Goal: Task Accomplishment & Management: Complete application form

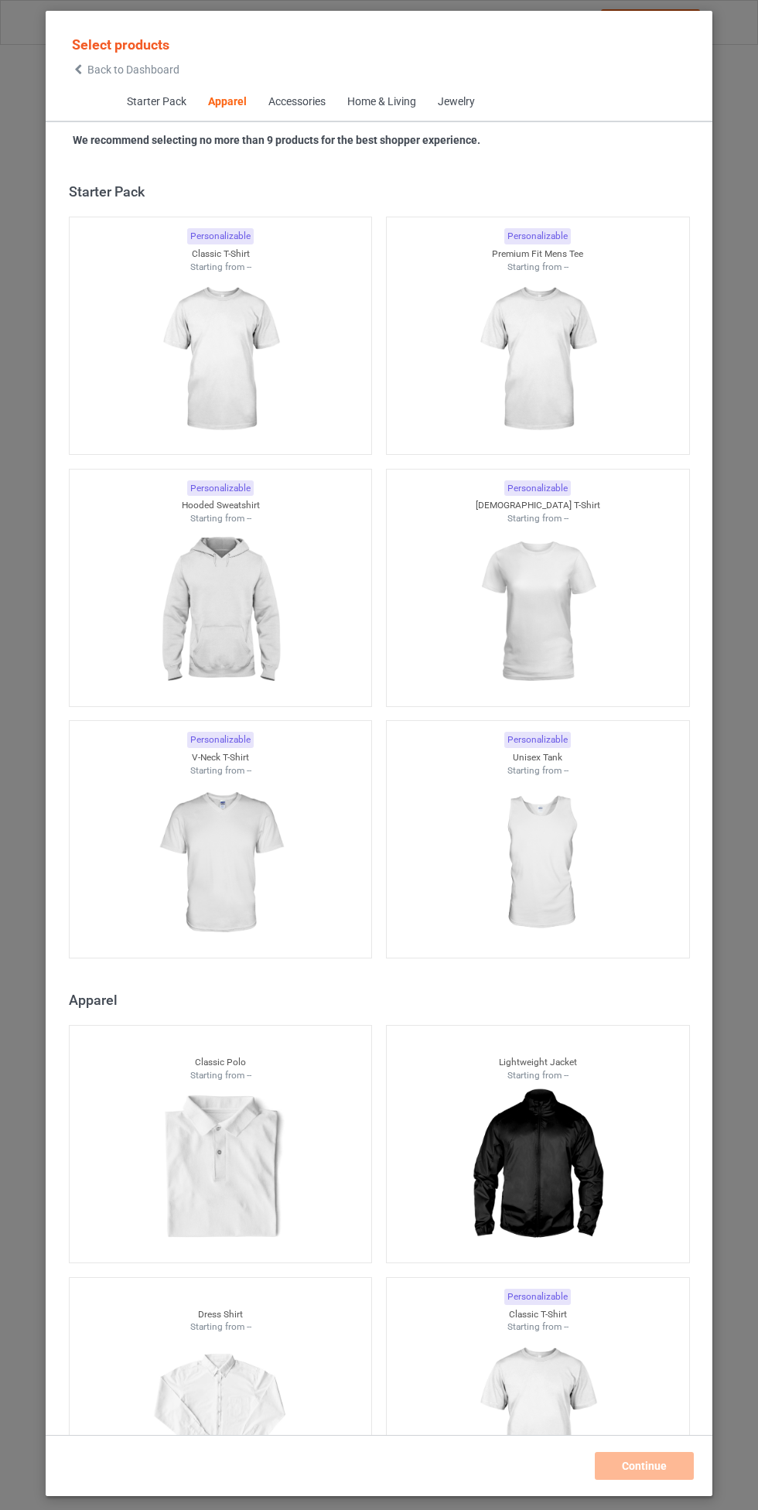
scroll to position [828, 0]
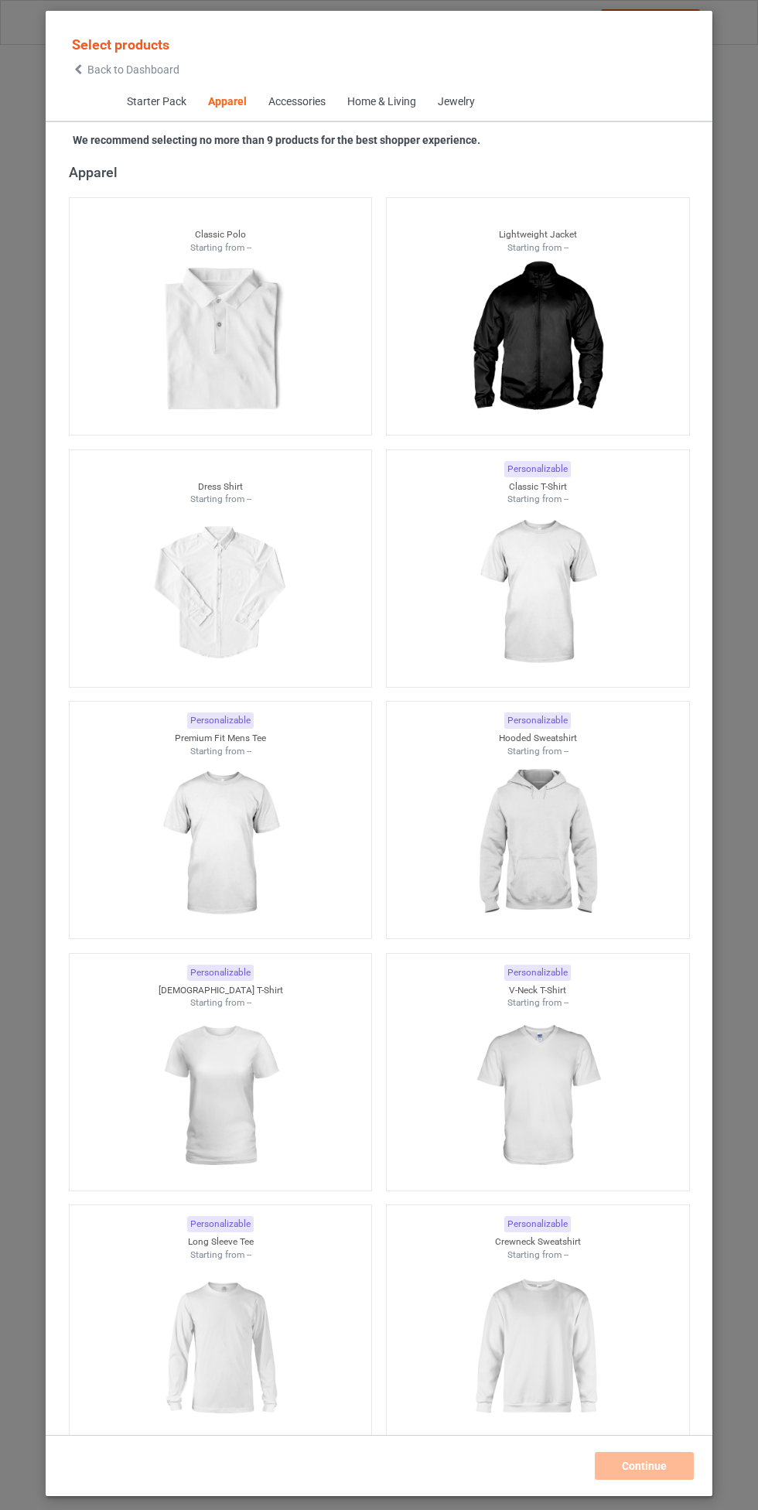
click at [538, 841] on img at bounding box center [537, 843] width 138 height 173
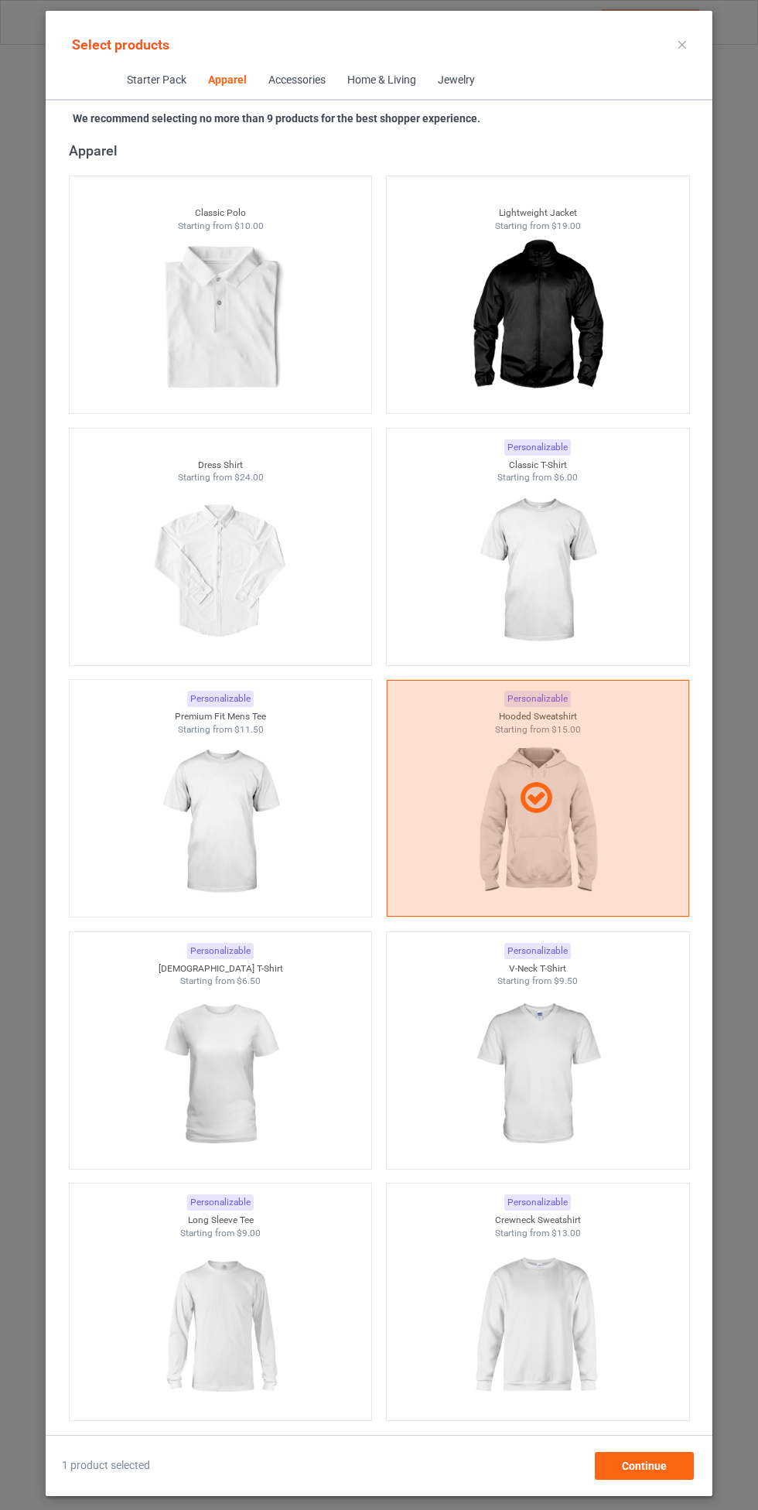
click at [544, 549] on img at bounding box center [537, 570] width 138 height 173
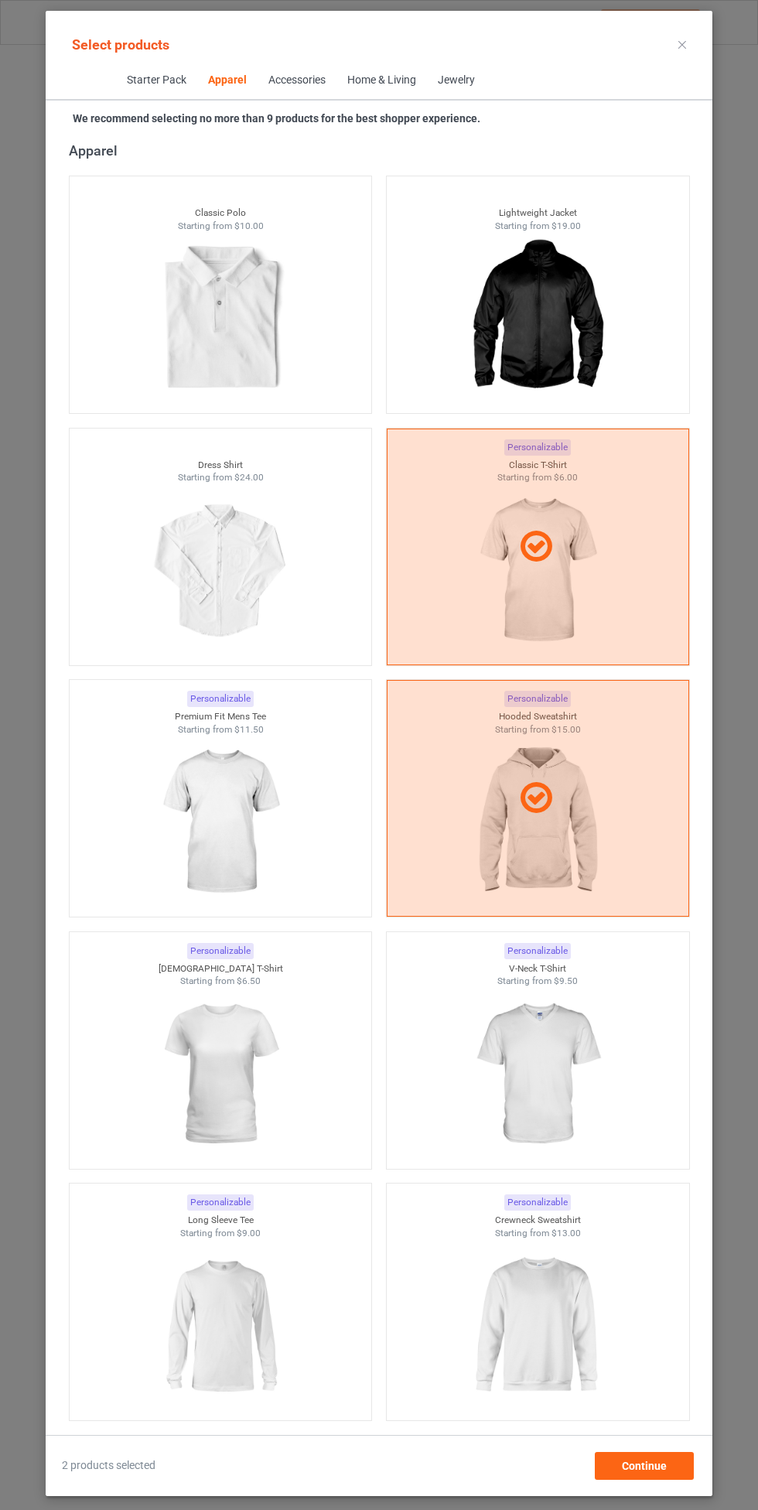
click at [245, 827] on img at bounding box center [220, 822] width 138 height 173
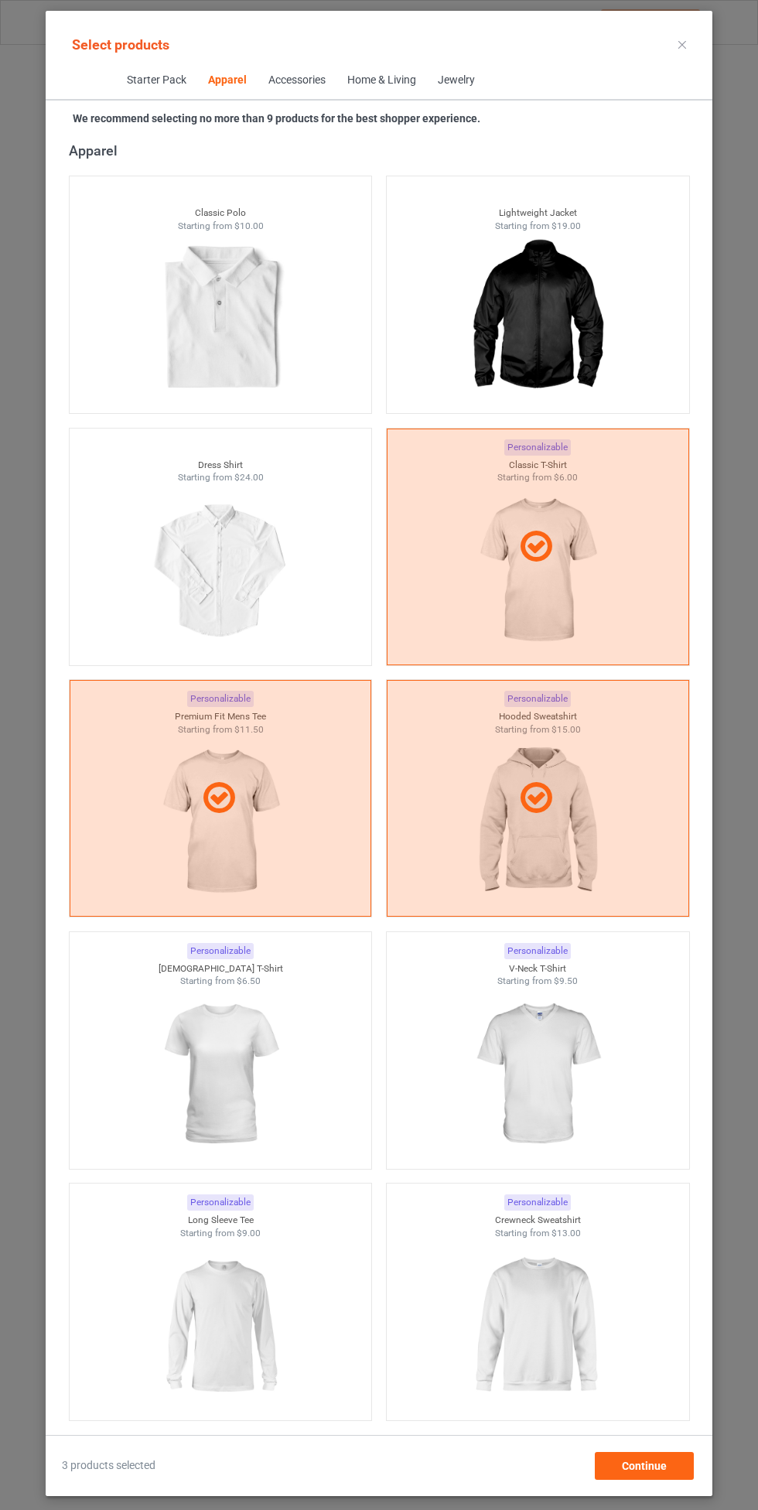
click at [548, 1064] on img at bounding box center [537, 1074] width 138 height 173
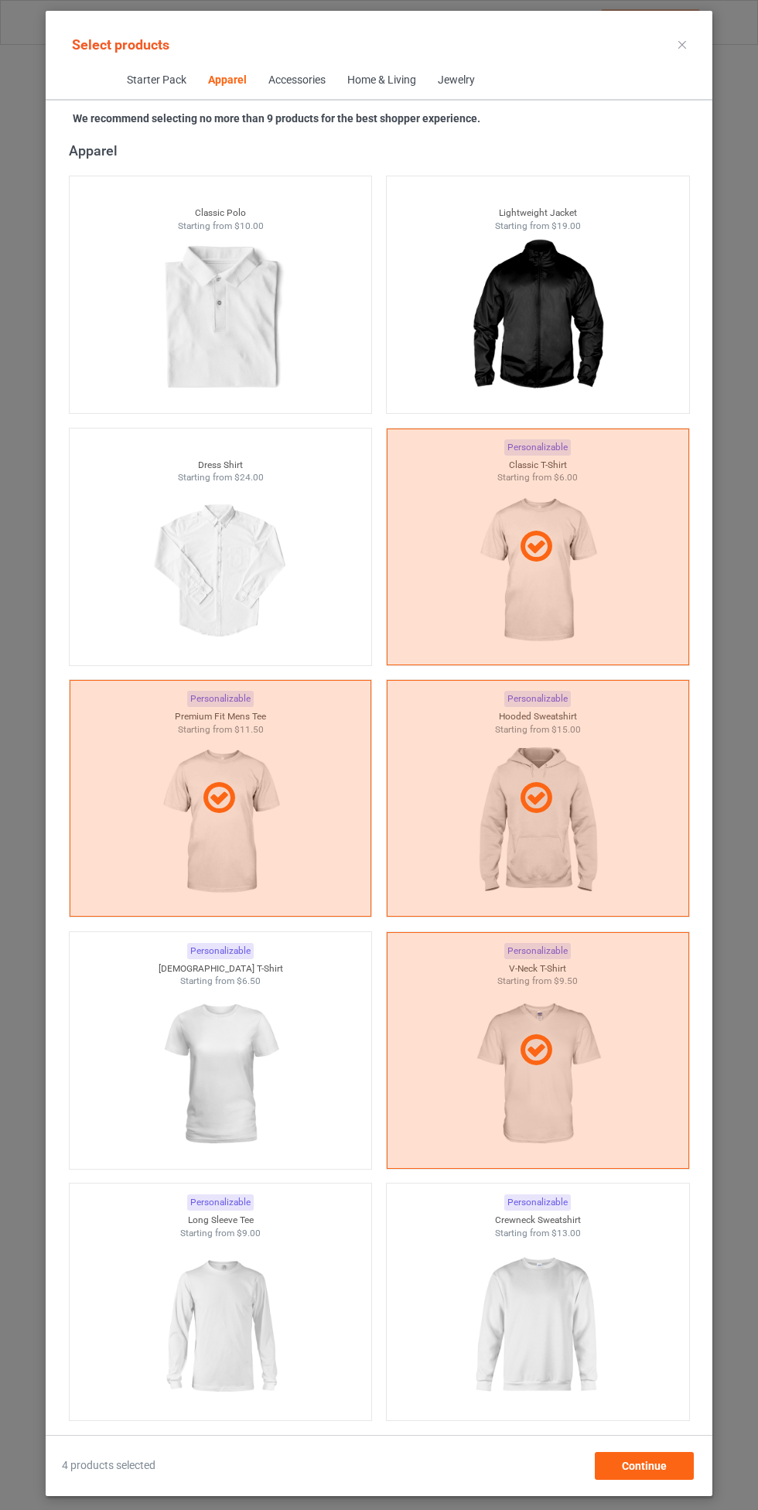
click at [216, 1110] on img at bounding box center [220, 1074] width 138 height 173
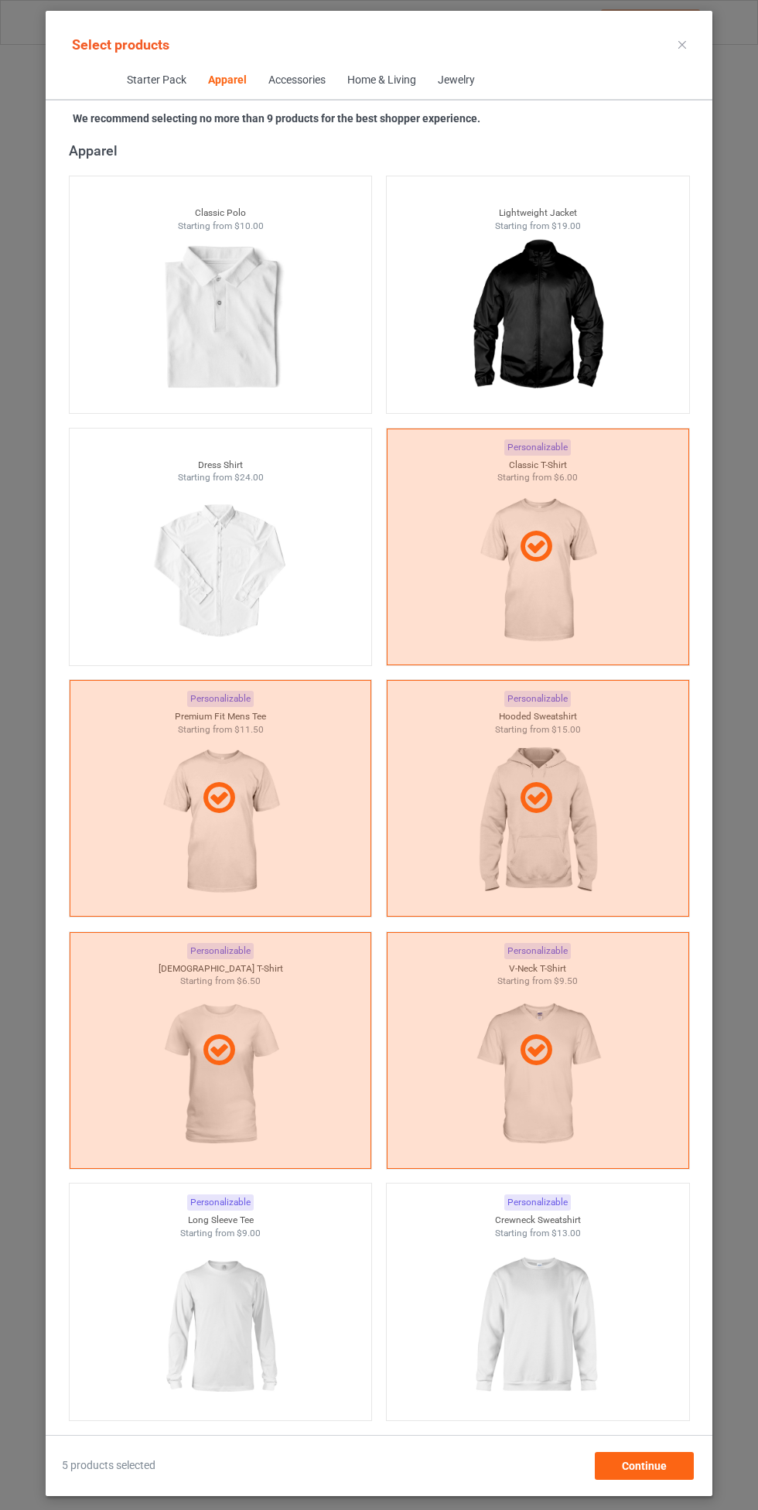
scroll to position [1176, 0]
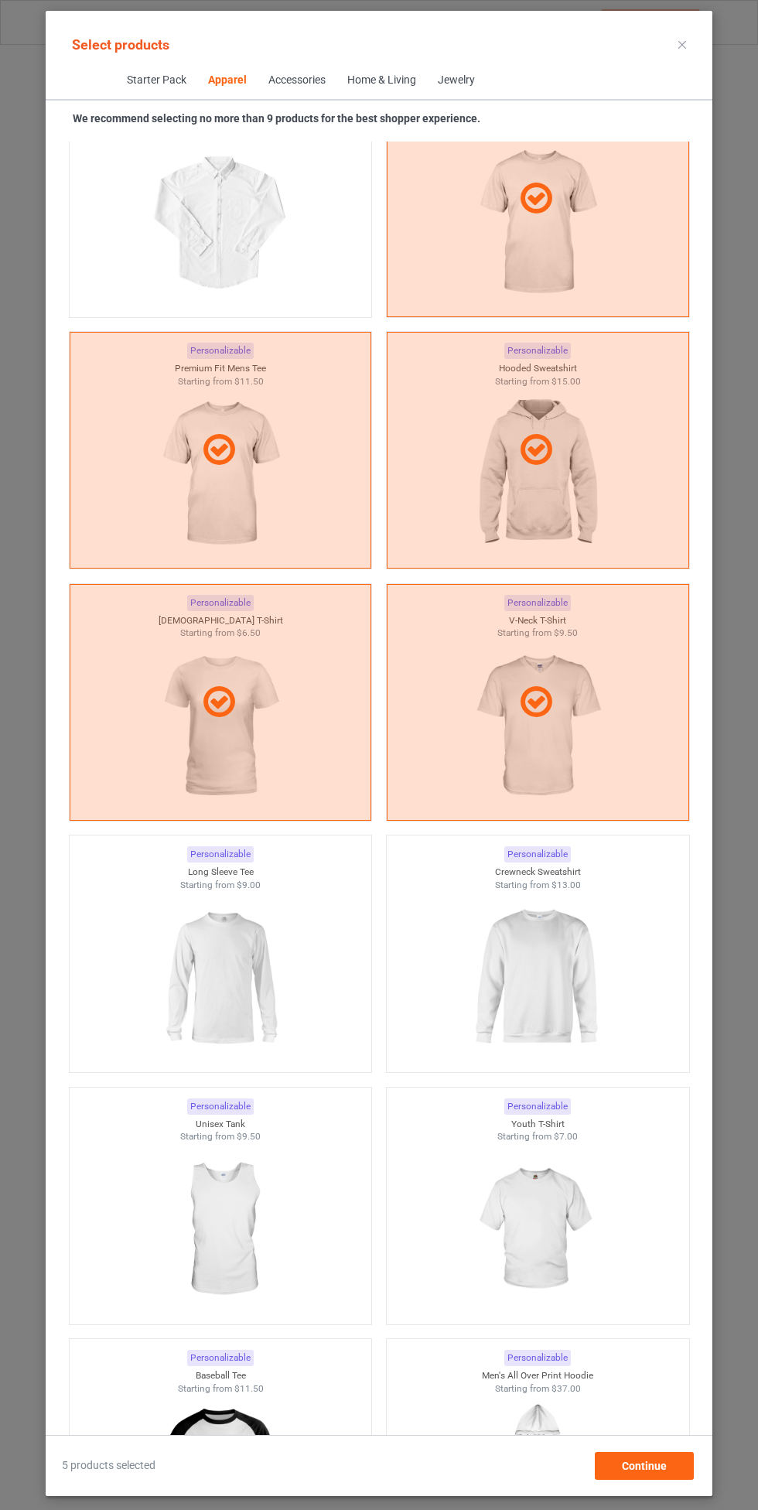
click at [526, 948] on img at bounding box center [537, 977] width 138 height 173
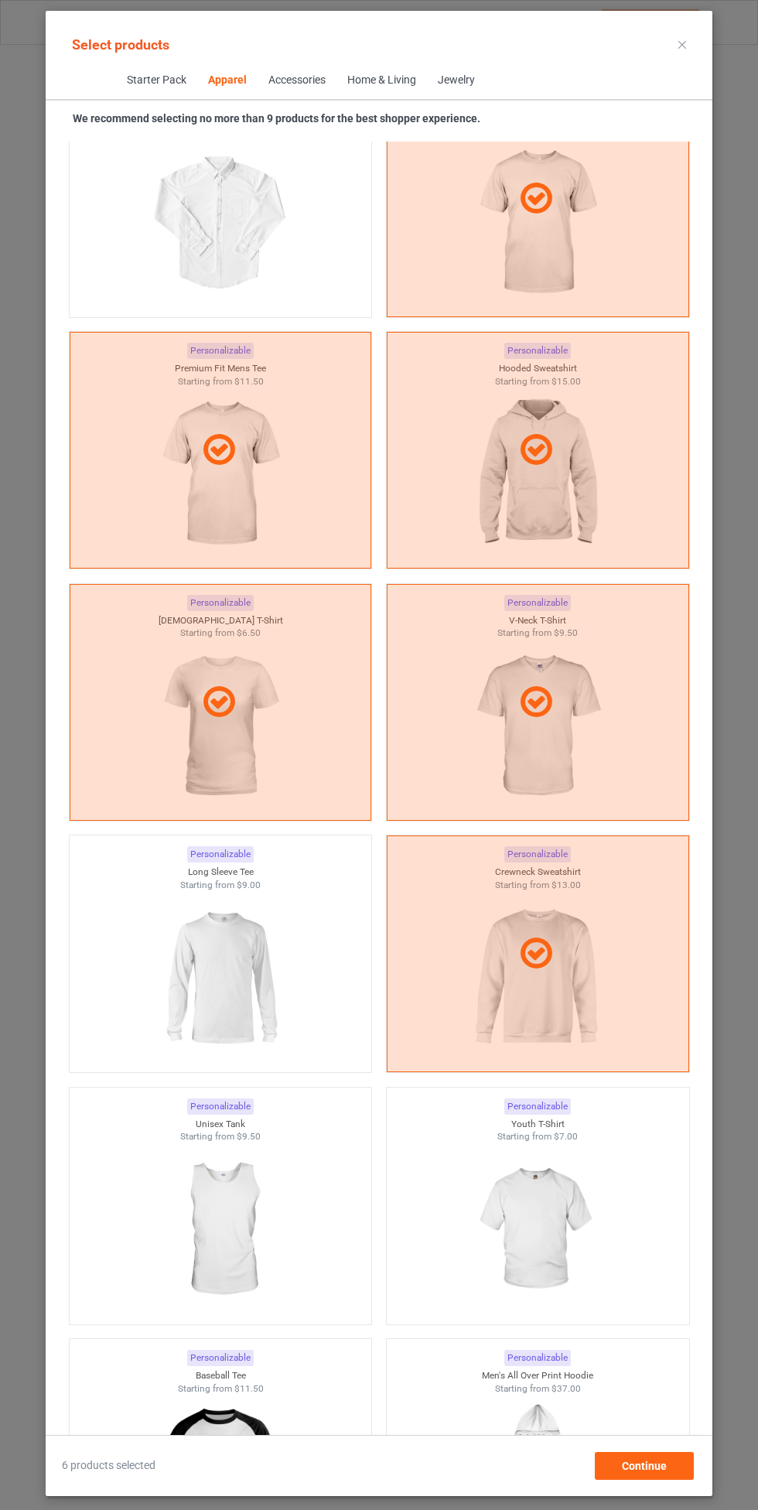
click at [205, 1000] on img at bounding box center [220, 977] width 138 height 173
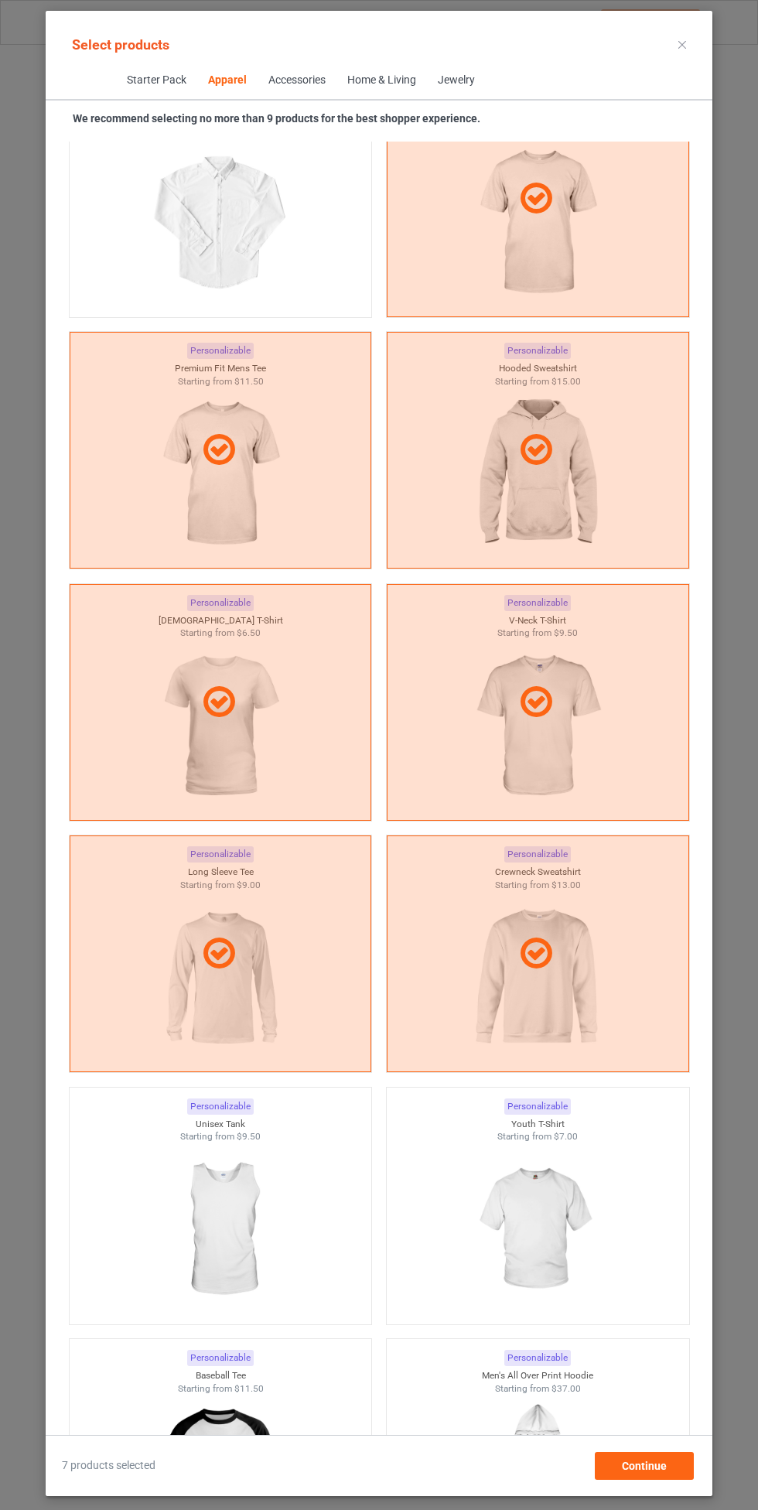
click at [560, 1183] on img at bounding box center [537, 1229] width 138 height 173
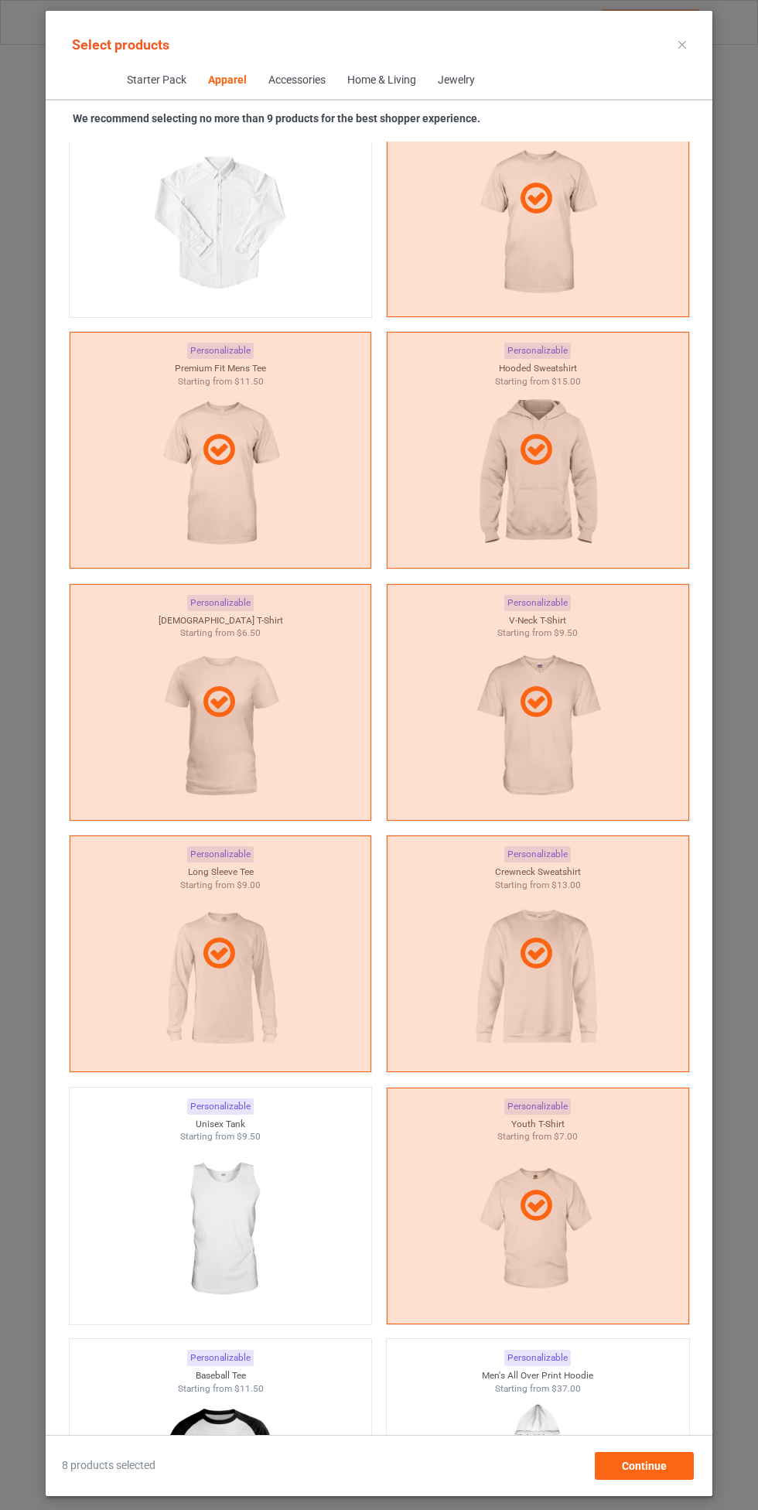
click at [224, 1234] on img at bounding box center [220, 1229] width 138 height 173
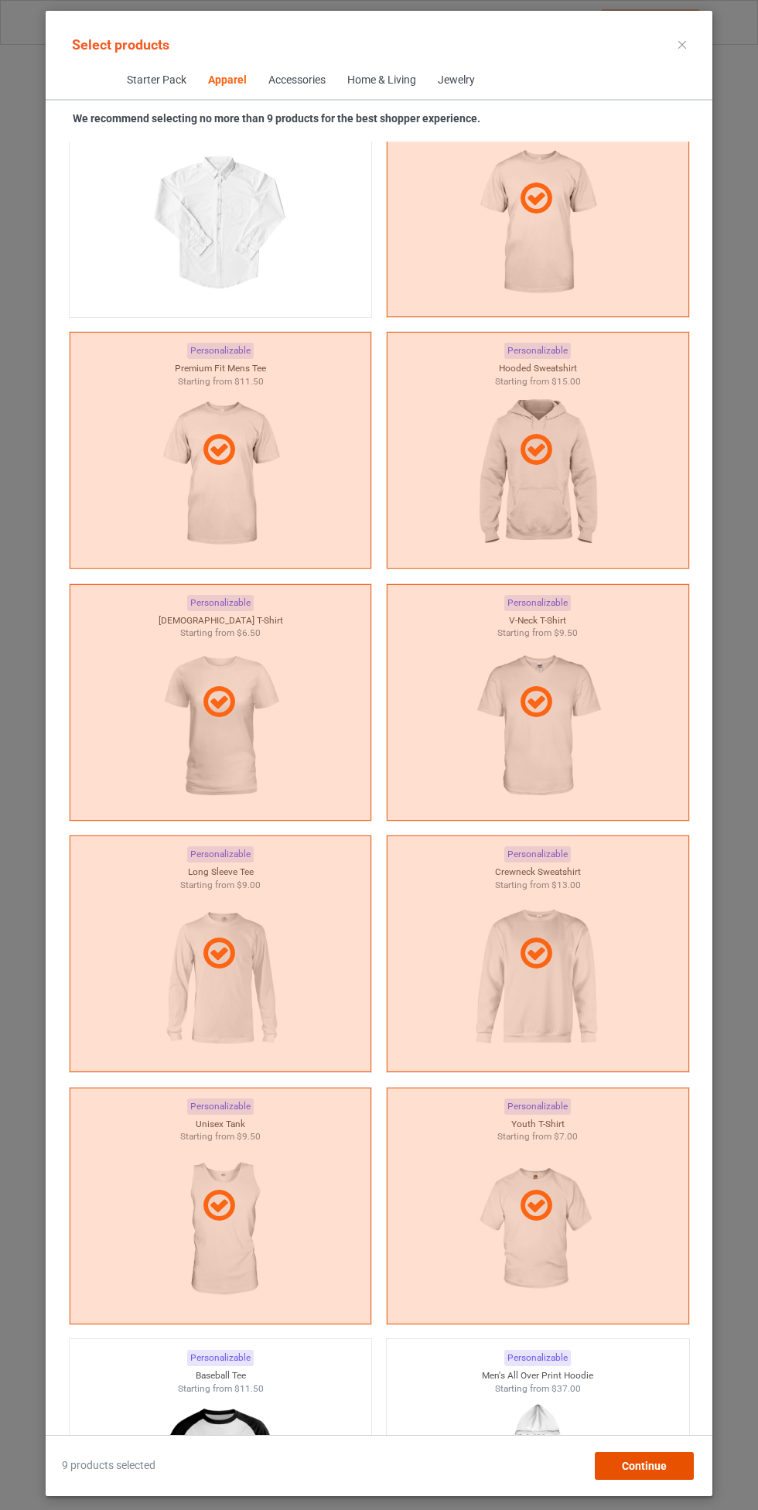
click at [660, 1460] on span "Continue" at bounding box center [644, 1465] width 45 height 12
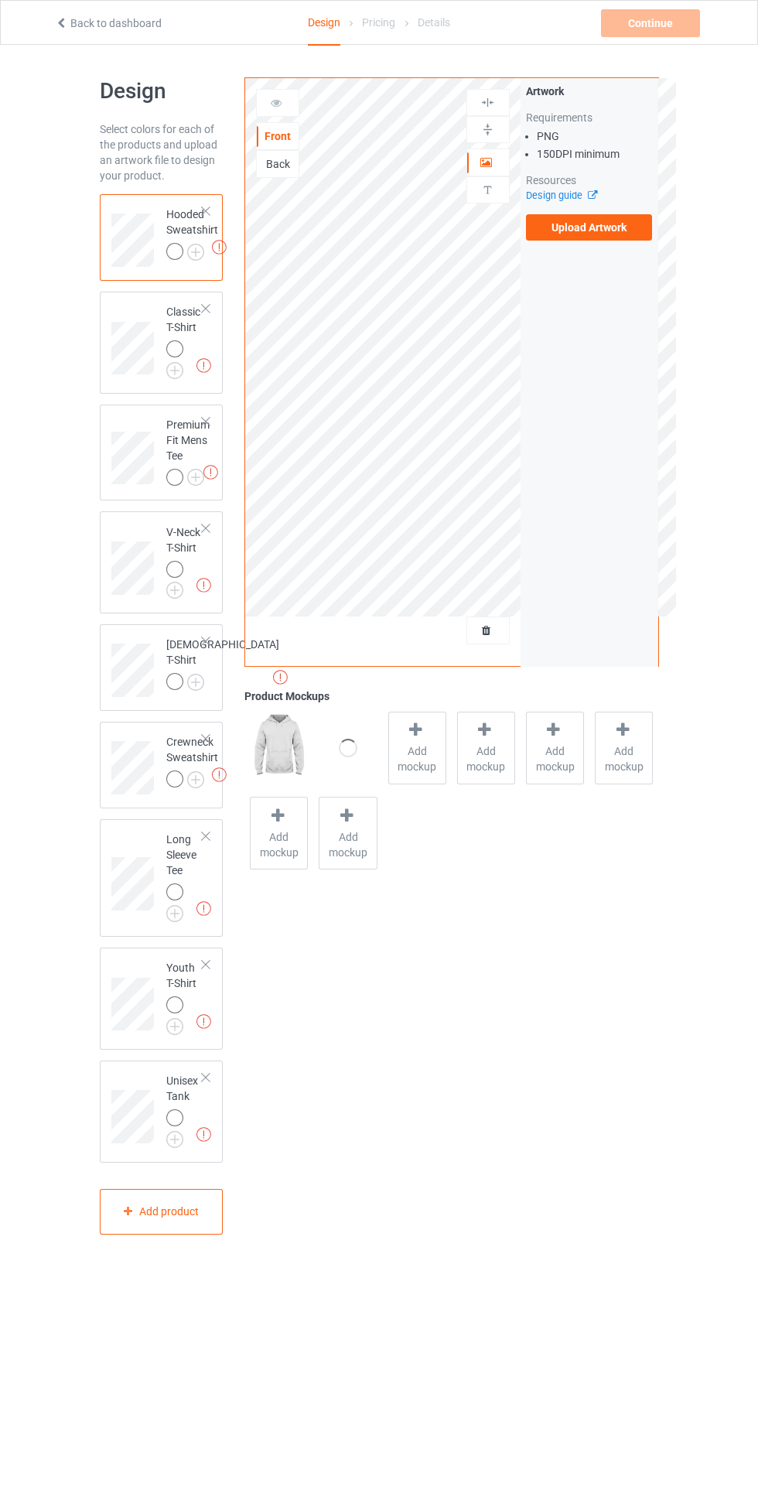
click at [0, 0] on img at bounding box center [0, 0] width 0 height 0
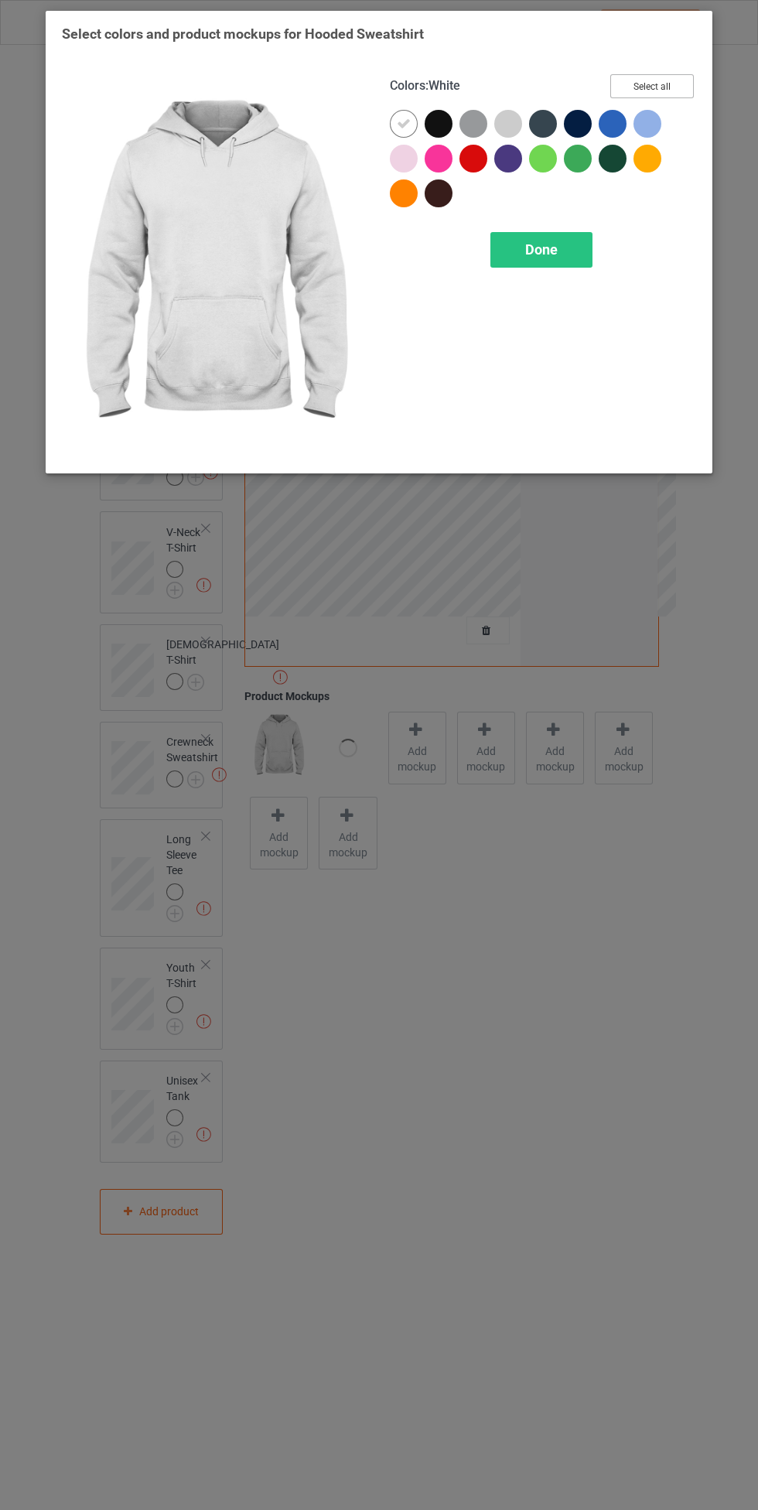
click at [674, 93] on button "Select all" at bounding box center [652, 86] width 84 height 24
click at [394, 123] on div at bounding box center [404, 124] width 28 height 28
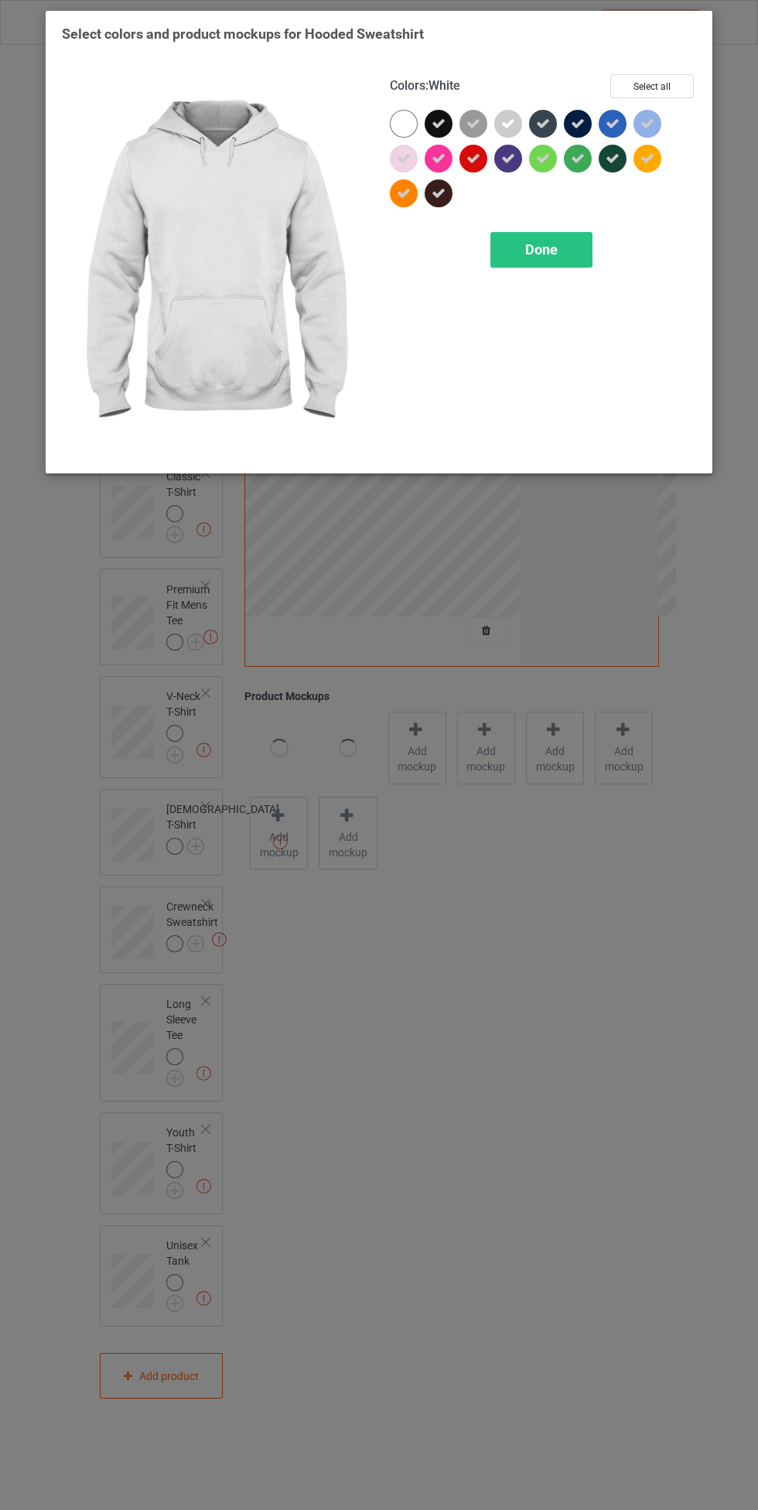
click at [541, 241] on span "Done" at bounding box center [541, 249] width 32 height 16
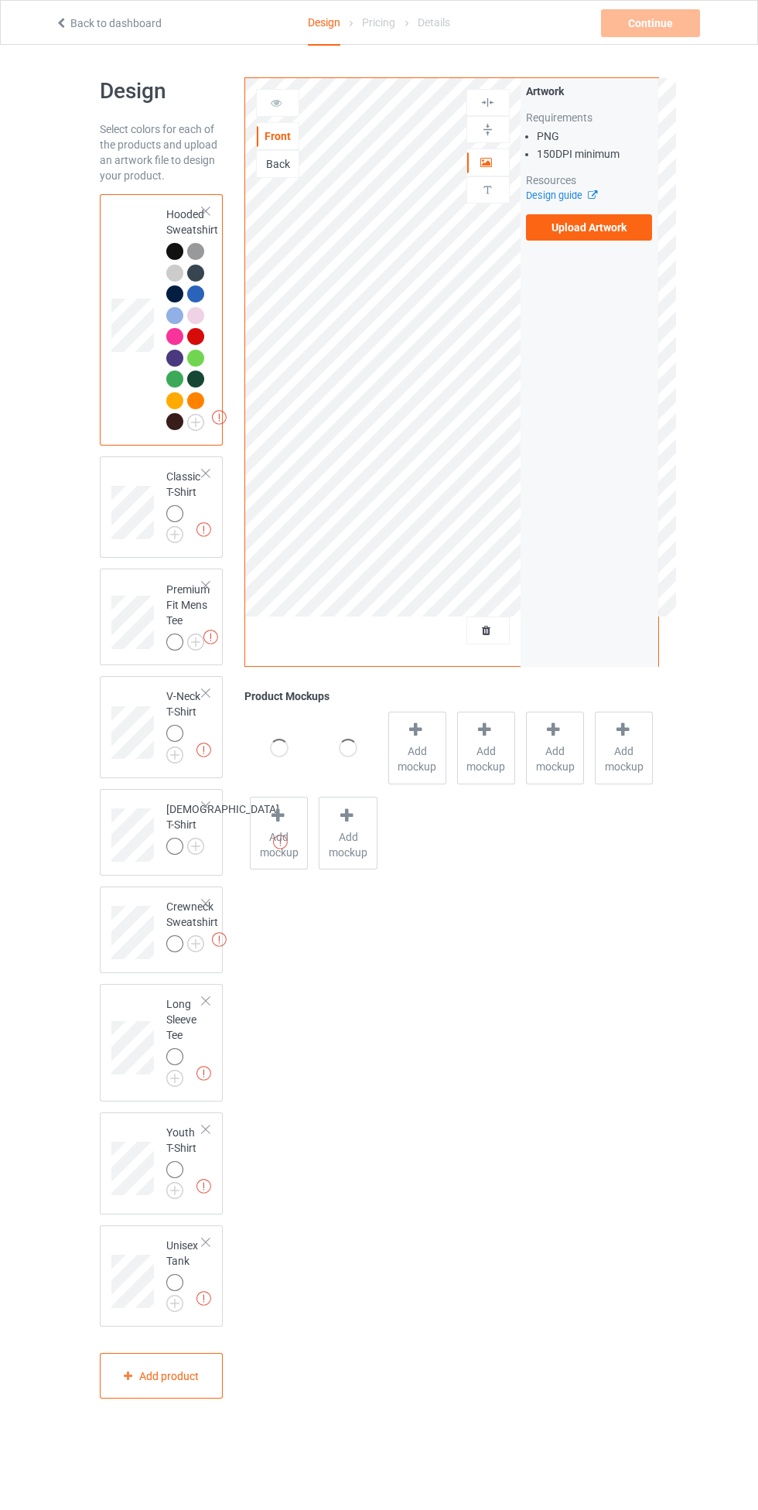
click at [0, 0] on img at bounding box center [0, 0] width 0 height 0
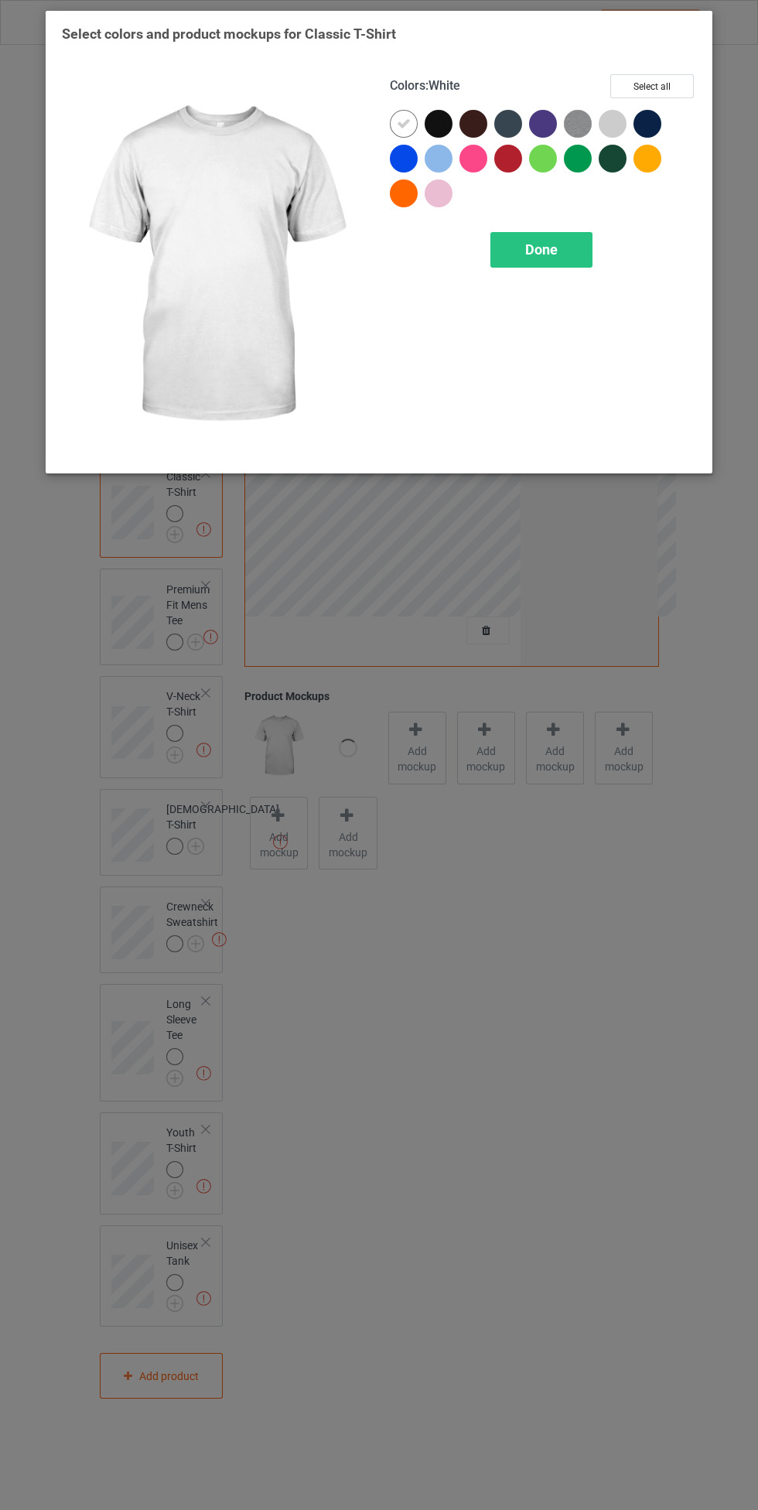
click at [666, 80] on button "Select all" at bounding box center [652, 86] width 84 height 24
click at [404, 123] on icon at bounding box center [404, 124] width 14 height 14
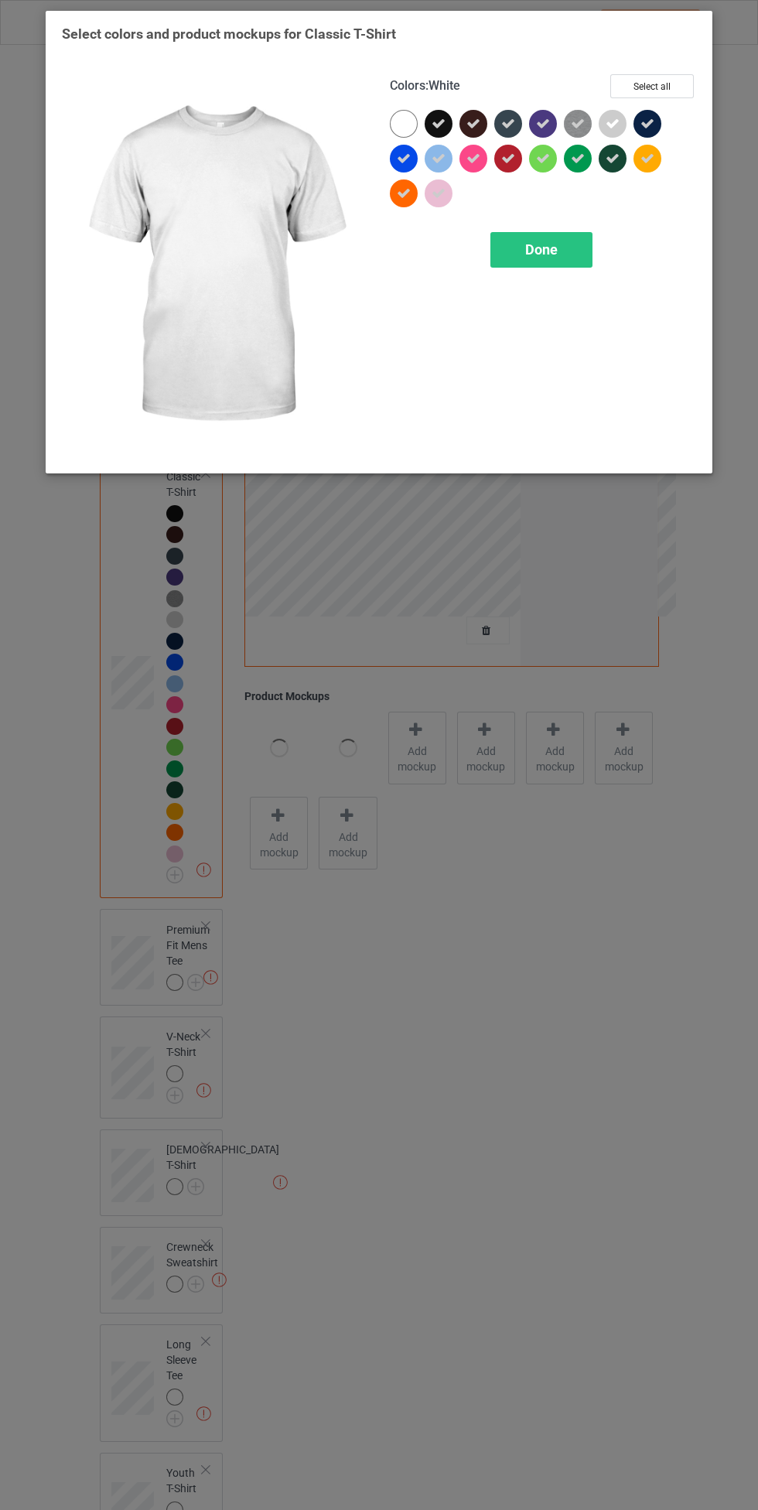
click at [520, 244] on div "Done" at bounding box center [541, 250] width 102 height 36
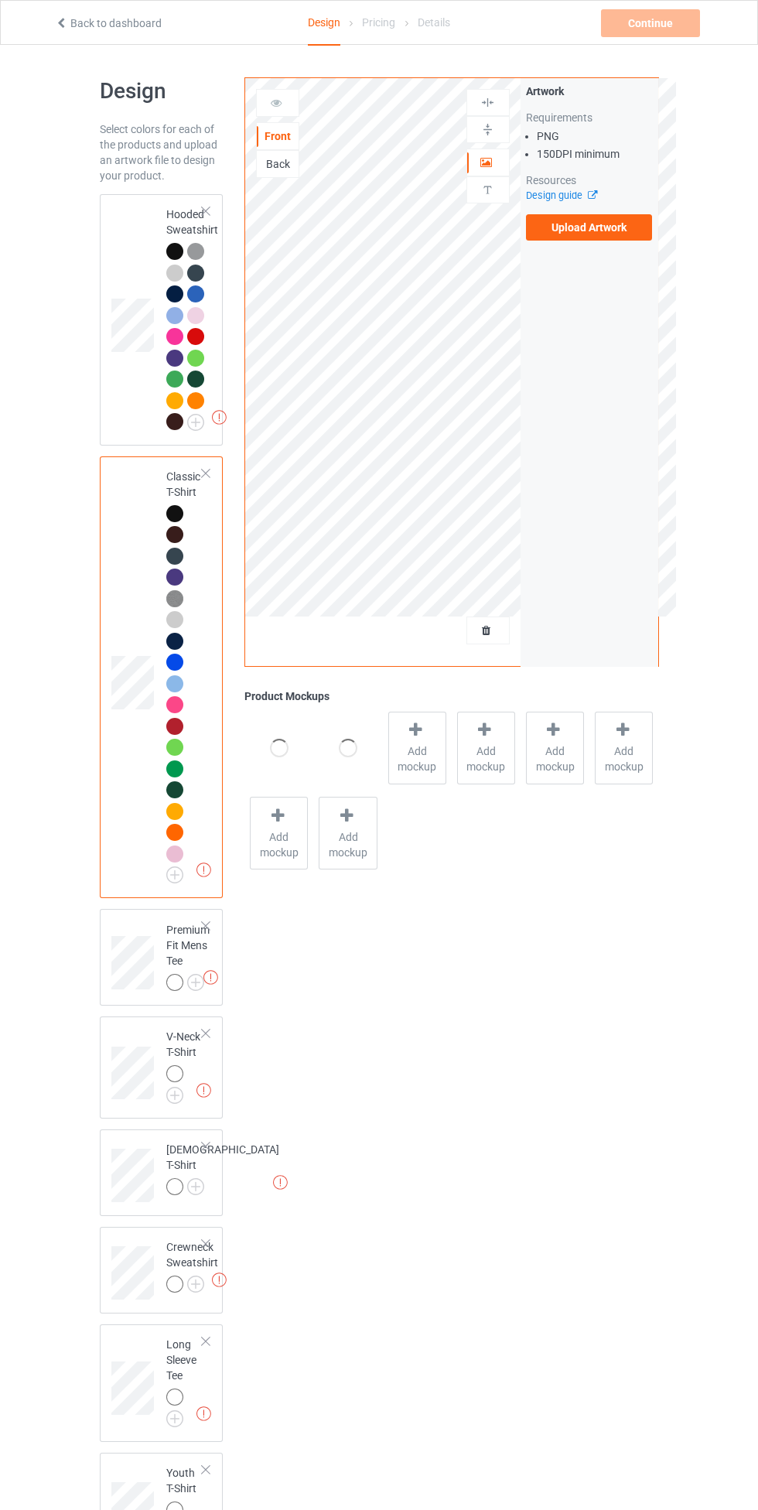
click at [0, 0] on img at bounding box center [0, 0] width 0 height 0
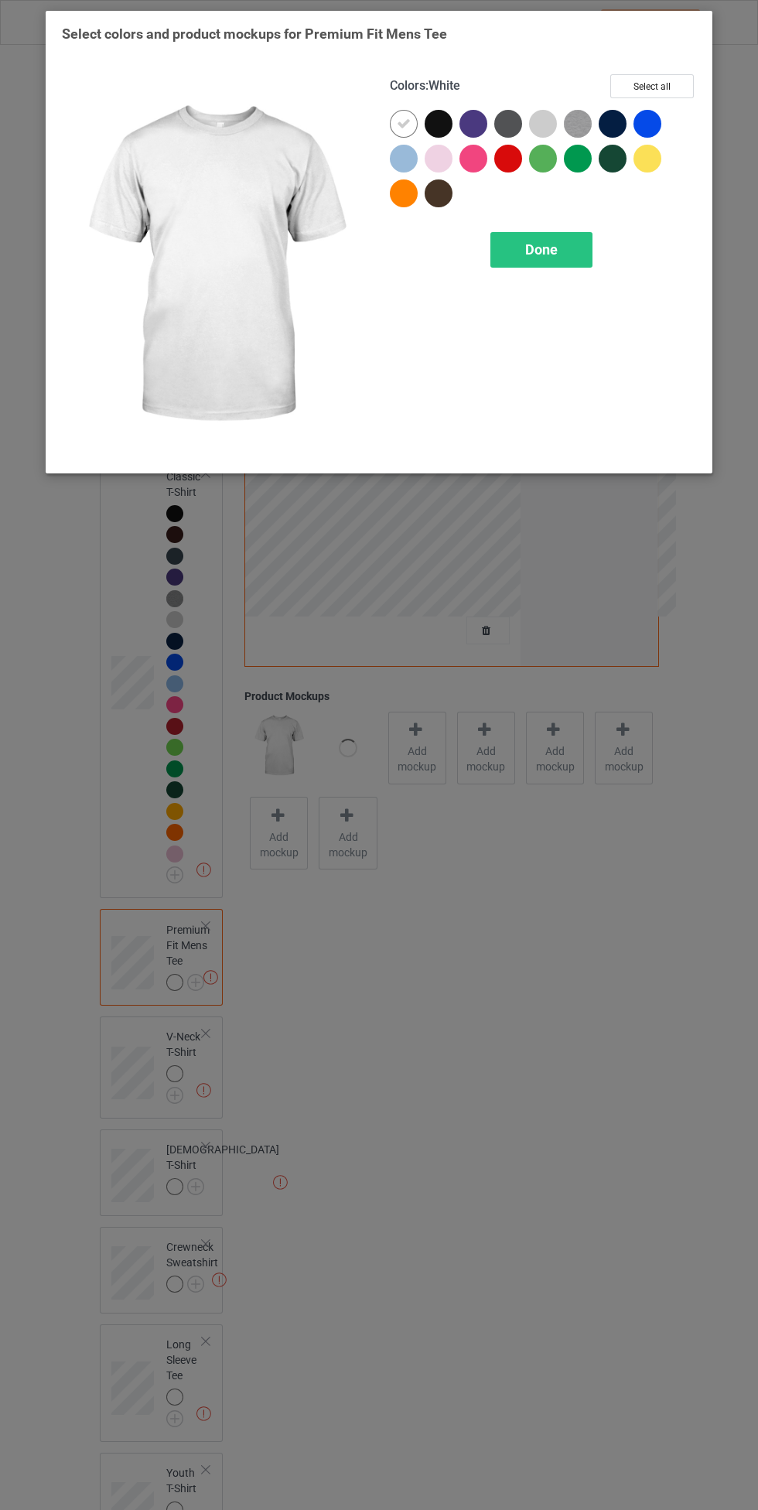
click at [674, 80] on button "Select all" at bounding box center [652, 86] width 84 height 24
click at [403, 123] on icon at bounding box center [404, 124] width 14 height 14
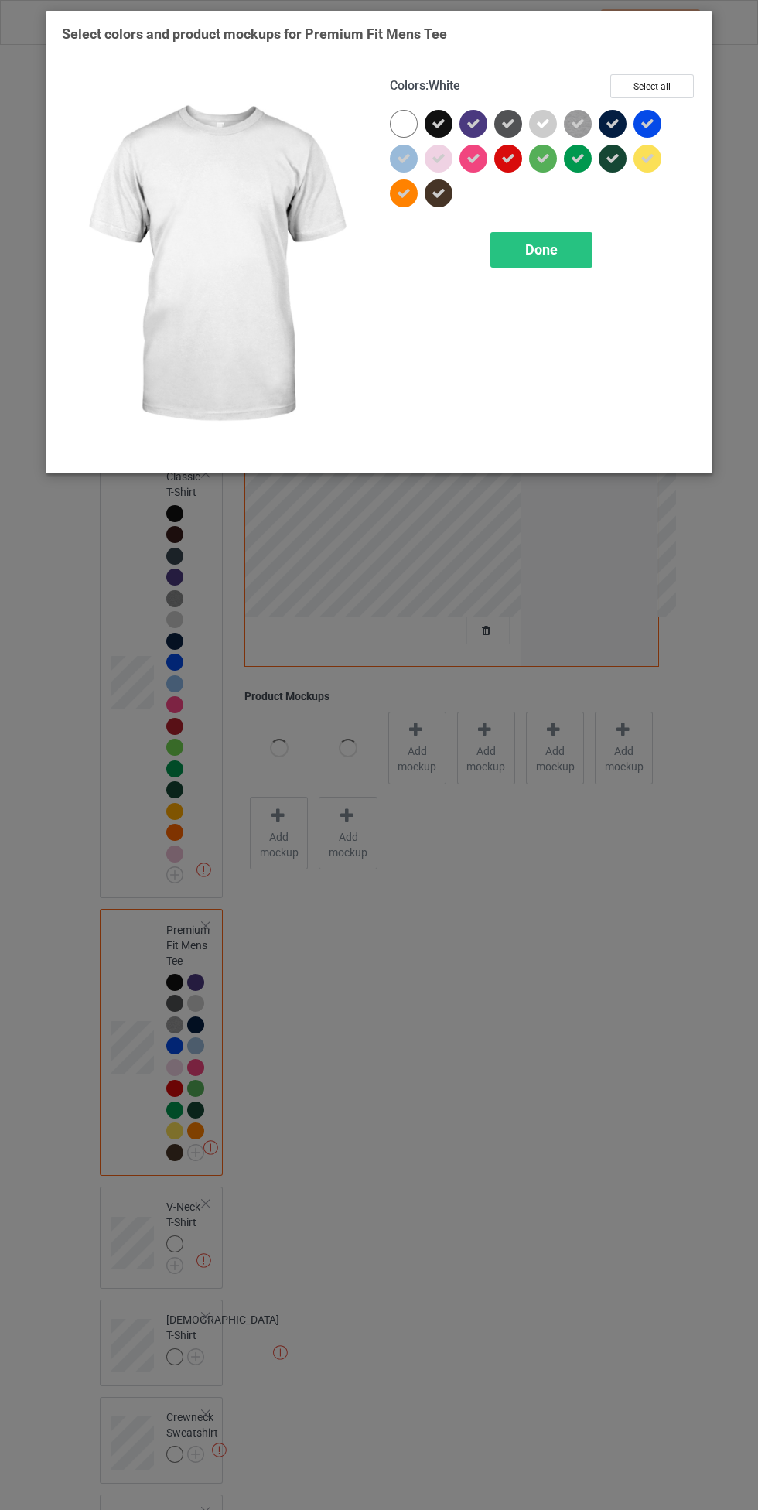
click at [536, 247] on span "Done" at bounding box center [541, 249] width 32 height 16
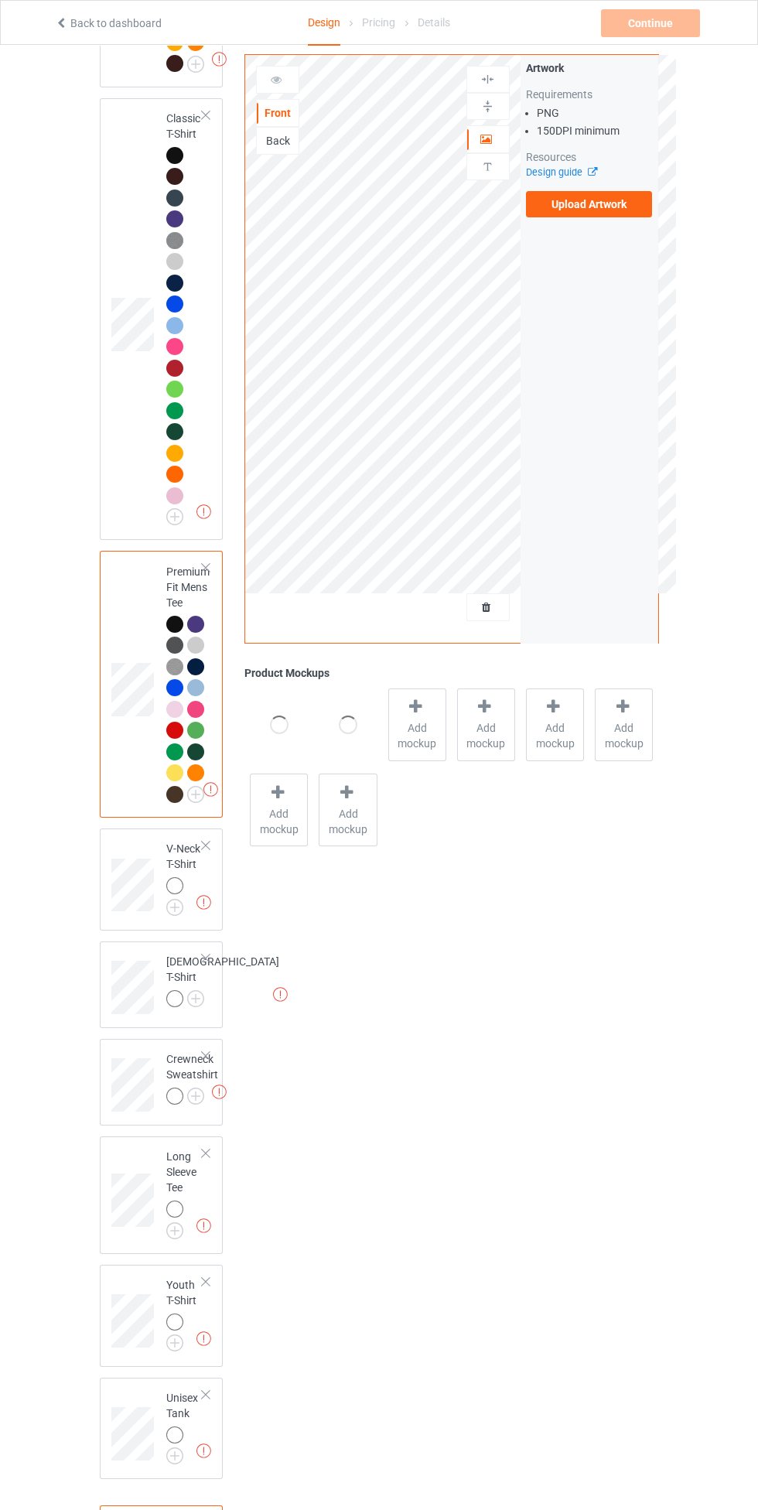
scroll to position [451, 0]
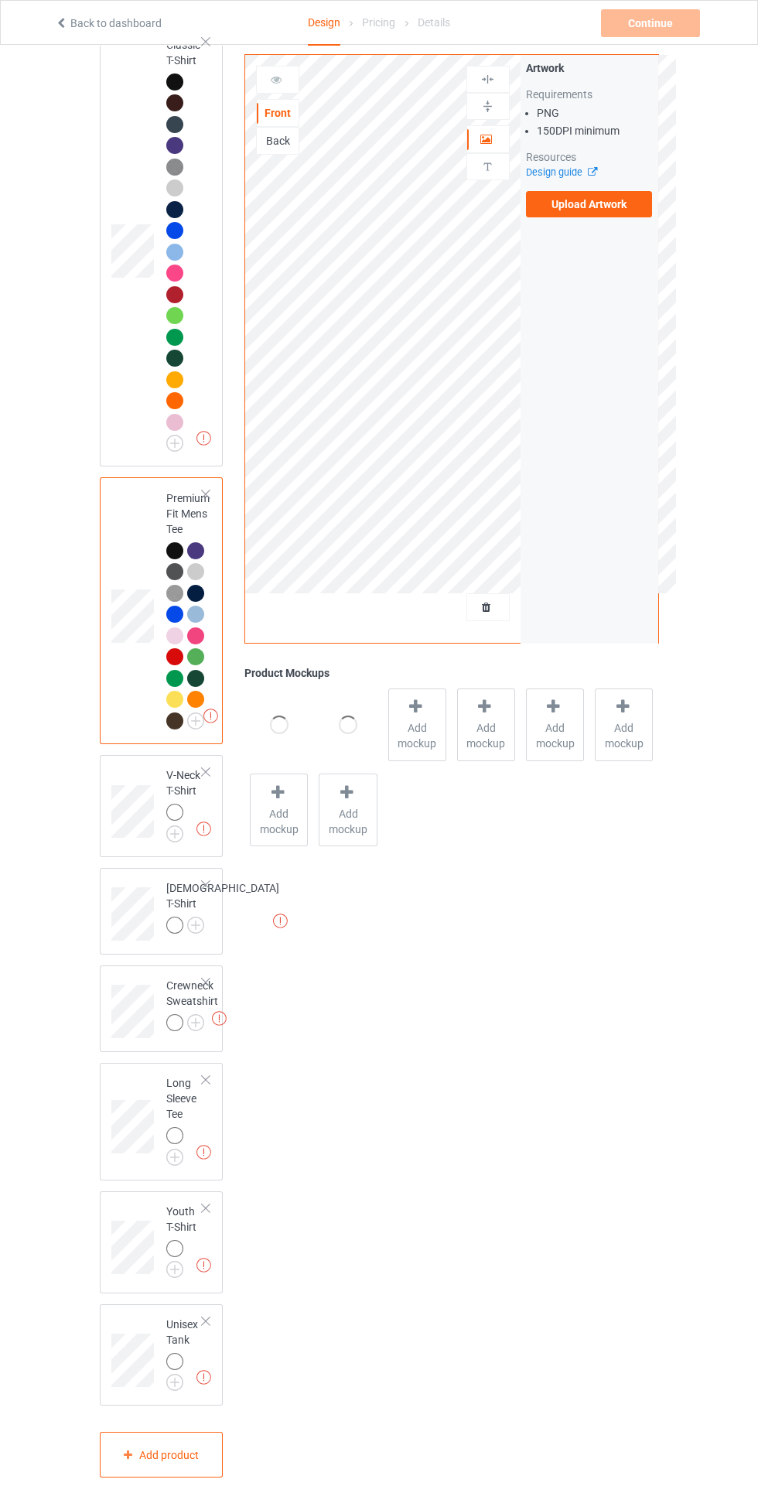
click at [0, 0] on img at bounding box center [0, 0] width 0 height 0
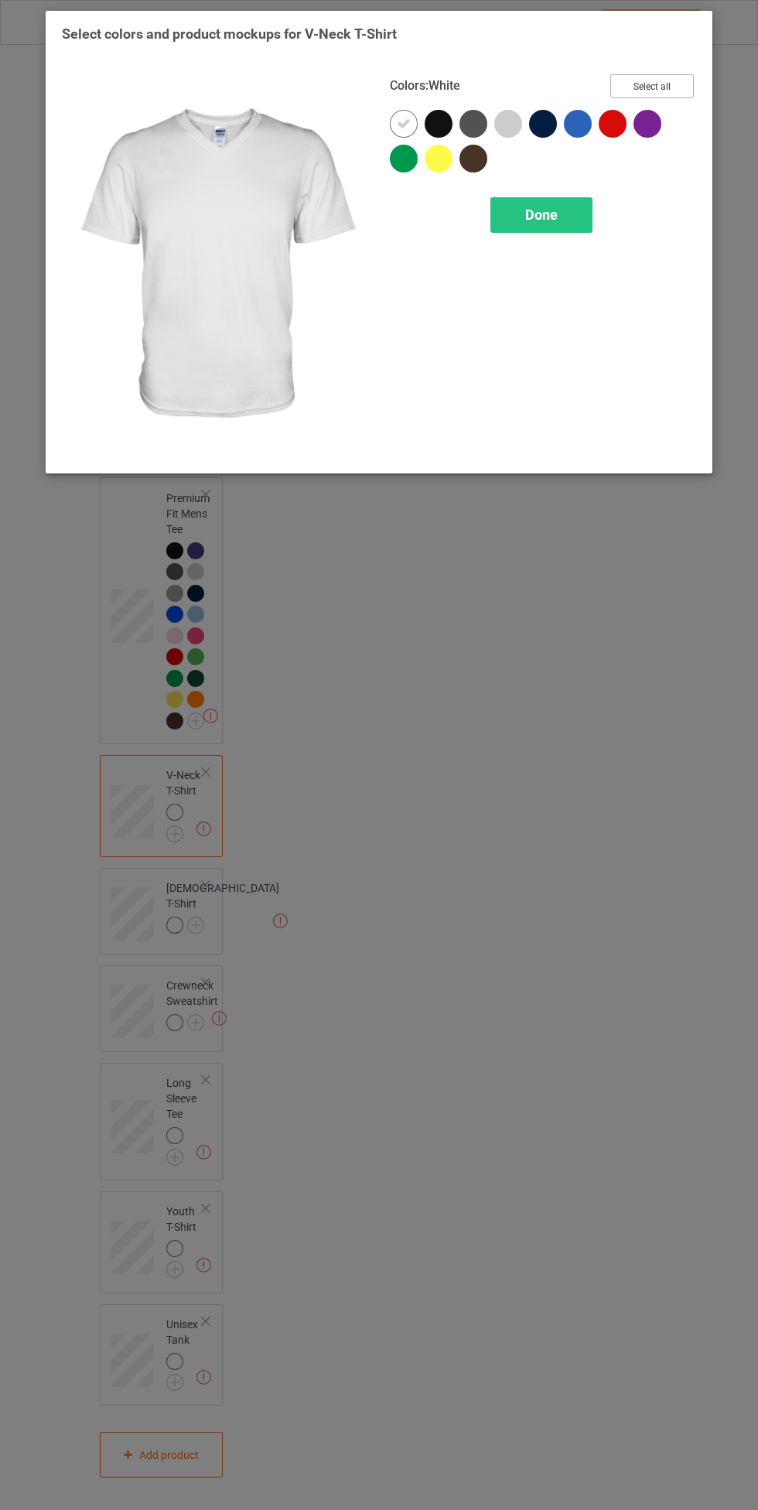
click at [685, 97] on button "Select all" at bounding box center [652, 86] width 84 height 24
click at [404, 123] on icon at bounding box center [404, 124] width 14 height 14
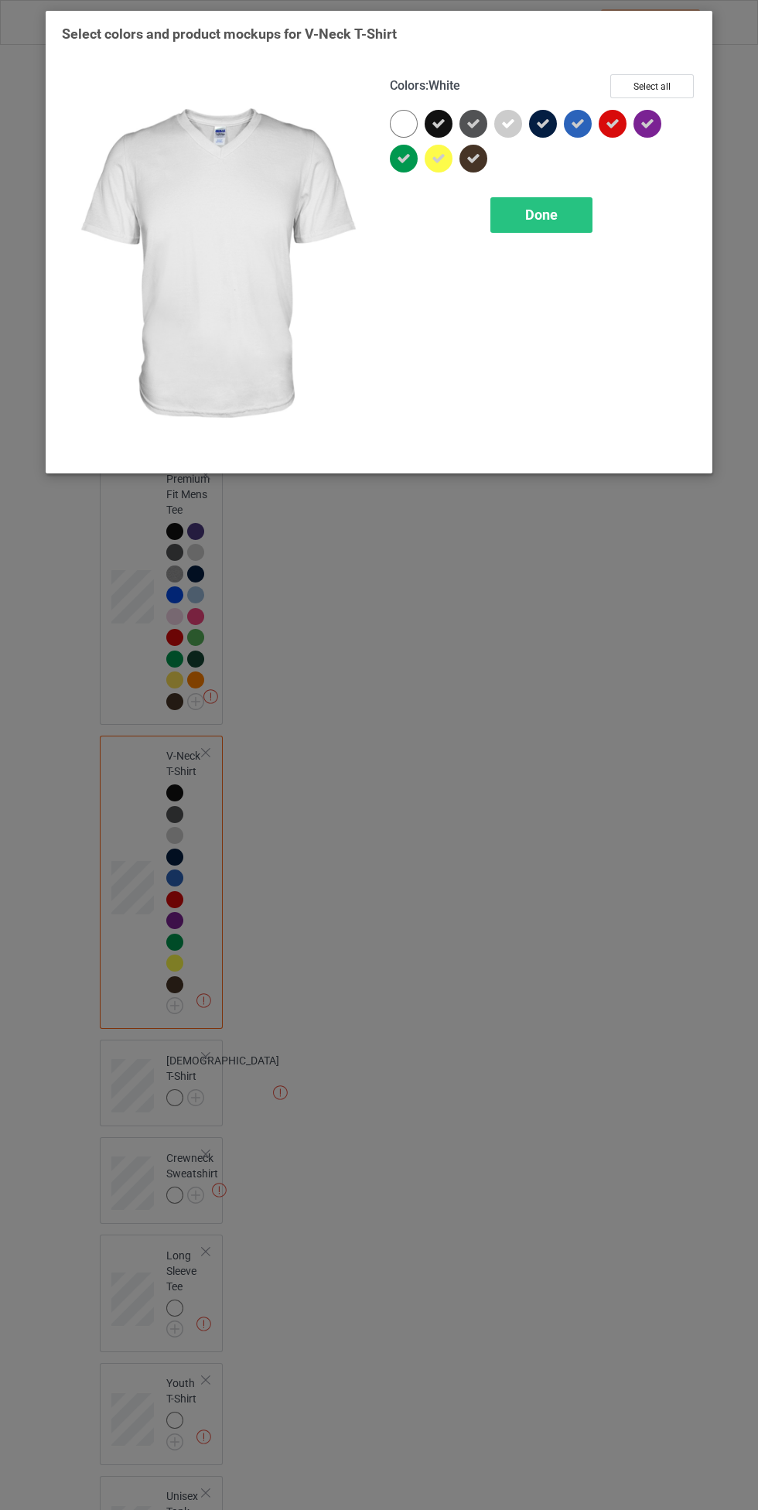
click at [543, 214] on span "Done" at bounding box center [541, 215] width 32 height 16
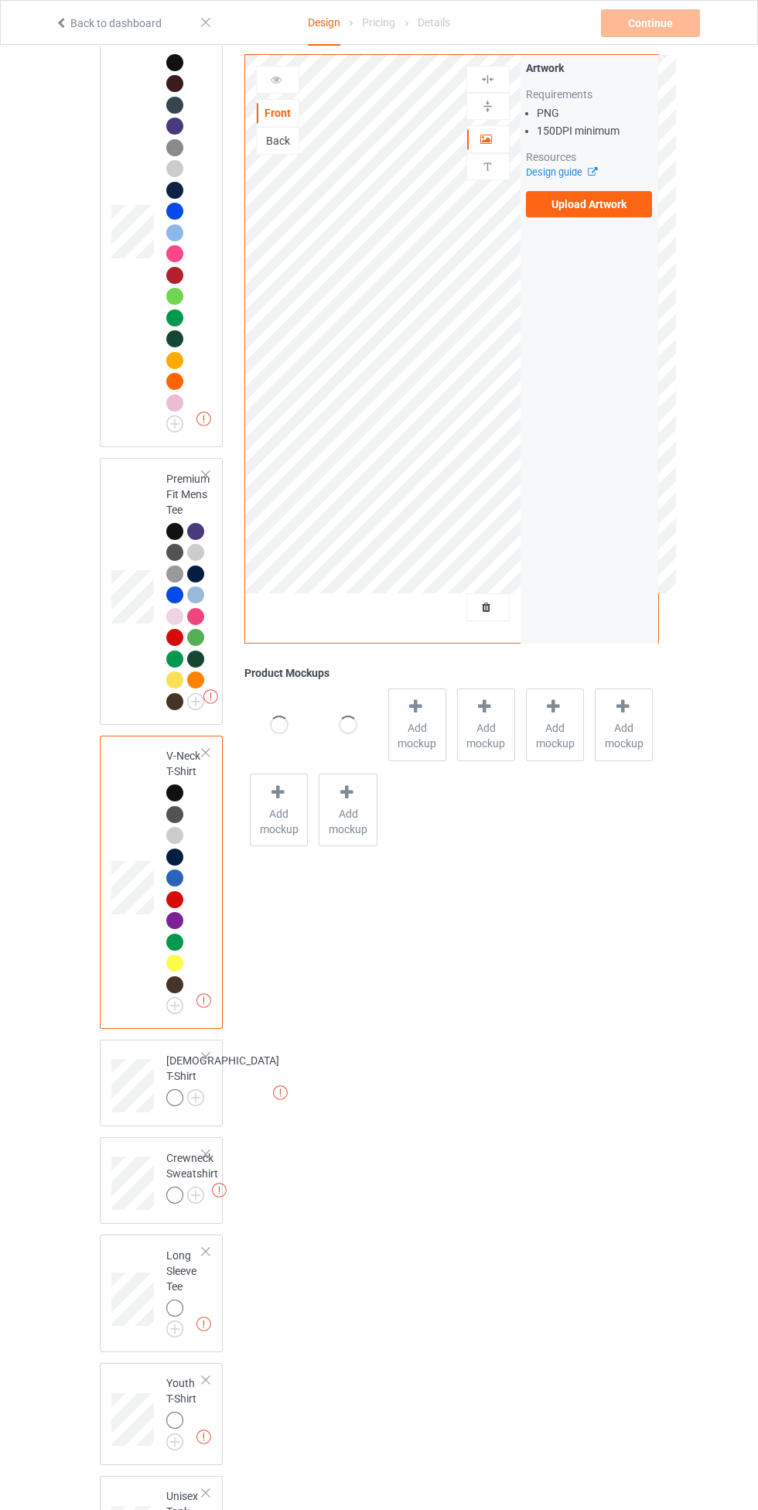
scroll to position [642, 0]
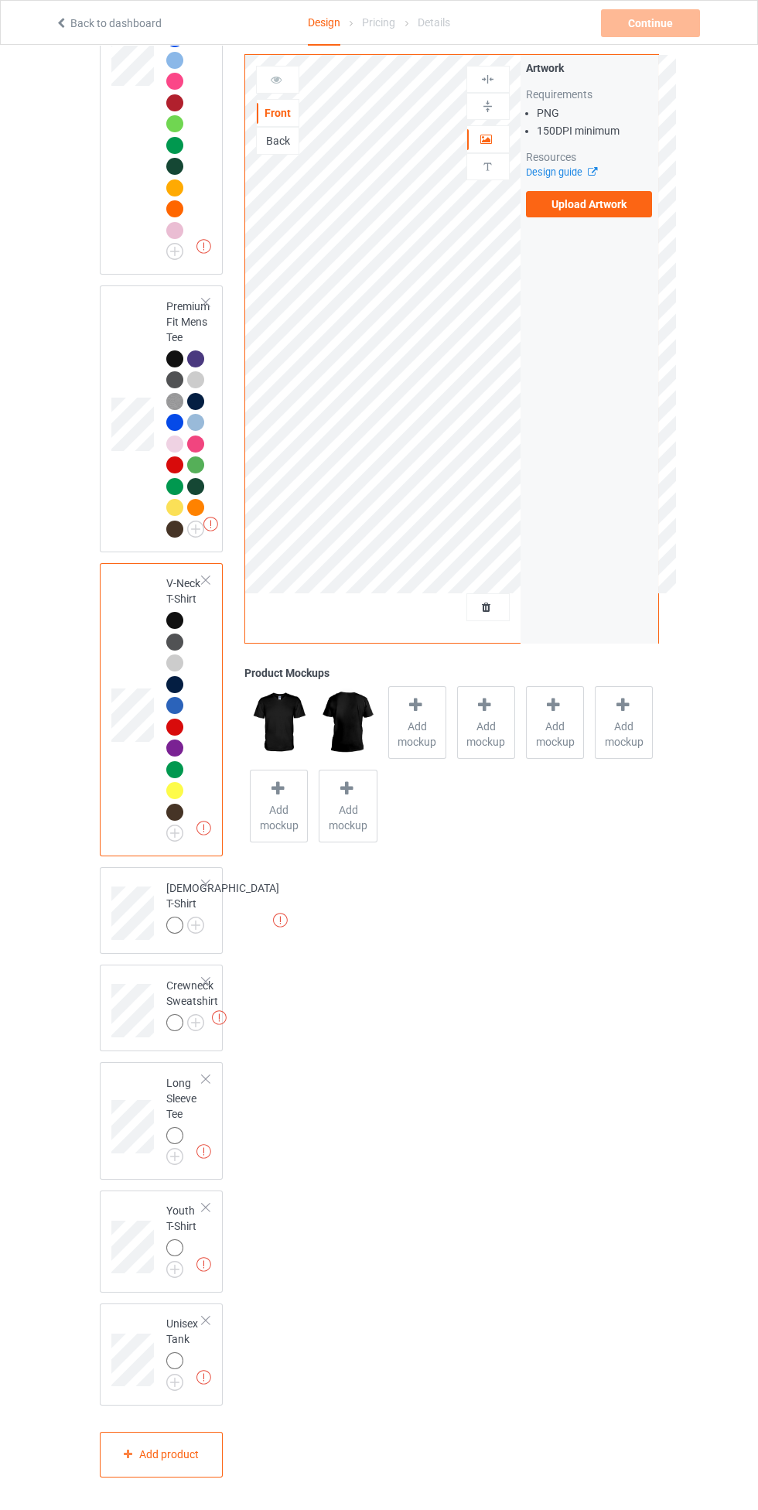
click at [0, 0] on img at bounding box center [0, 0] width 0 height 0
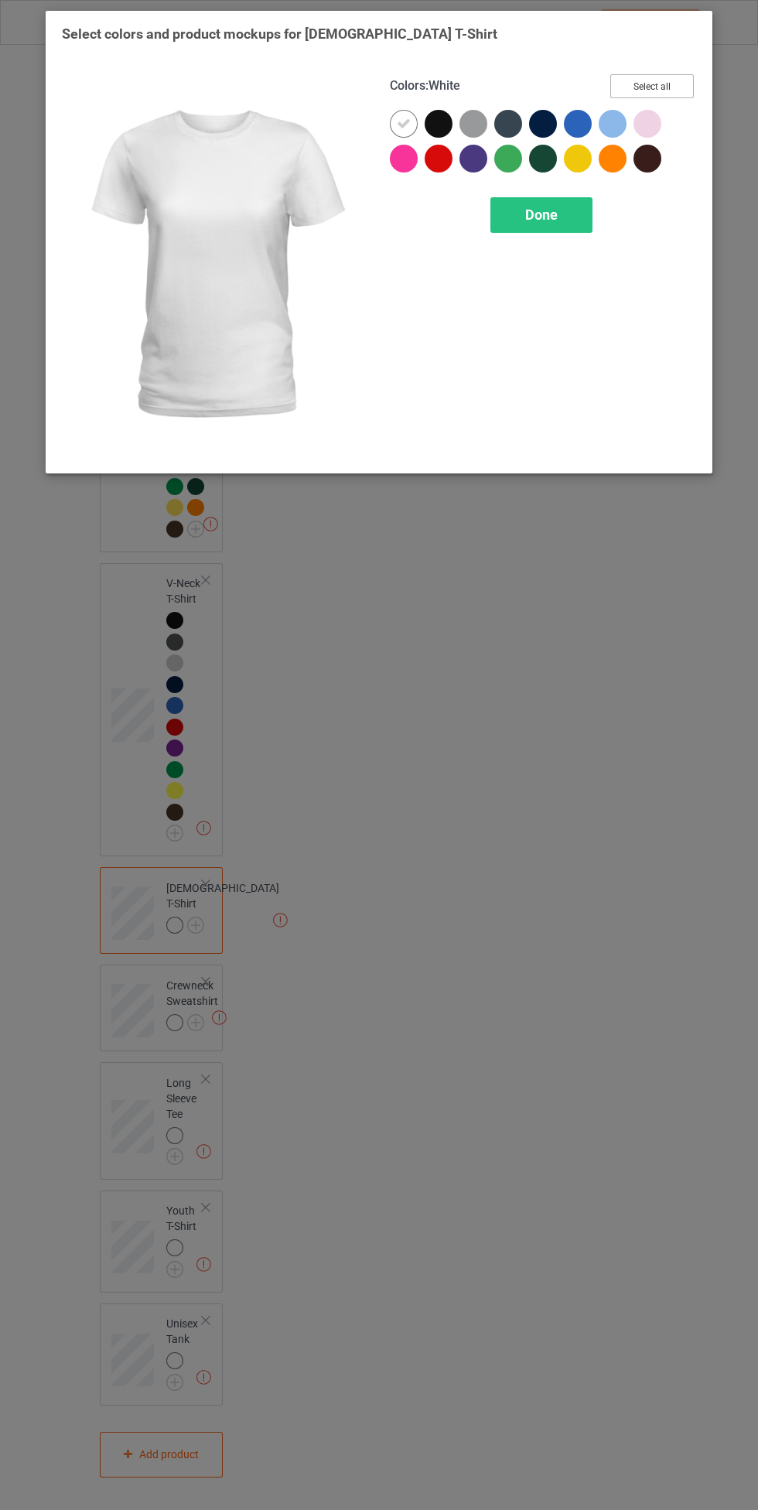
click at [681, 75] on button "Select all" at bounding box center [652, 86] width 84 height 24
click at [404, 124] on icon at bounding box center [404, 124] width 14 height 14
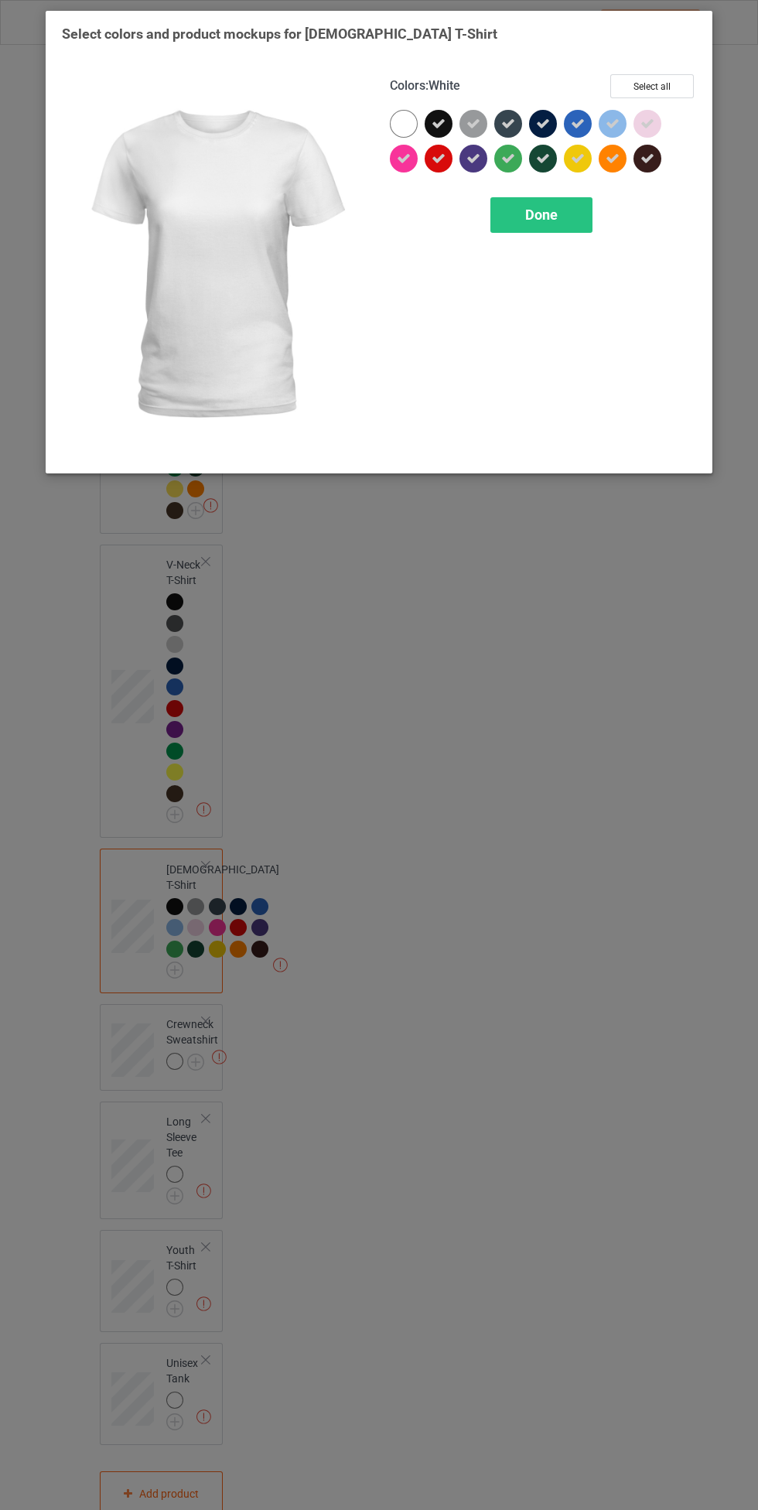
click at [541, 214] on span "Done" at bounding box center [541, 215] width 32 height 16
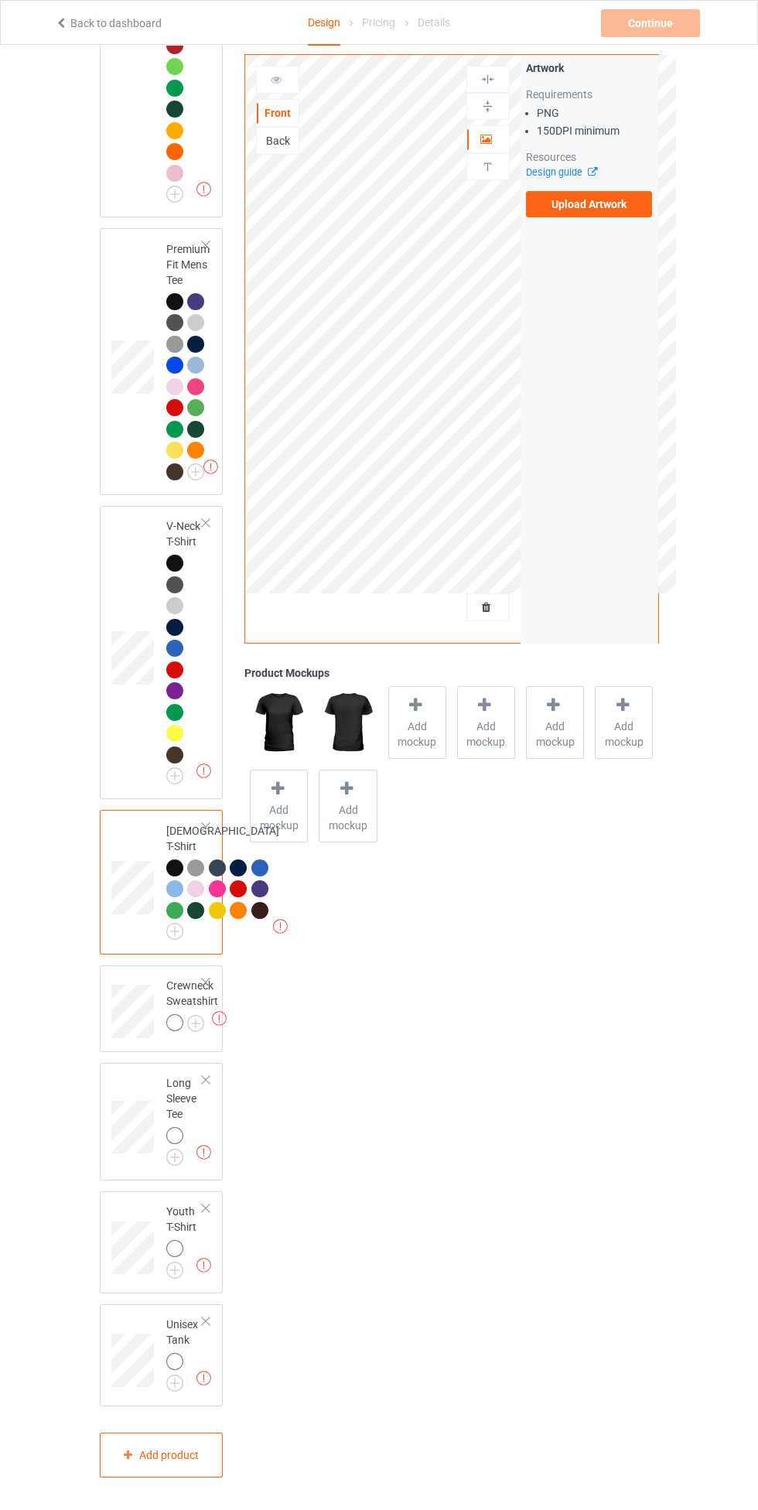
scroll to position [940, 0]
click at [210, 1064] on div "Missing artworks Long Sleeve Tee" at bounding box center [162, 1122] width 124 height 118
click at [0, 0] on img at bounding box center [0, 0] width 0 height 0
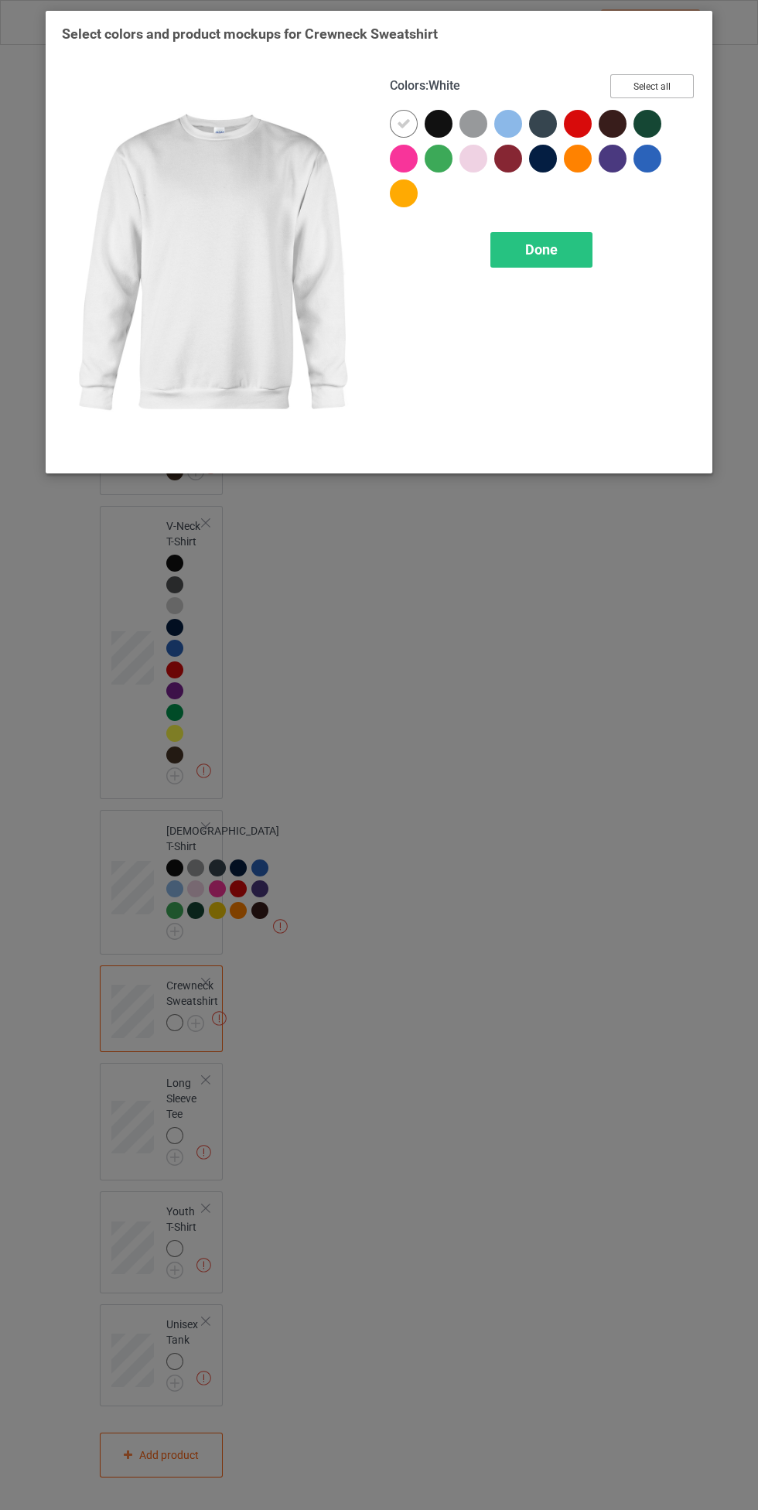
click at [664, 74] on button "Select all" at bounding box center [652, 86] width 84 height 24
click at [404, 123] on icon at bounding box center [404, 124] width 14 height 14
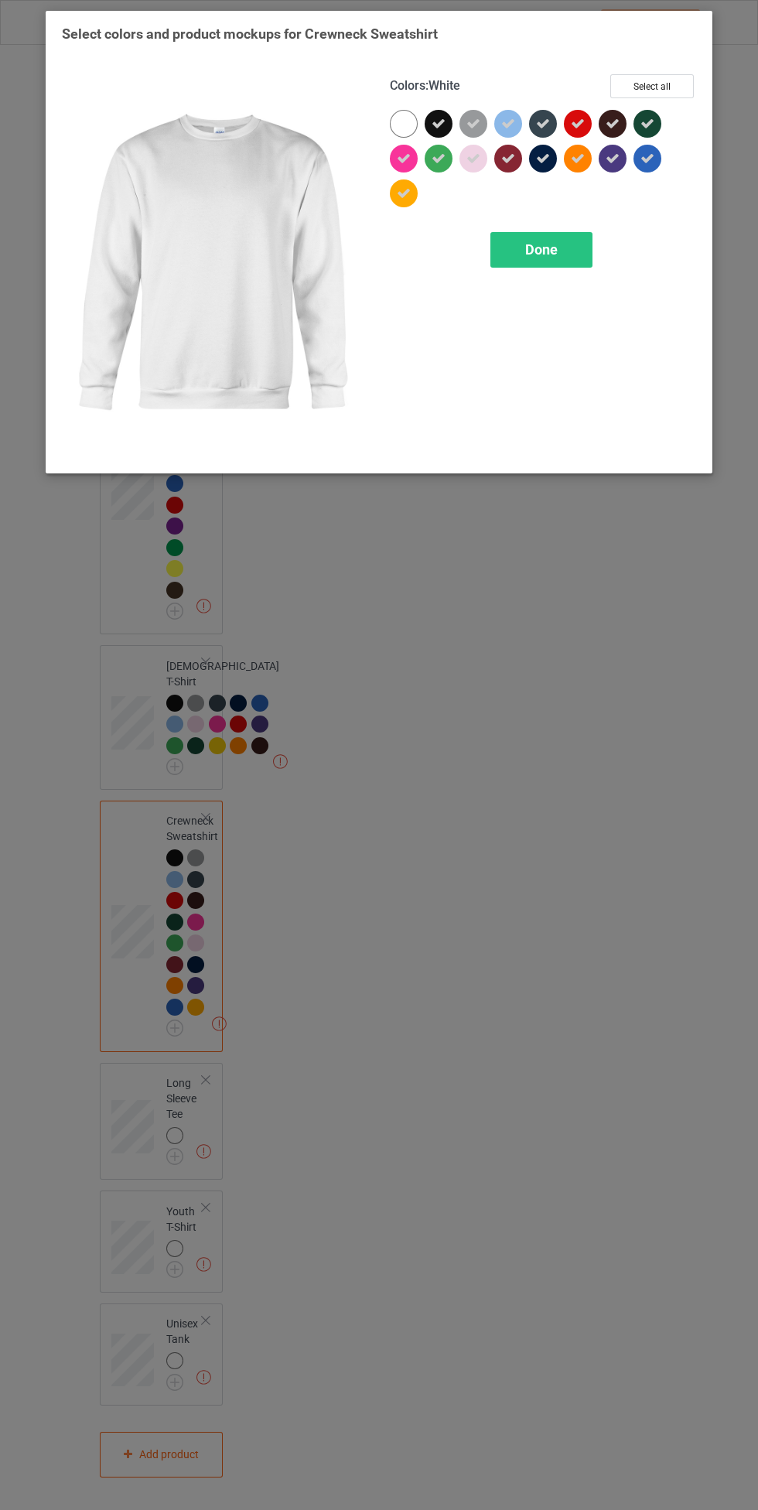
click at [538, 247] on span "Done" at bounding box center [541, 249] width 32 height 16
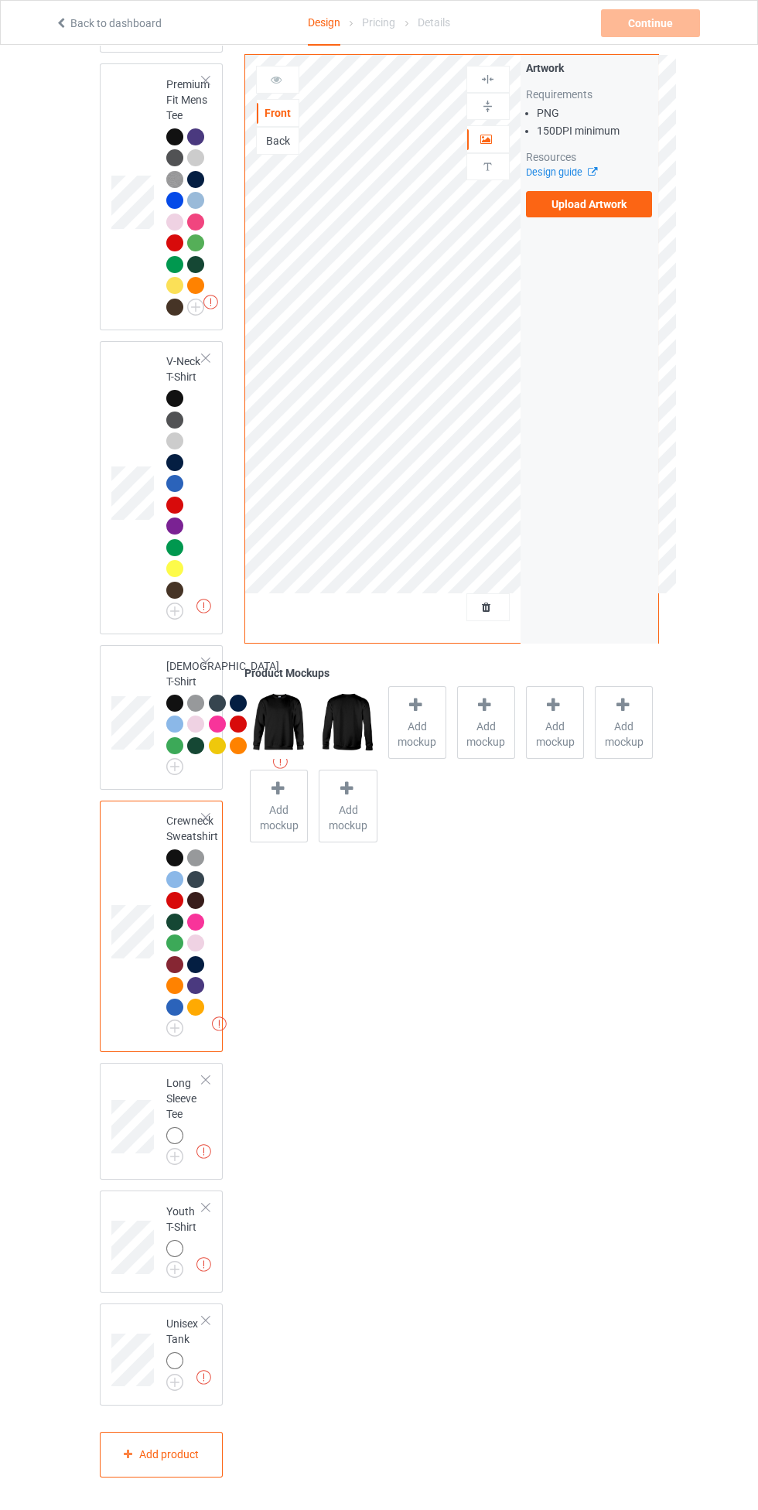
scroll to position [1104, 0]
click at [0, 0] on img at bounding box center [0, 0] width 0 height 0
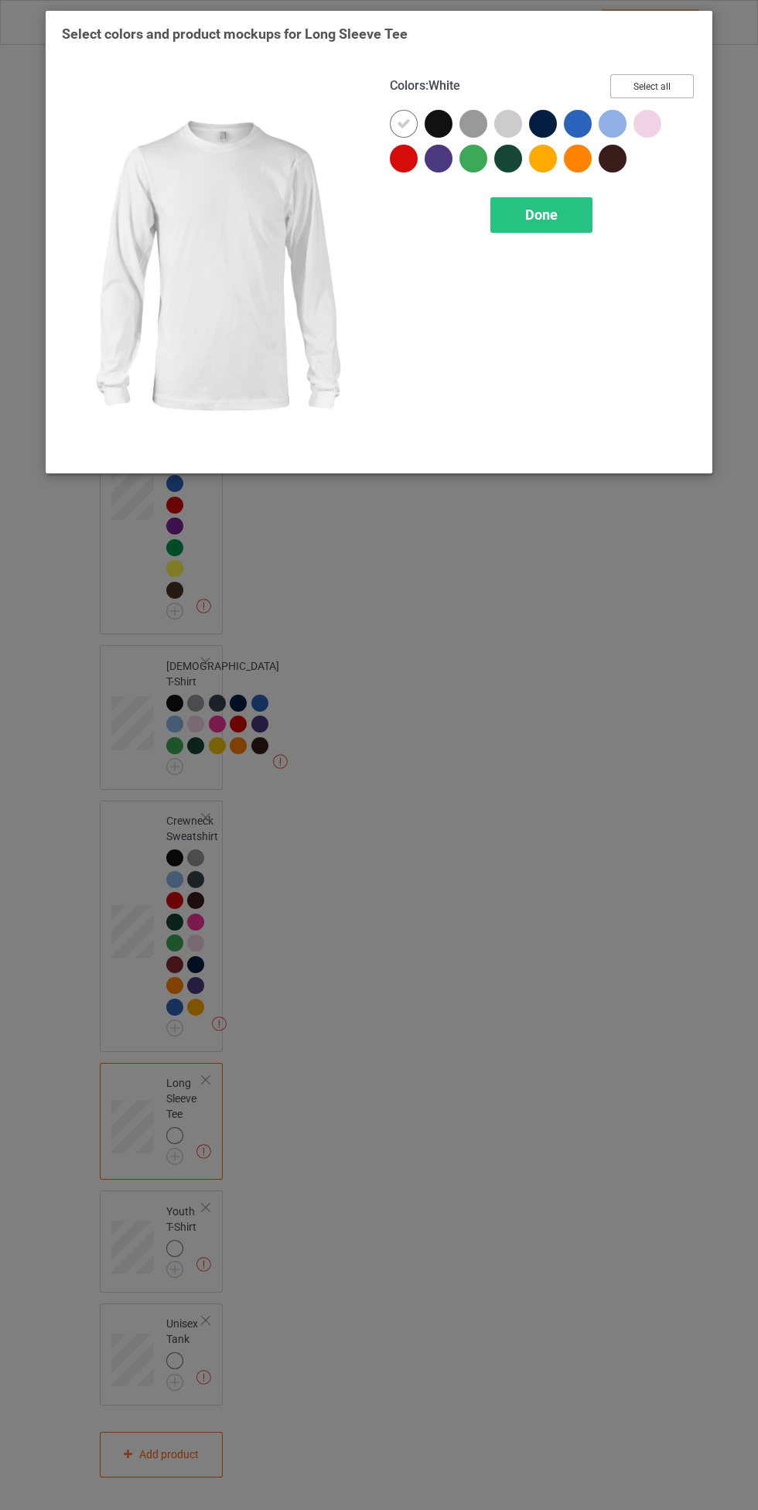
click at [671, 94] on button "Select all" at bounding box center [652, 86] width 84 height 24
click at [406, 119] on icon at bounding box center [404, 124] width 14 height 14
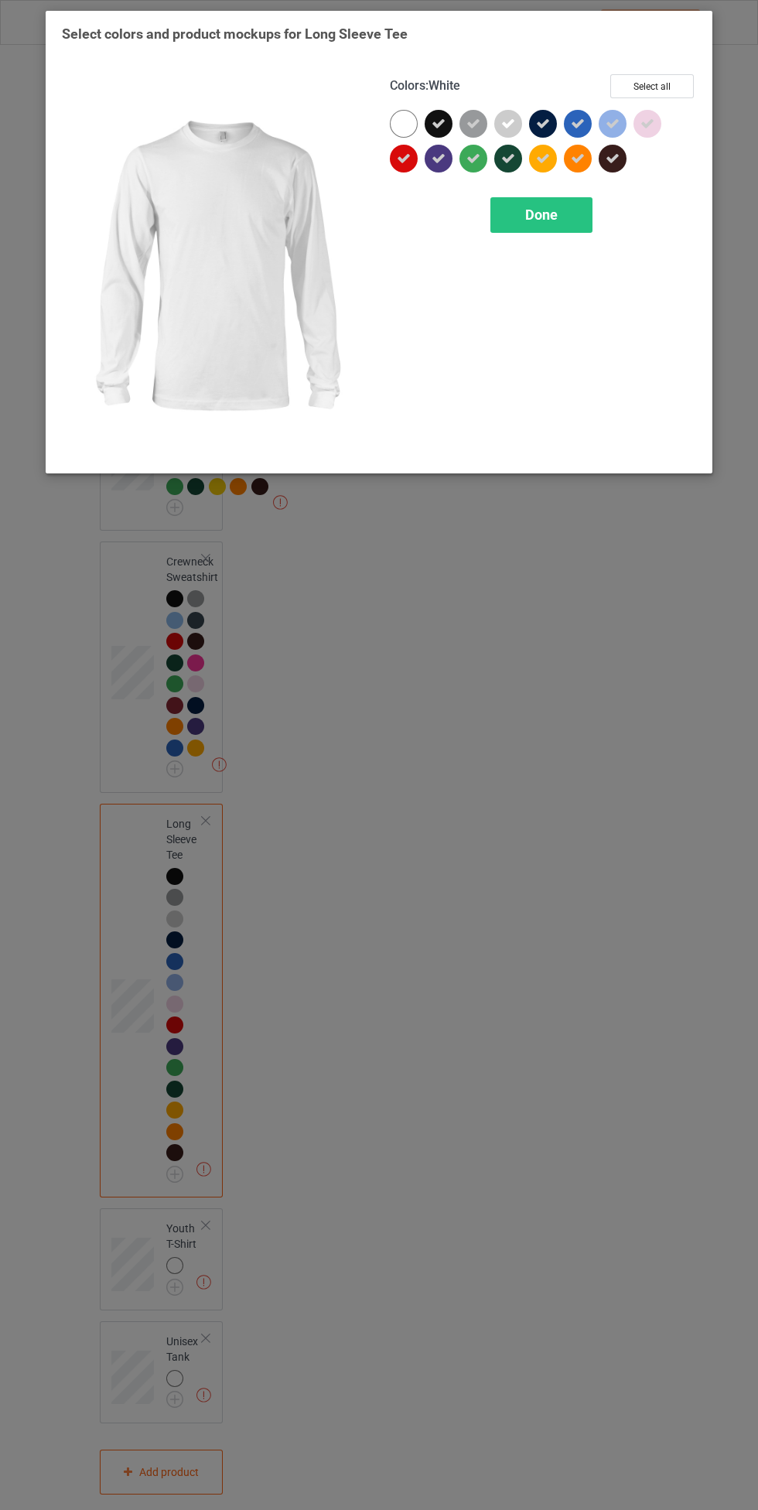
click at [554, 213] on span "Done" at bounding box center [541, 215] width 32 height 16
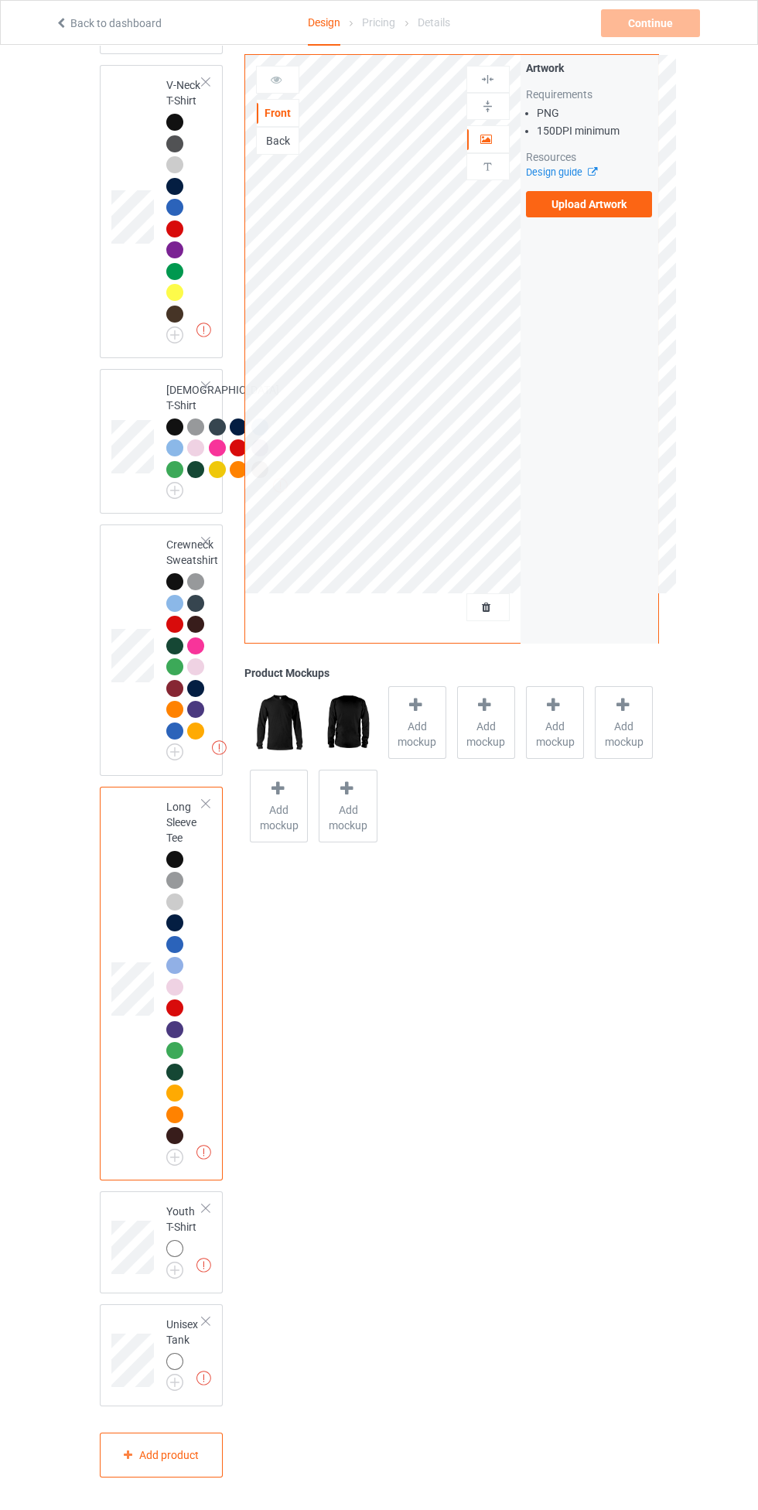
scroll to position [1381, 0]
click at [0, 0] on img at bounding box center [0, 0] width 0 height 0
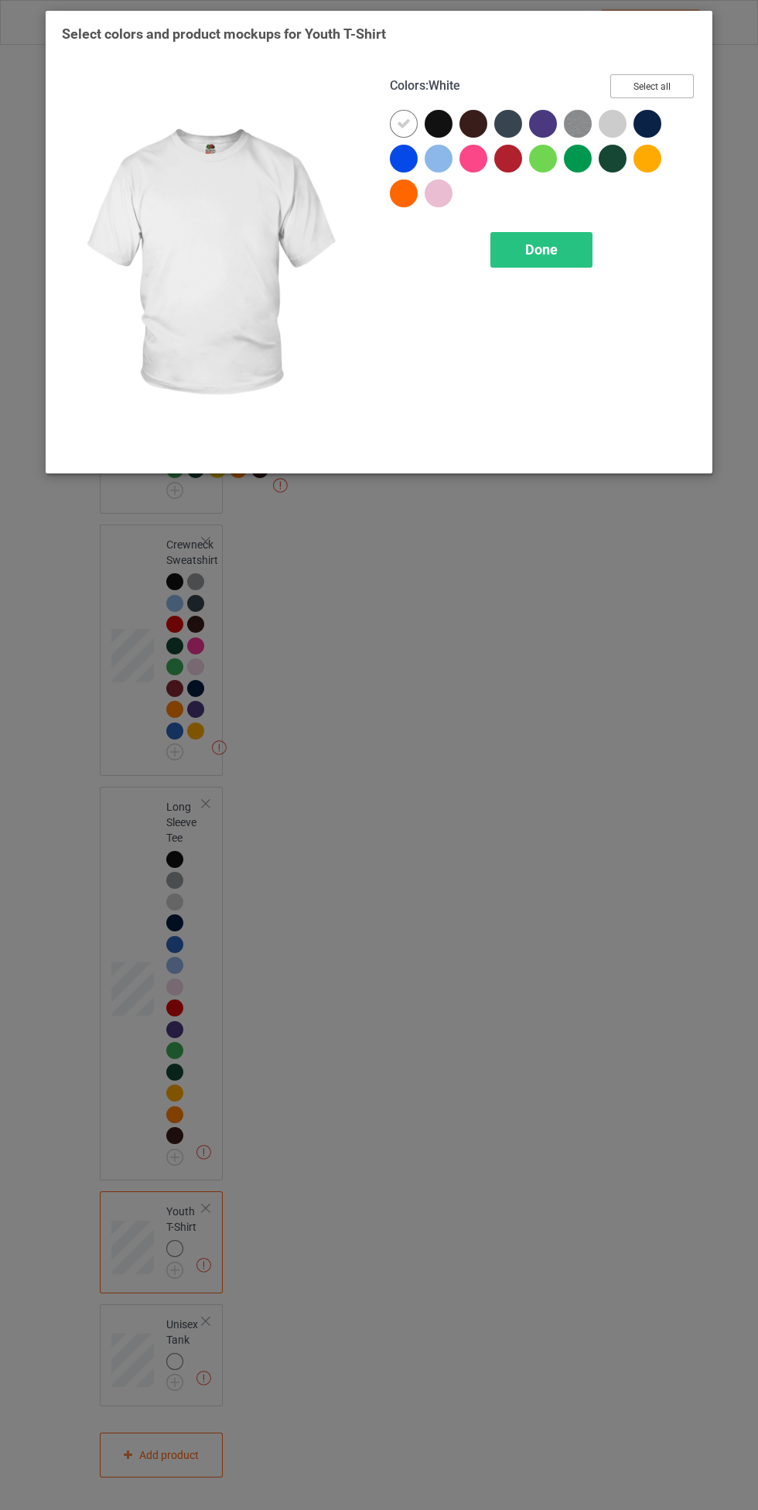
click at [667, 94] on button "Select all" at bounding box center [652, 86] width 84 height 24
click at [403, 126] on icon at bounding box center [404, 124] width 14 height 14
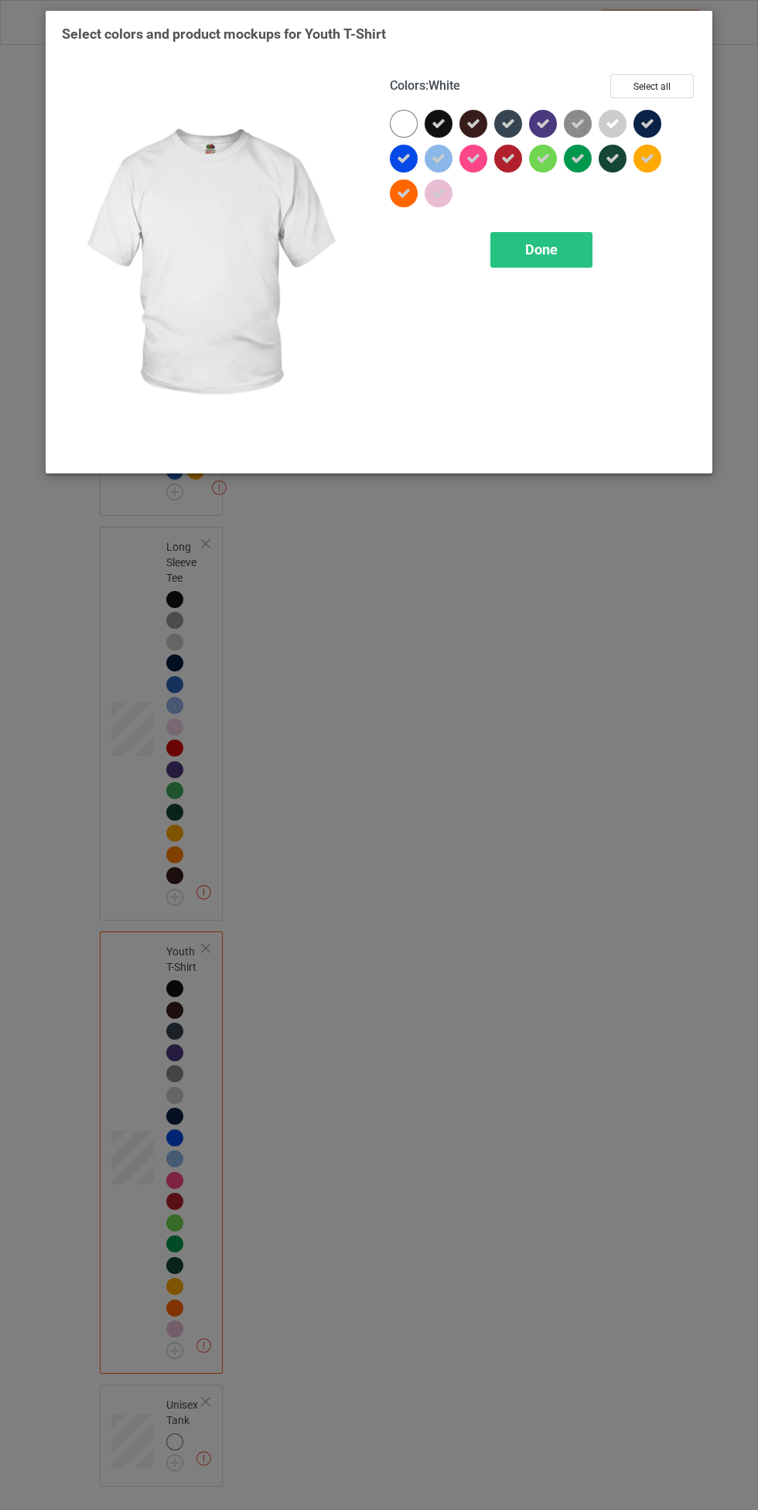
click at [512, 252] on div "Done" at bounding box center [541, 250] width 102 height 36
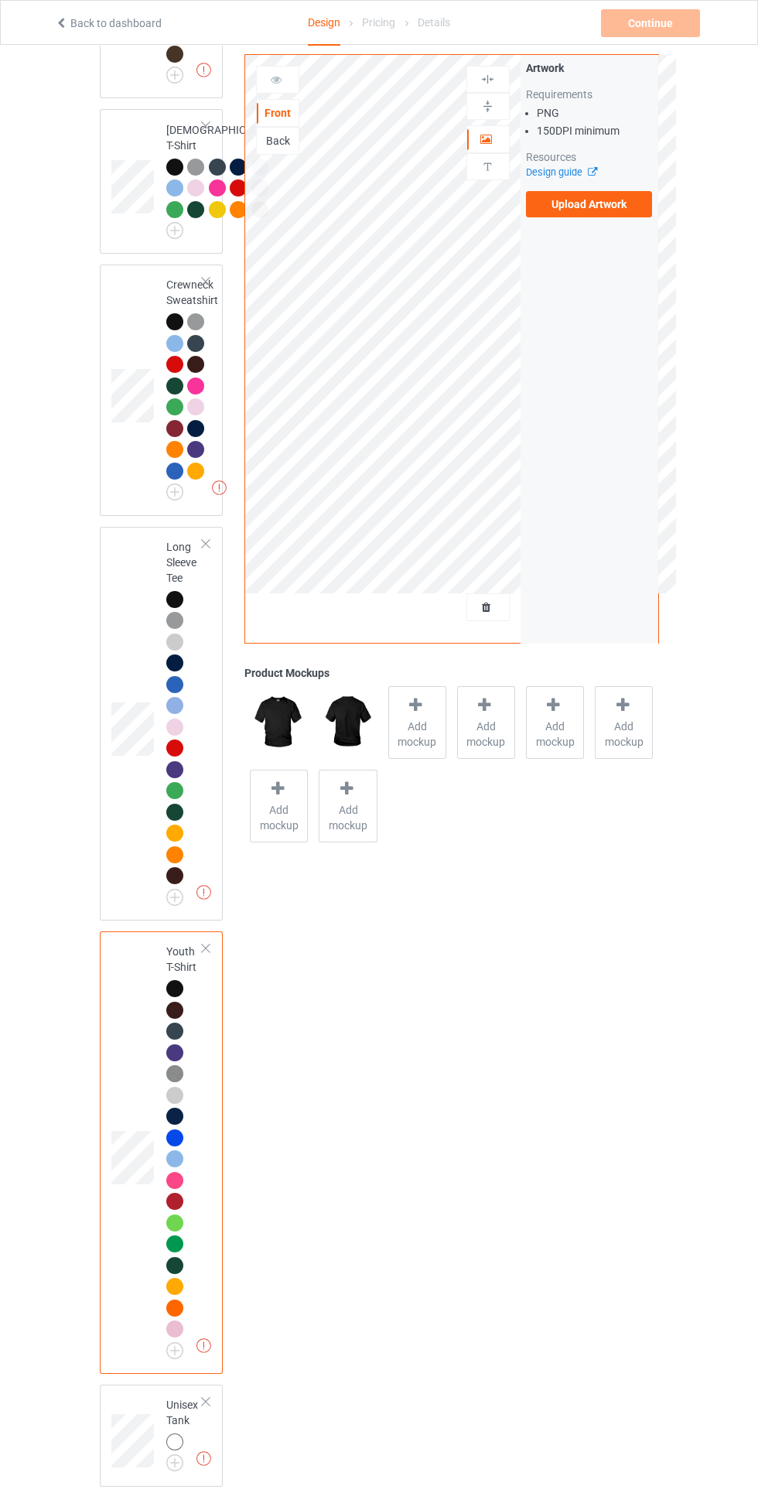
scroll to position [1722, 0]
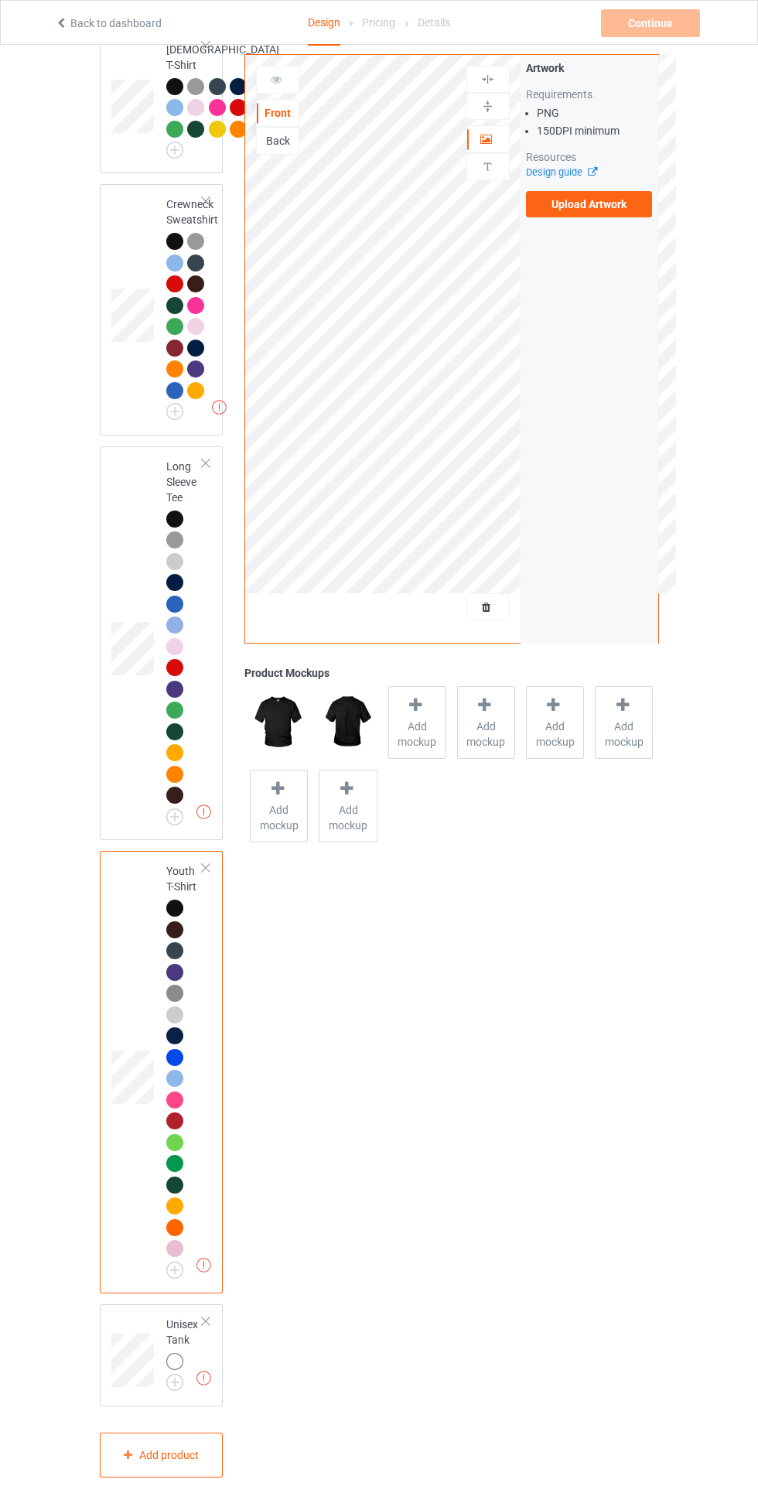
click at [186, 1370] on div at bounding box center [177, 1364] width 22 height 22
click at [0, 0] on img at bounding box center [0, 0] width 0 height 0
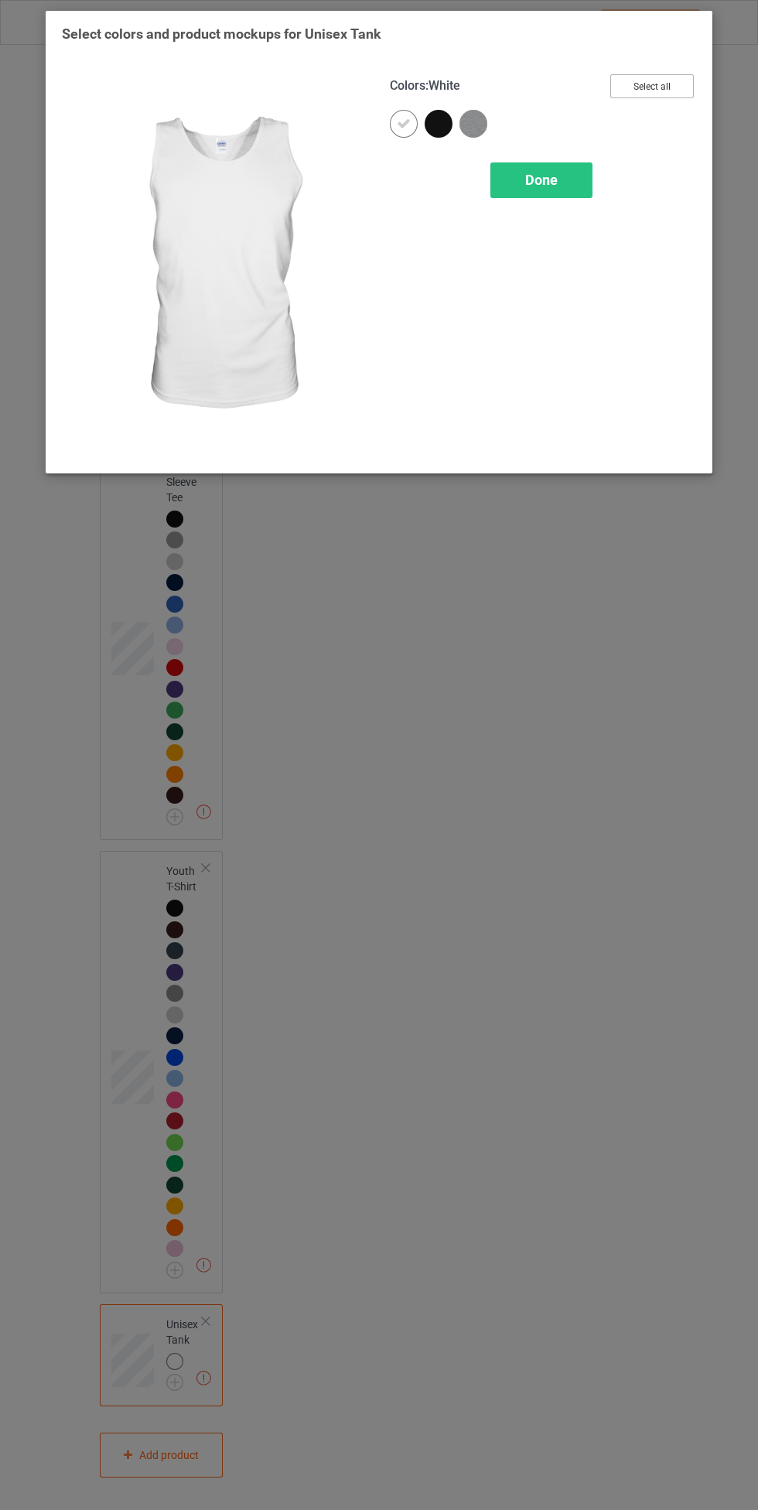
click at [677, 81] on button "Select all" at bounding box center [652, 86] width 84 height 24
click at [404, 123] on icon at bounding box center [404, 124] width 14 height 14
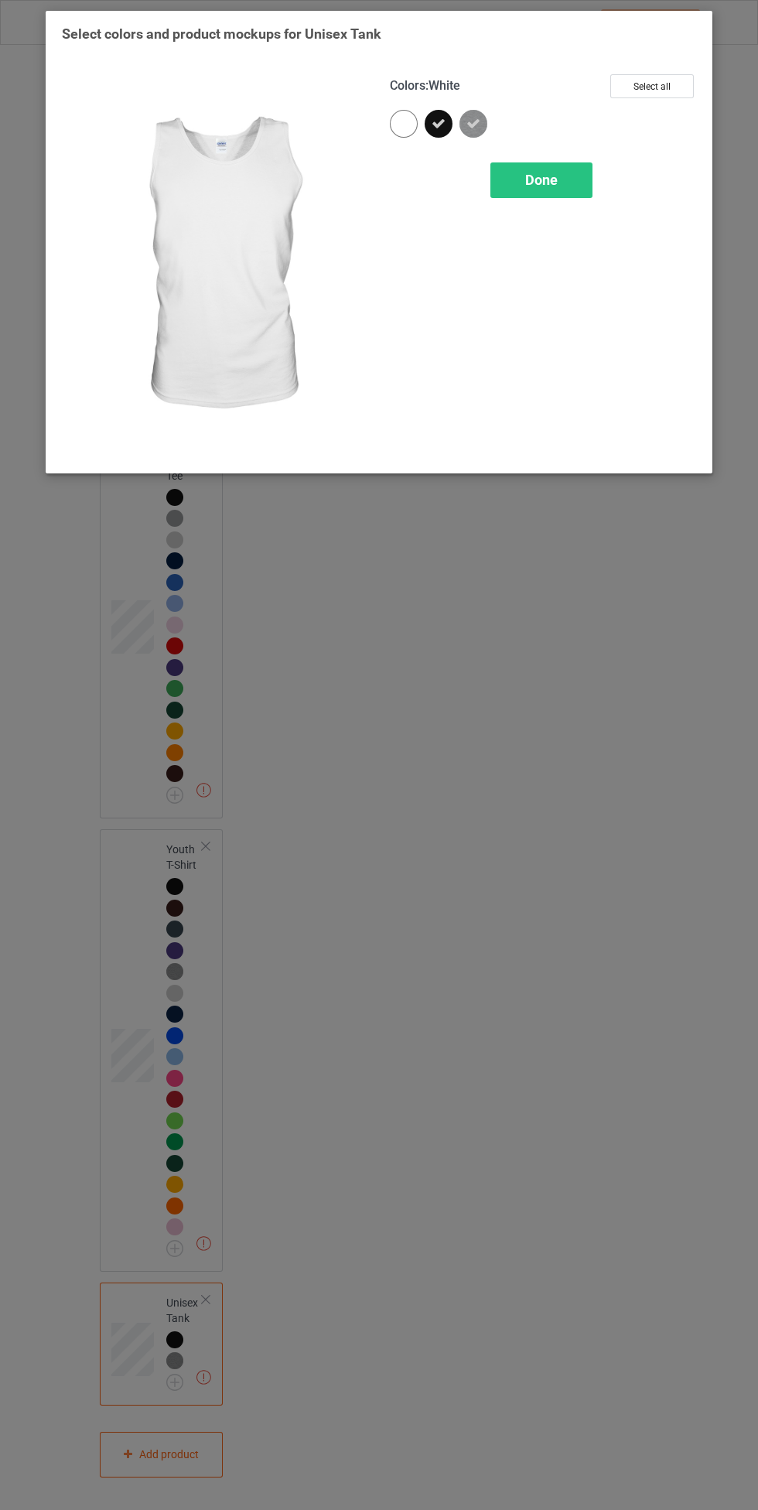
click at [555, 184] on span "Done" at bounding box center [541, 180] width 32 height 16
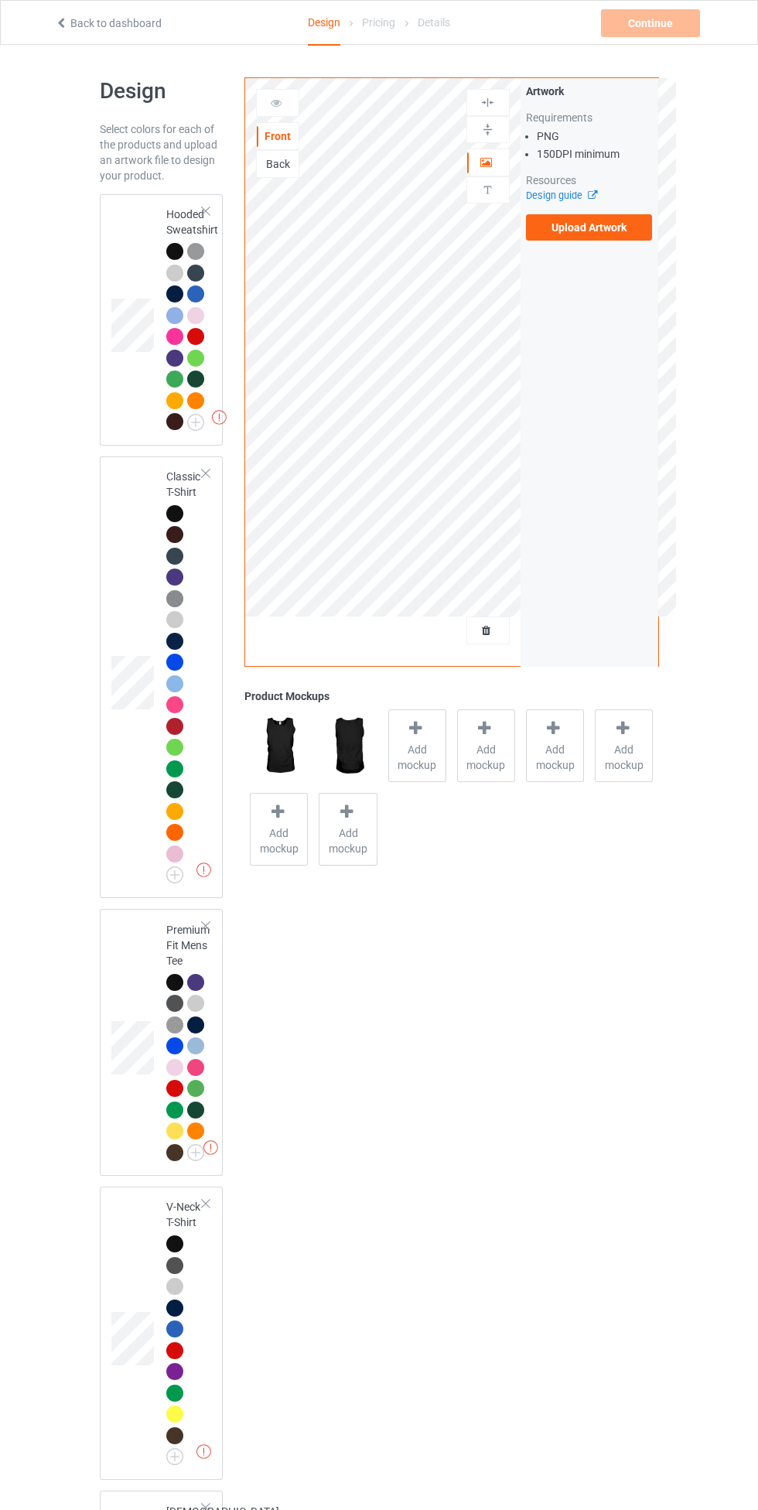
click at [181, 524] on div at bounding box center [177, 516] width 22 height 22
click at [630, 227] on label "Upload Artwork" at bounding box center [589, 227] width 127 height 26
click at [0, 0] on input "Upload Artwork" at bounding box center [0, 0] width 0 height 0
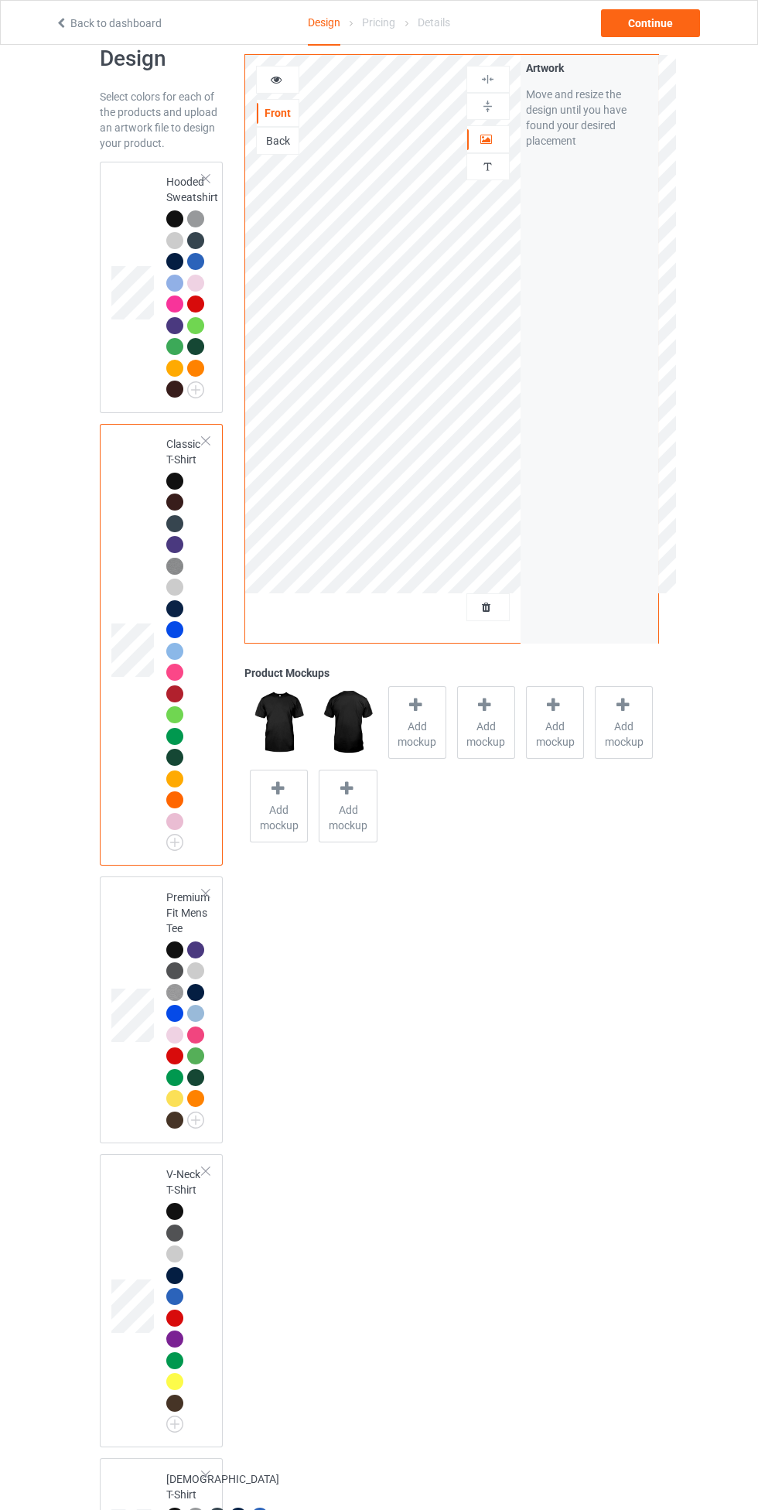
scroll to position [33, 0]
click at [176, 230] on div at bounding box center [177, 221] width 22 height 22
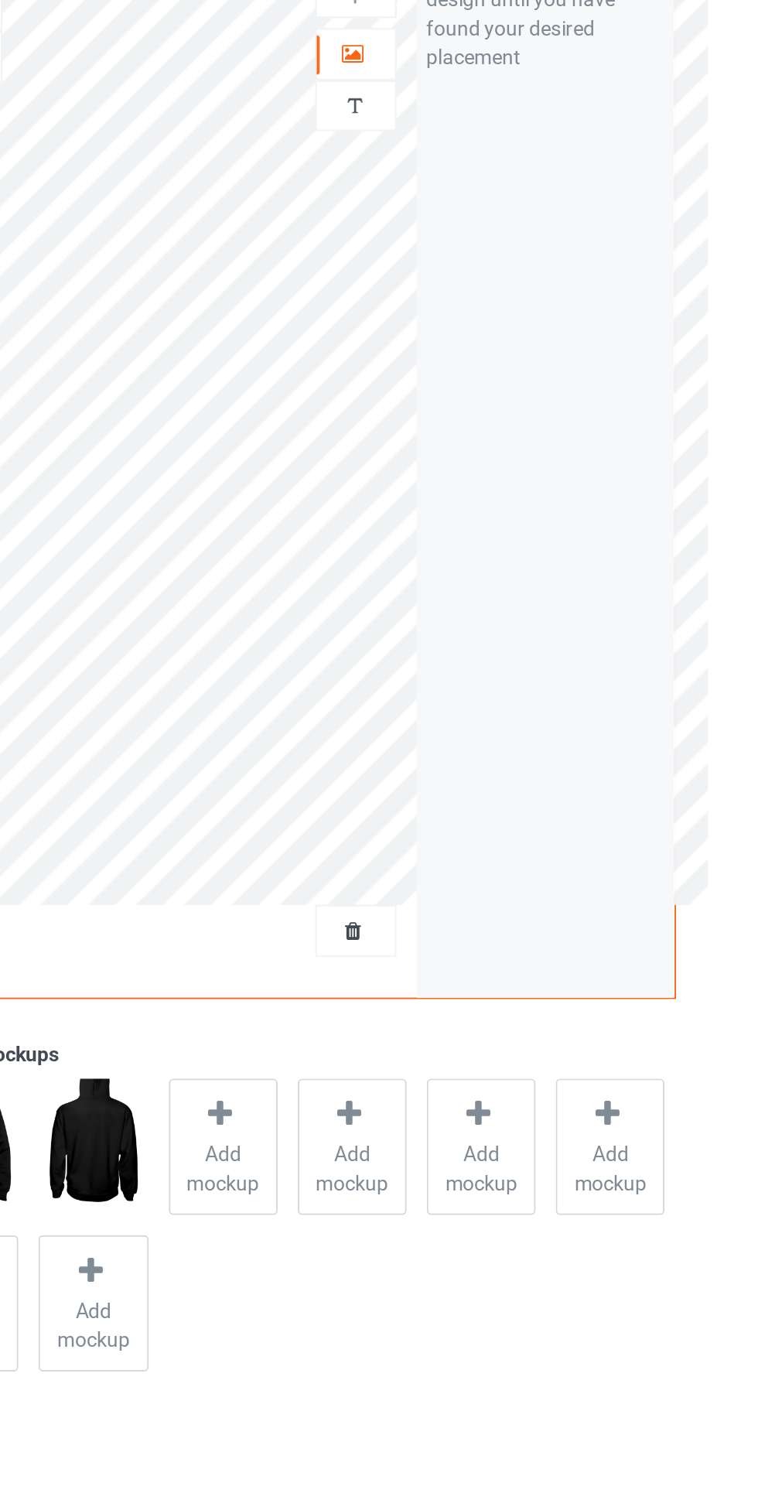
click at [490, 136] on icon at bounding box center [486, 136] width 13 height 11
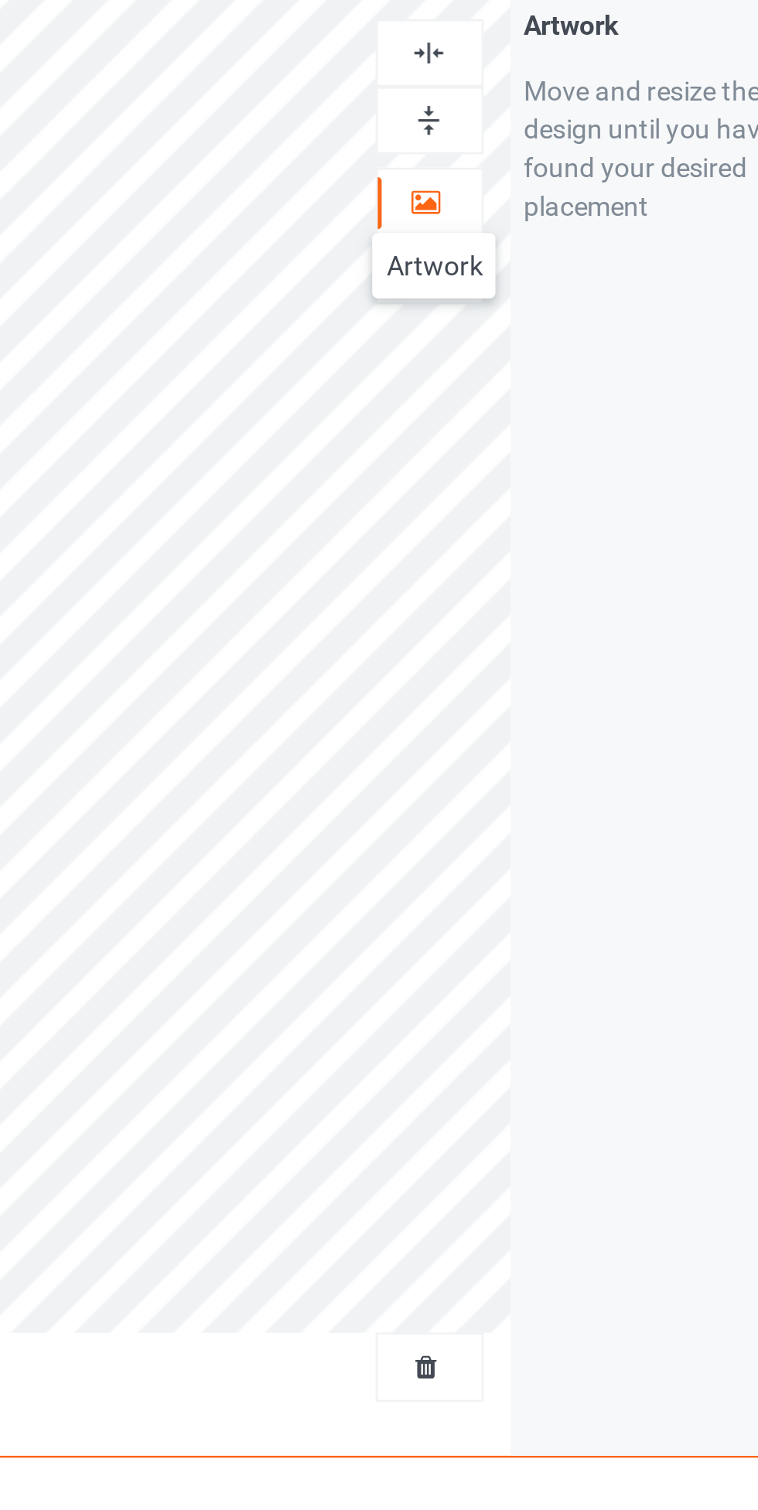
click at [493, 77] on img at bounding box center [487, 79] width 15 height 15
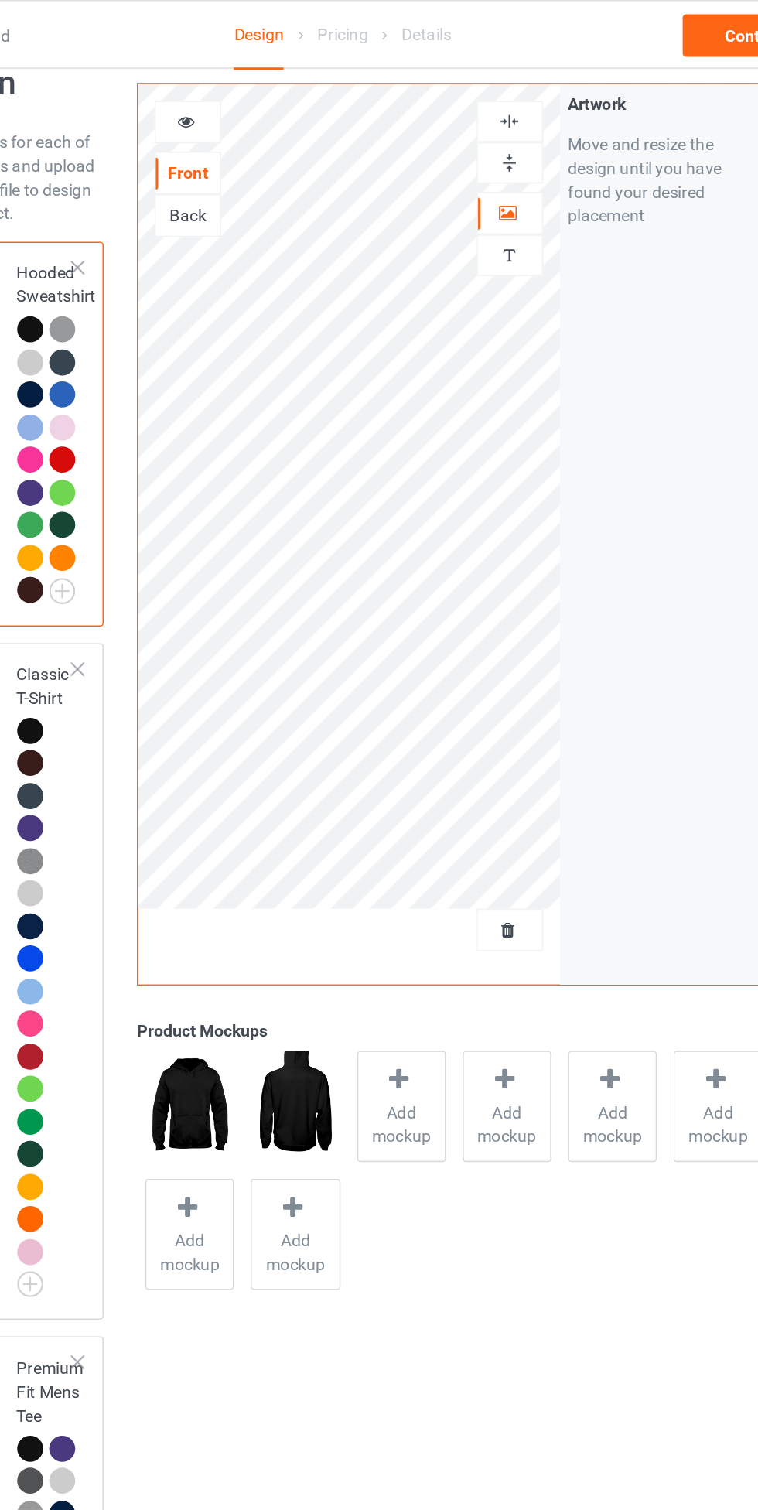
scroll to position [0, 0]
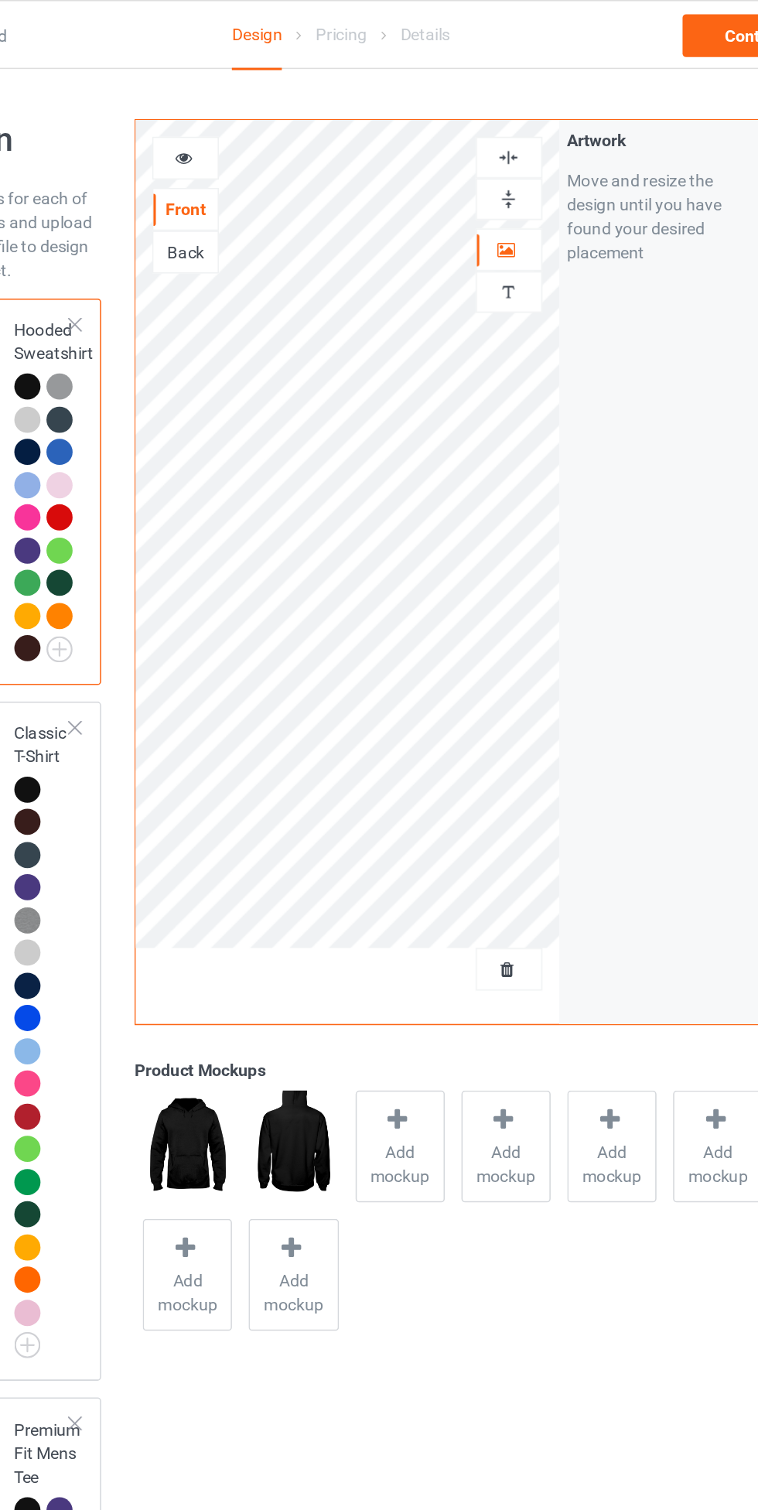
click at [487, 103] on img at bounding box center [487, 102] width 15 height 15
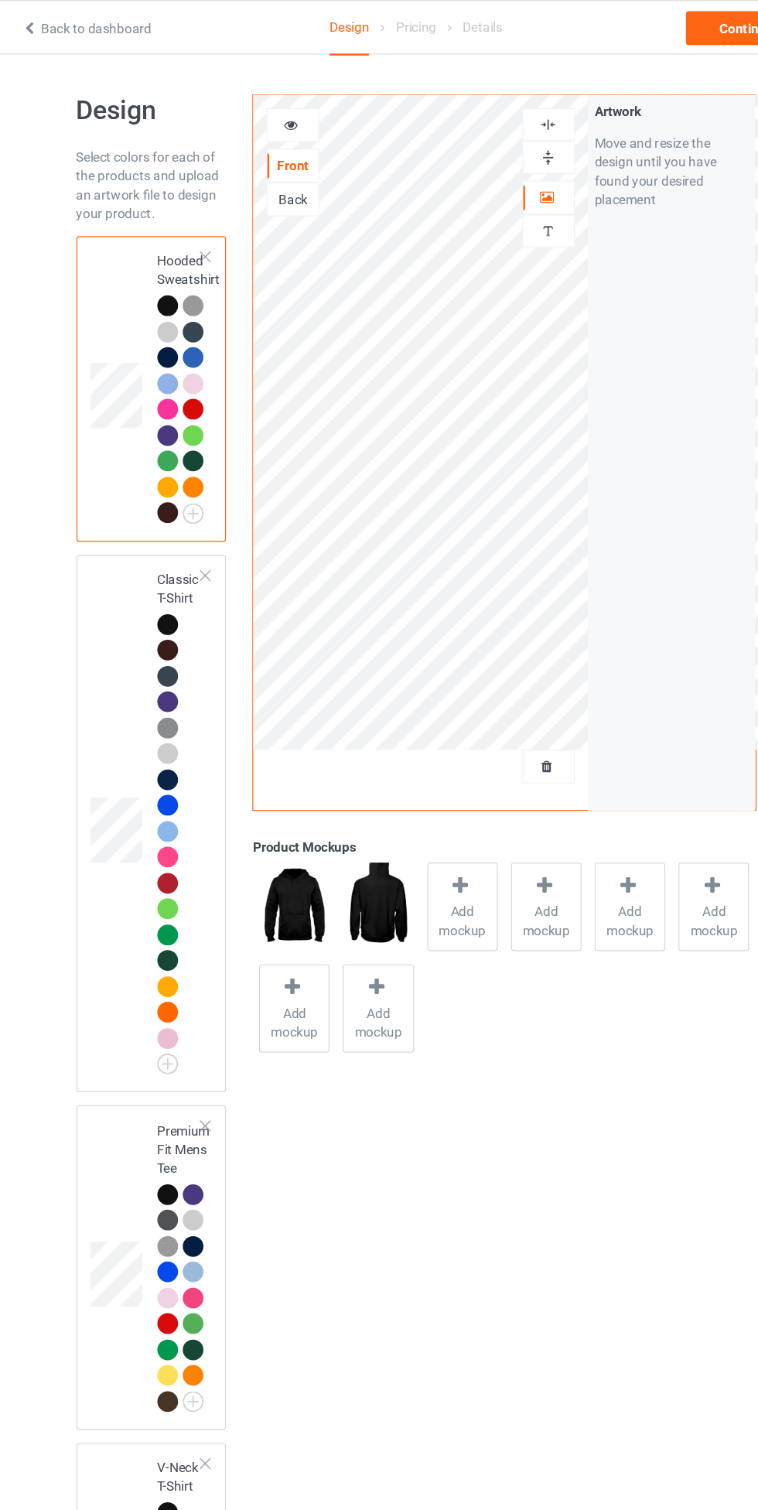
click at [176, 523] on div at bounding box center [177, 516] width 22 height 22
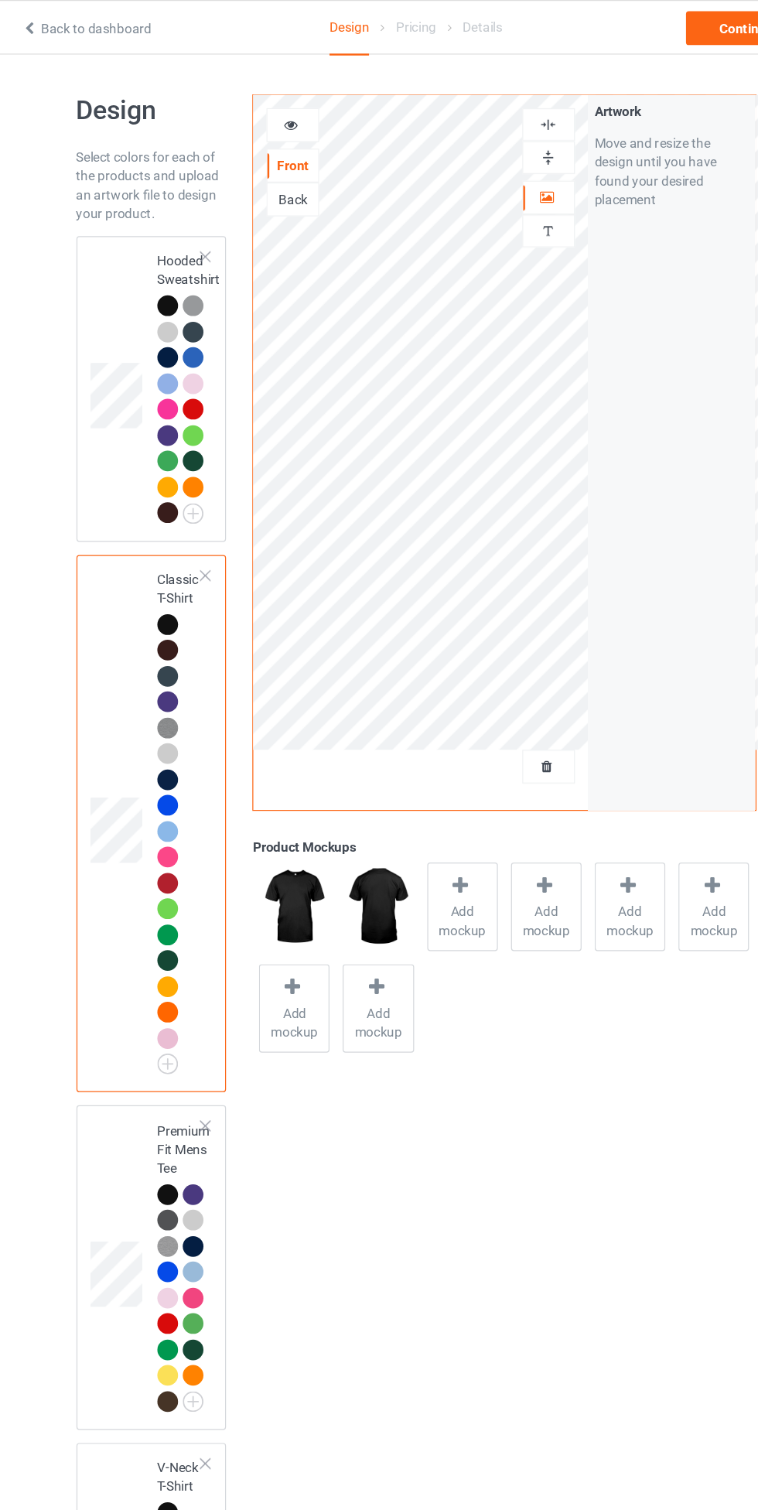
click at [280, 95] on icon at bounding box center [276, 100] width 13 height 11
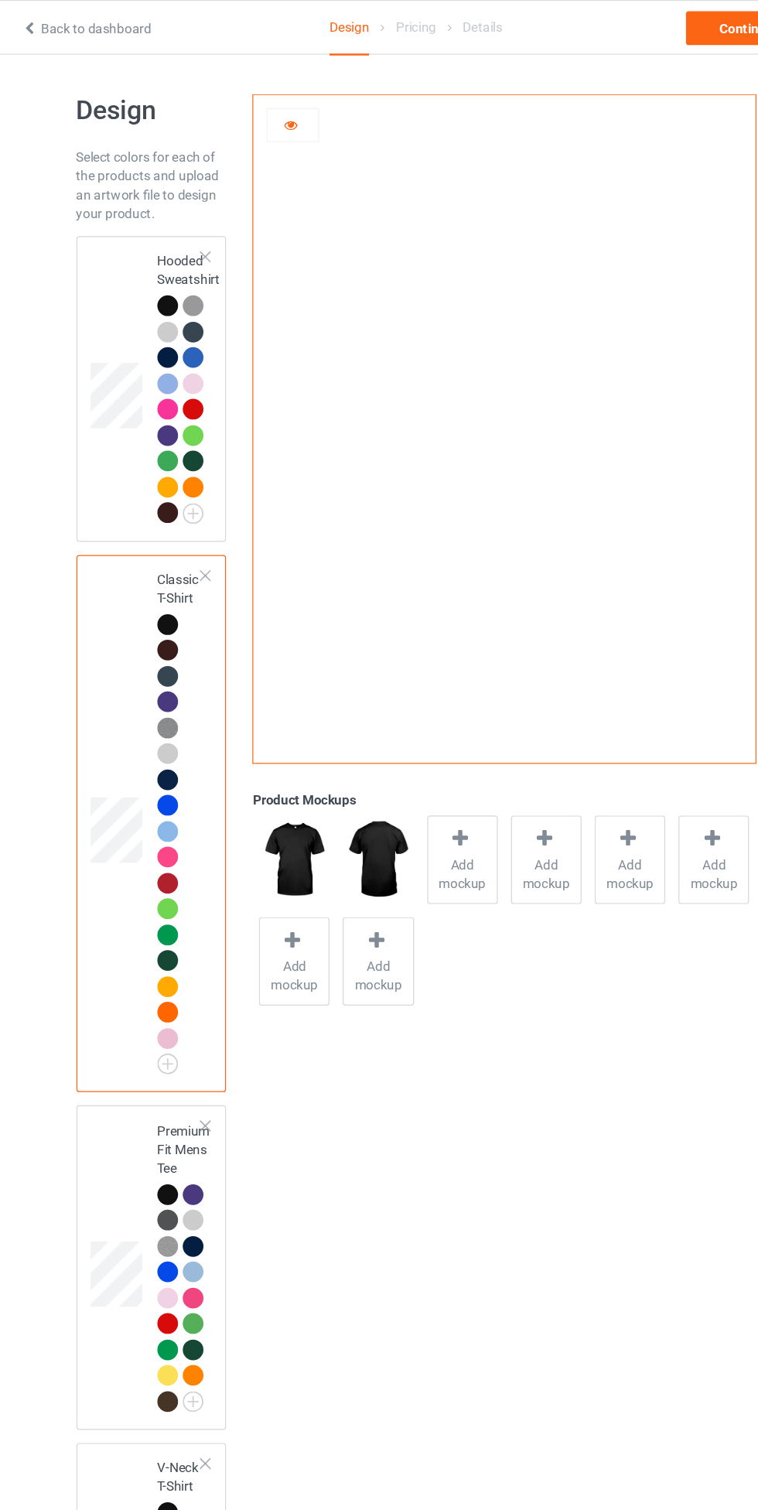
click at [276, 101] on icon at bounding box center [276, 100] width 13 height 11
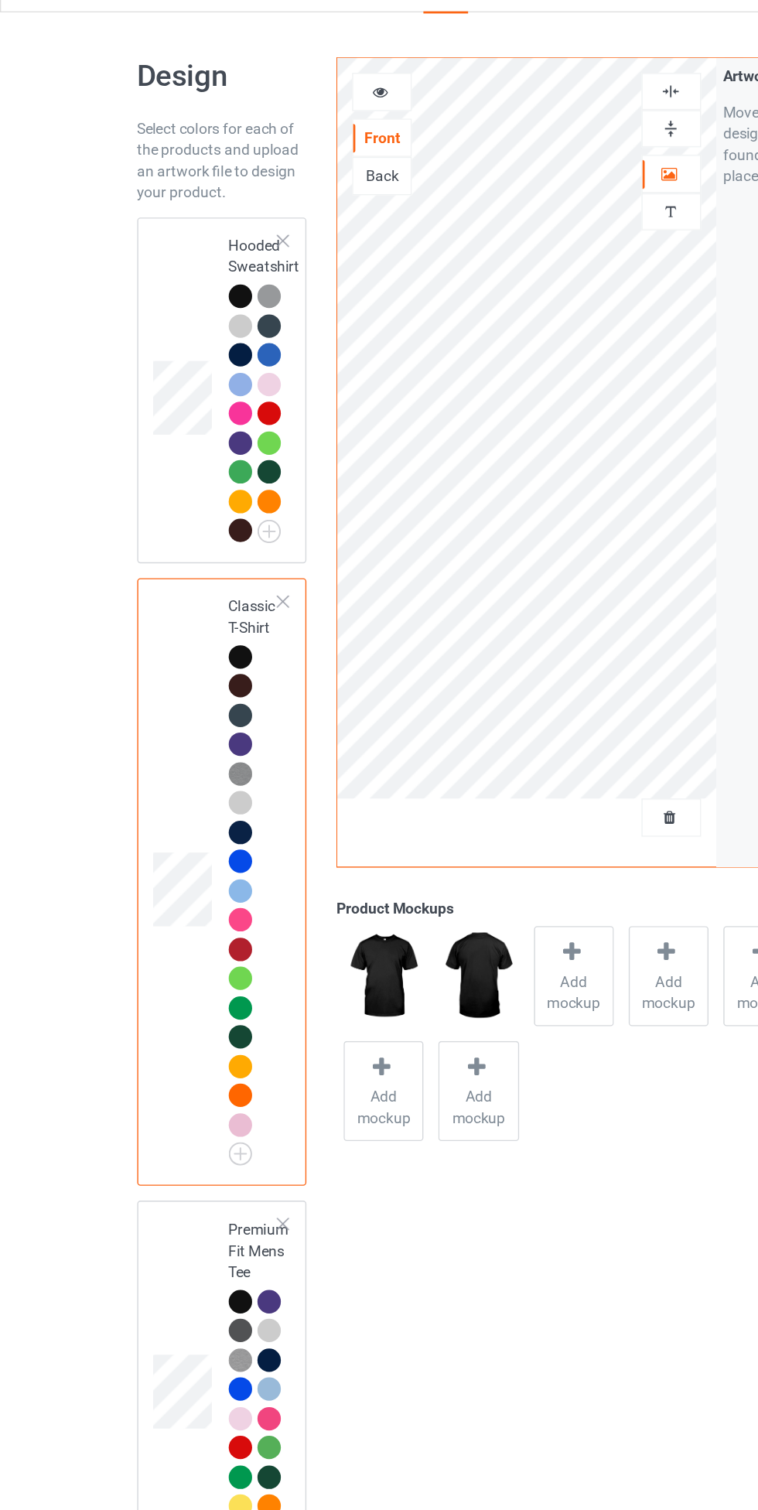
click at [176, 251] on div at bounding box center [174, 251] width 17 height 17
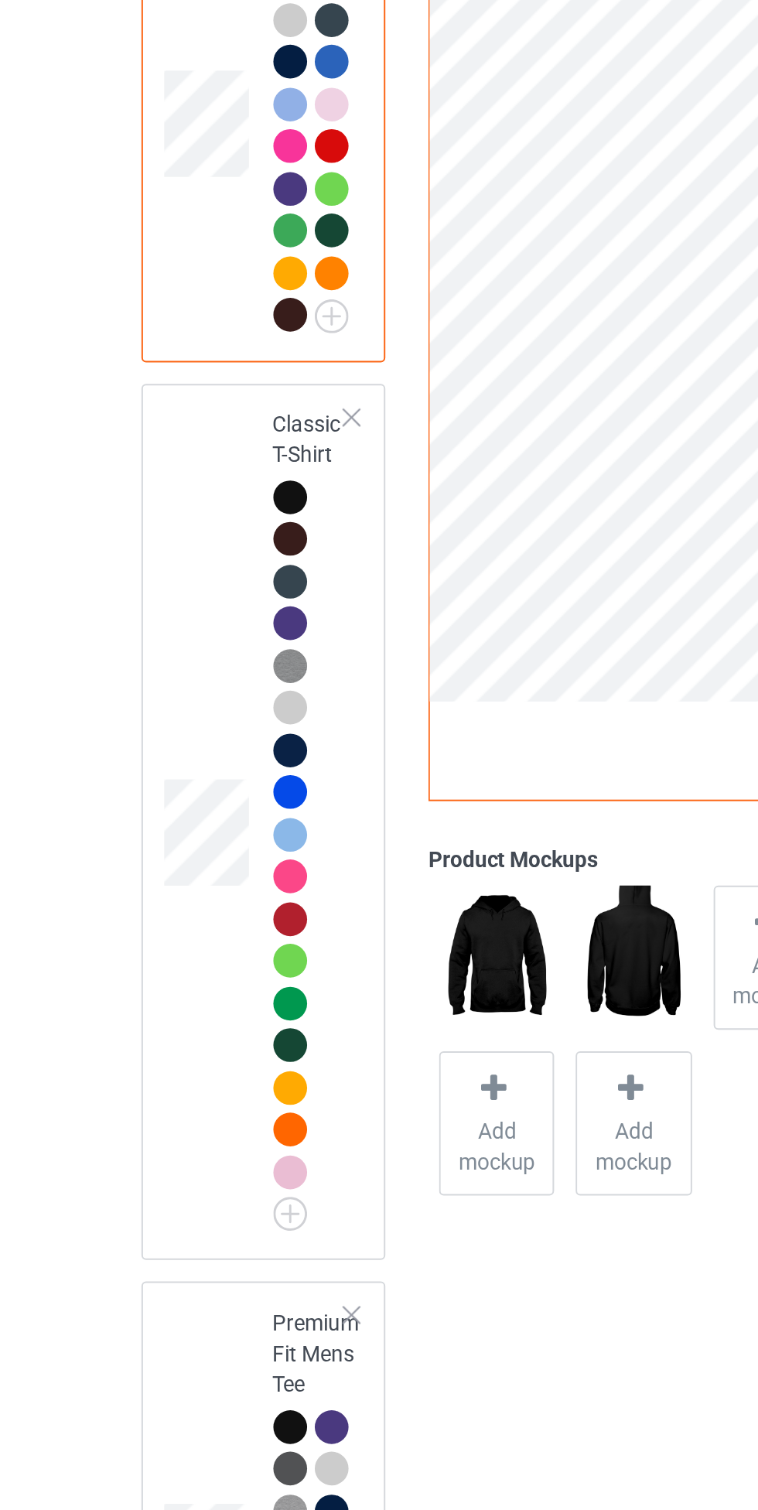
click at [180, 509] on div at bounding box center [174, 513] width 17 height 17
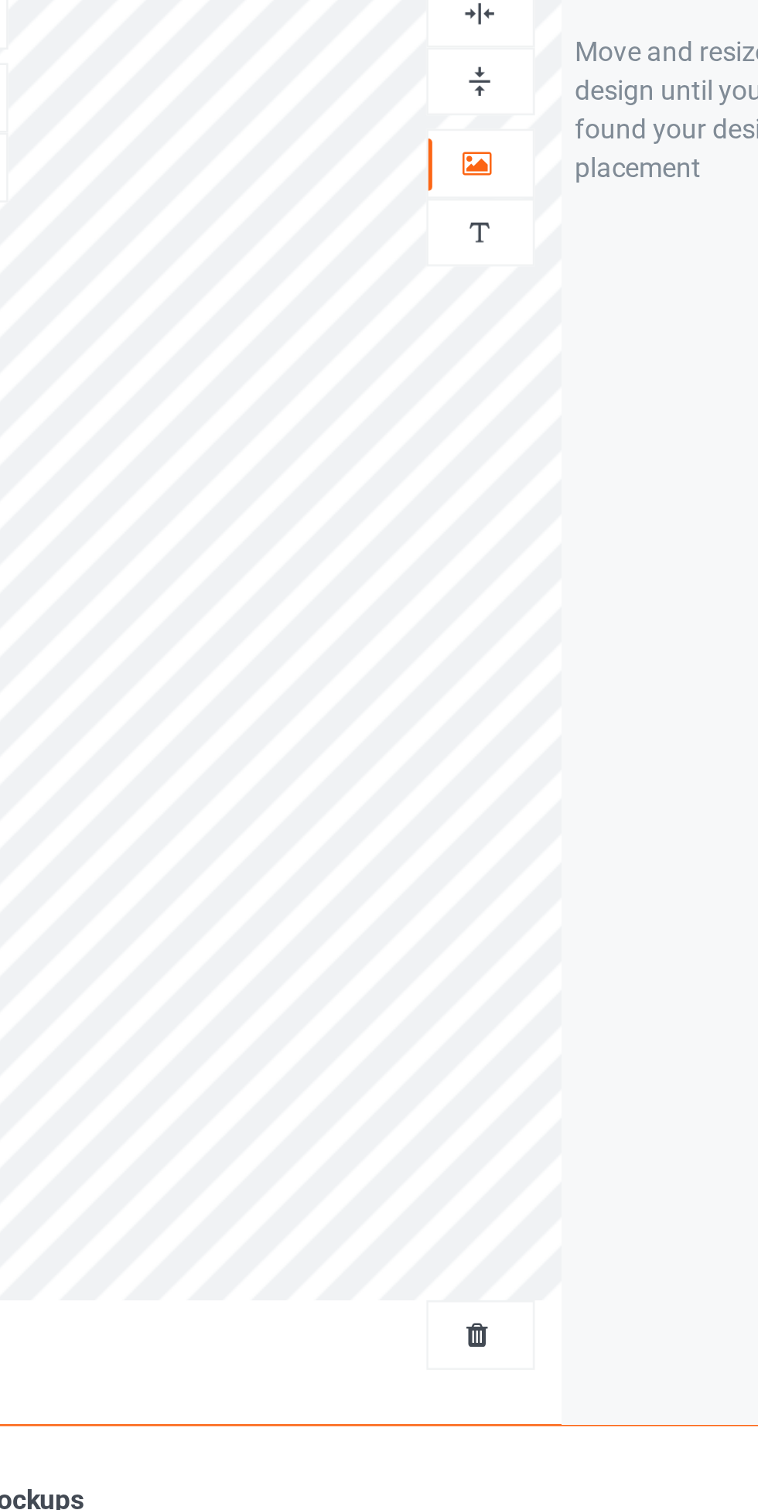
click at [498, 109] on div at bounding box center [488, 102] width 42 height 15
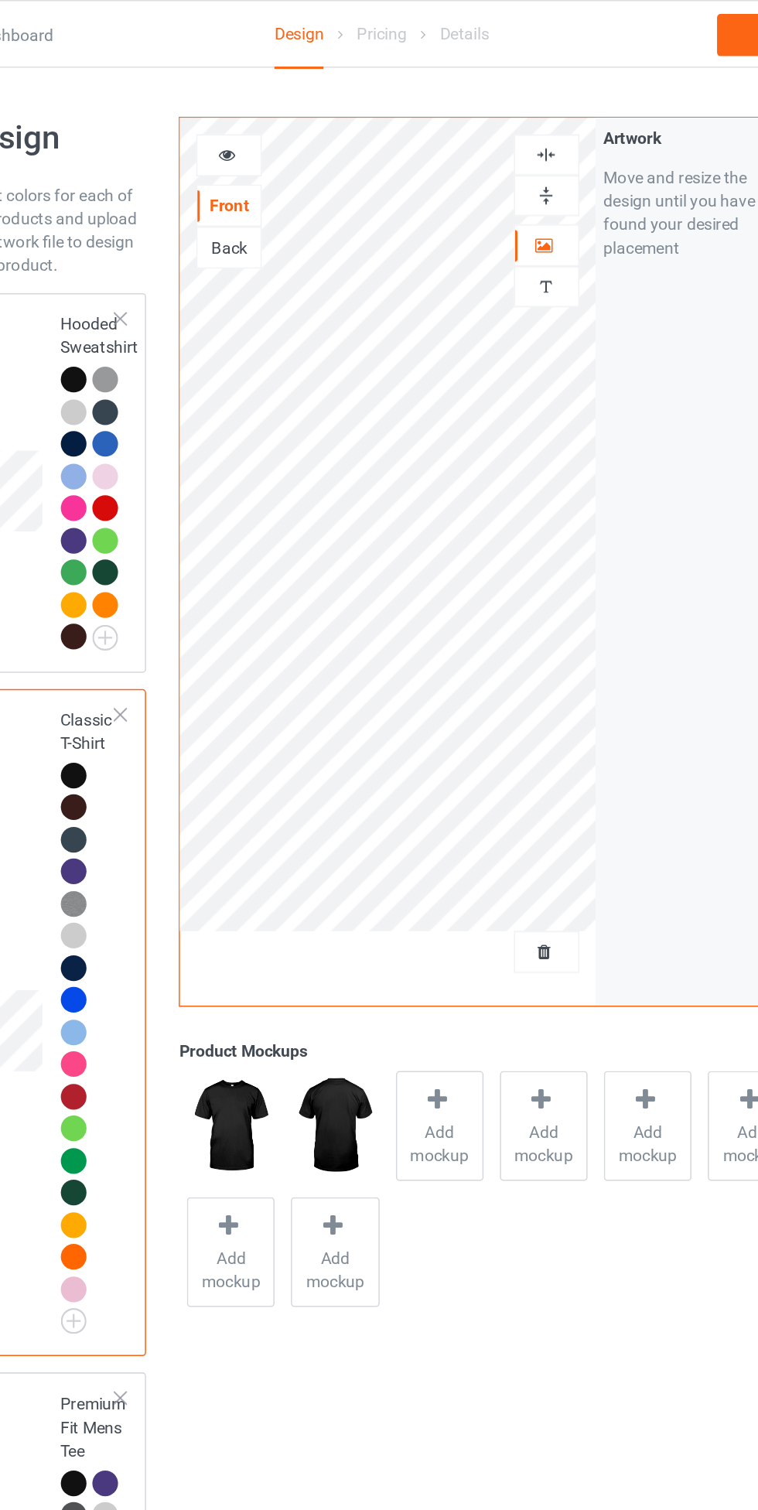
click at [285, 99] on div at bounding box center [278, 102] width 42 height 15
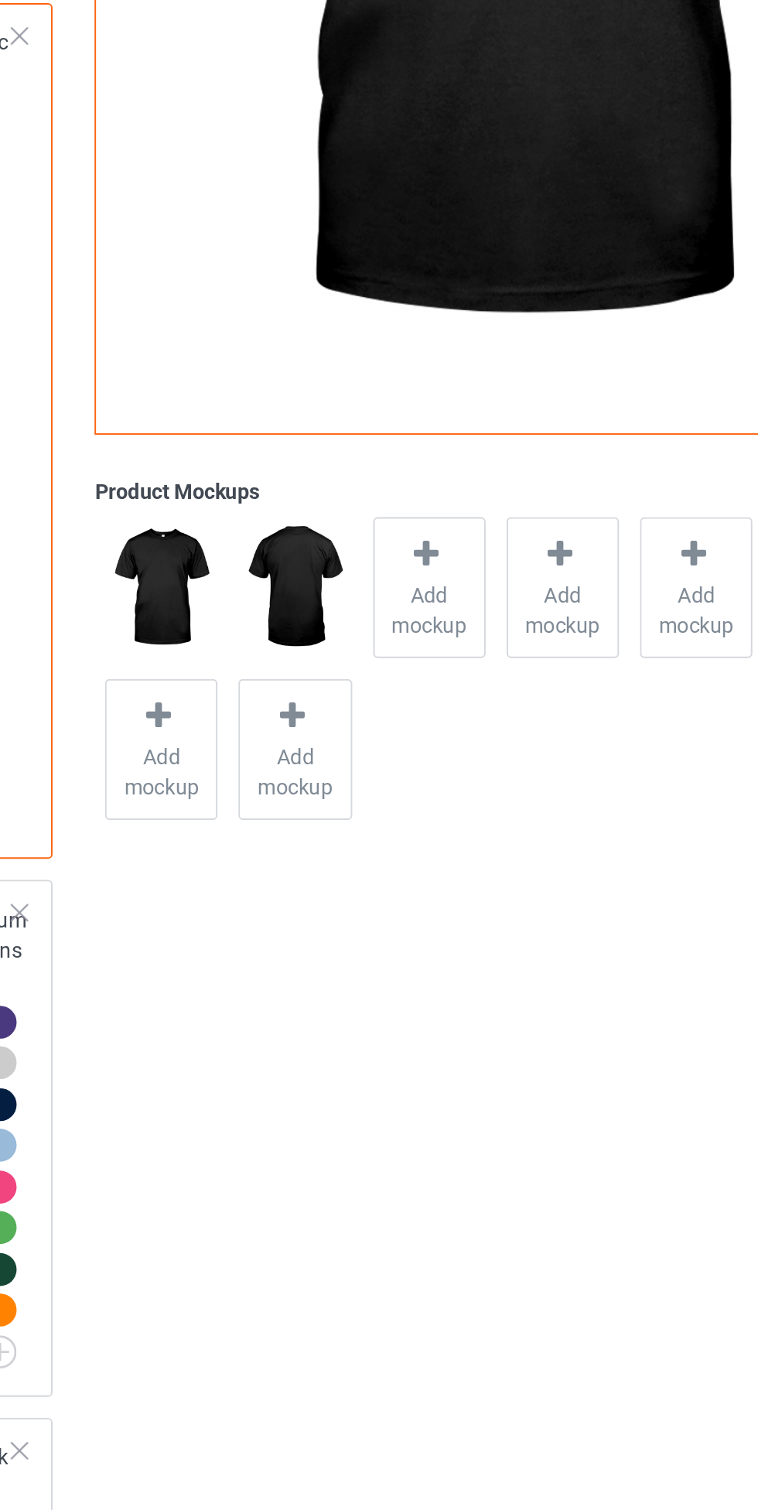
scroll to position [73, 0]
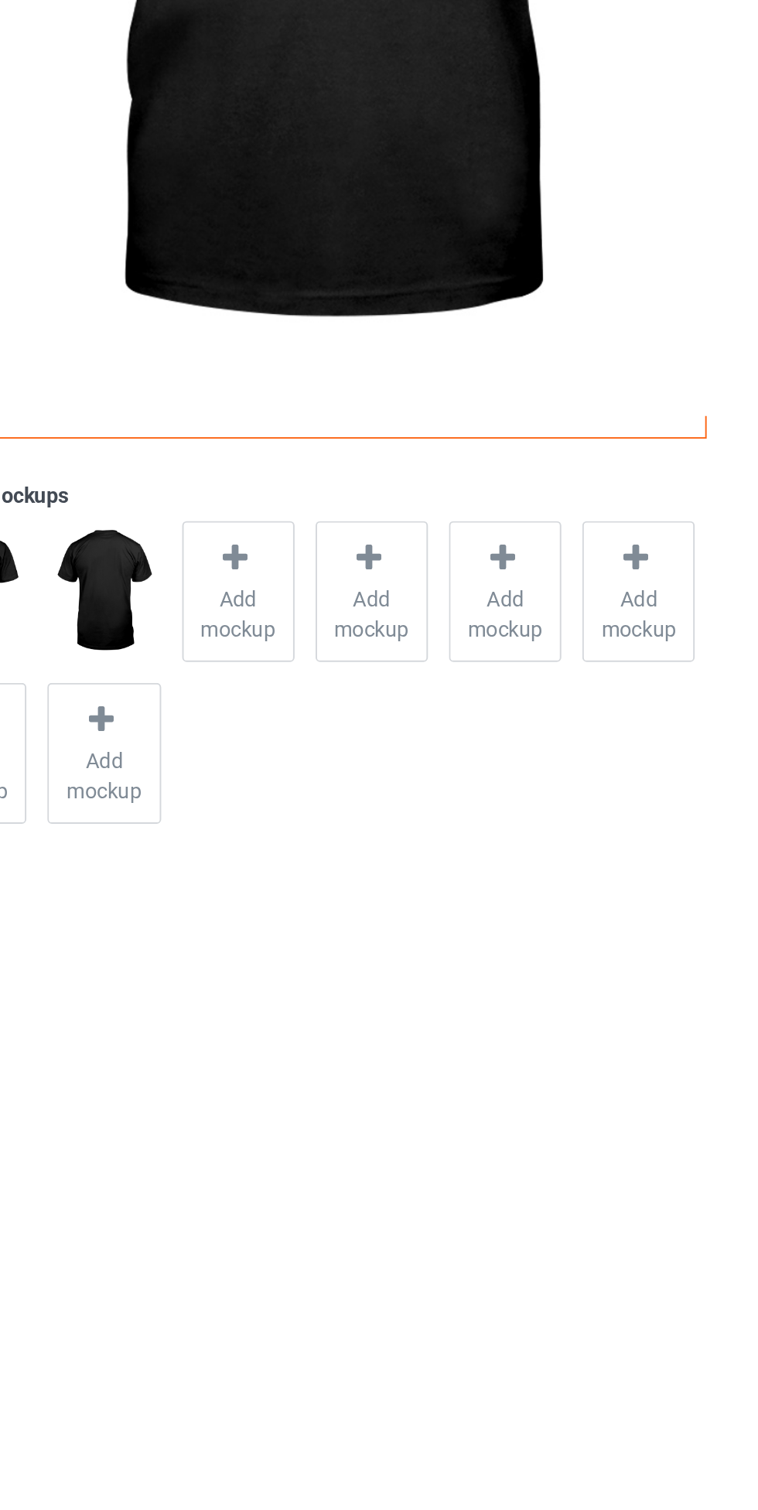
click at [417, 685] on span "Add mockup" at bounding box center [417, 695] width 56 height 31
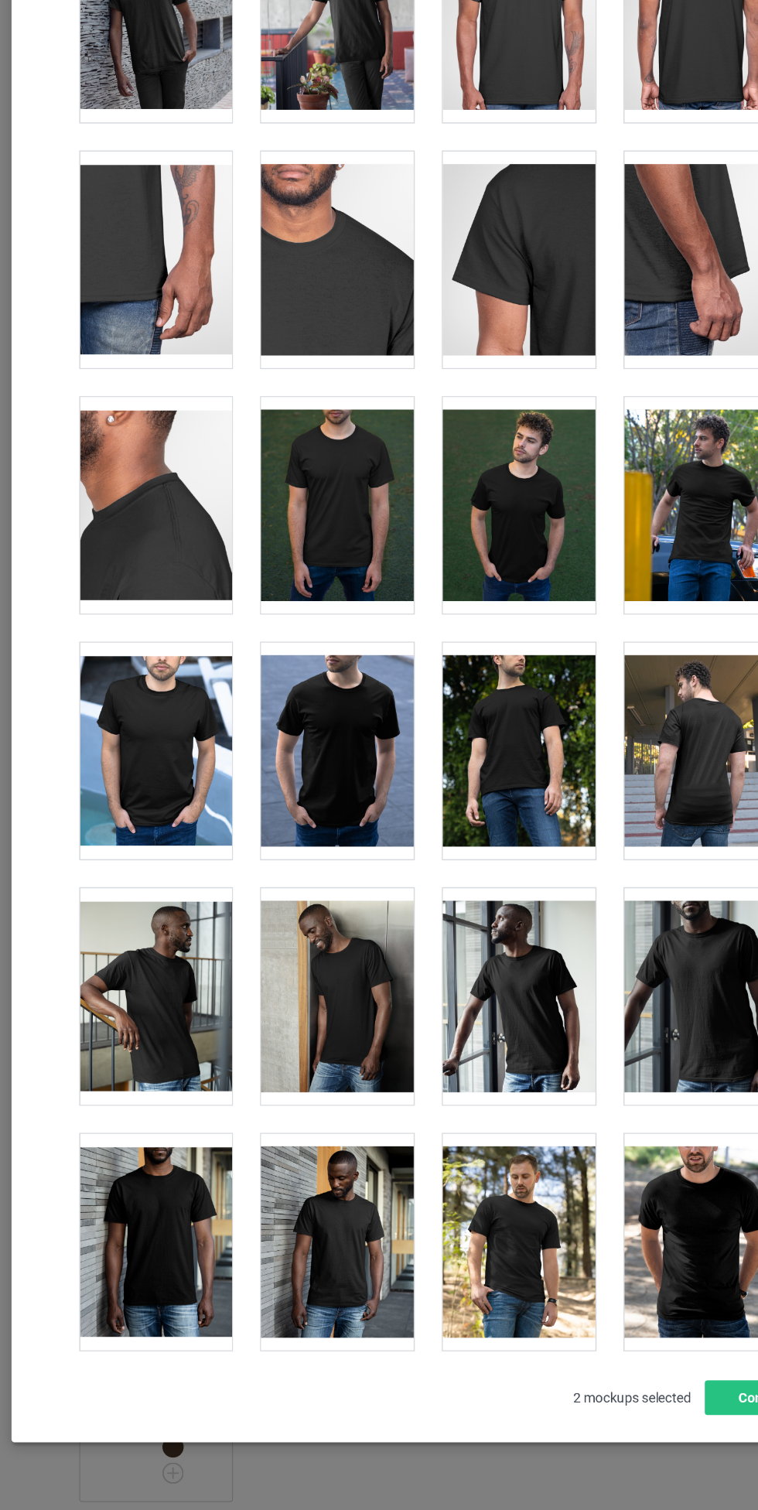
scroll to position [749, 0]
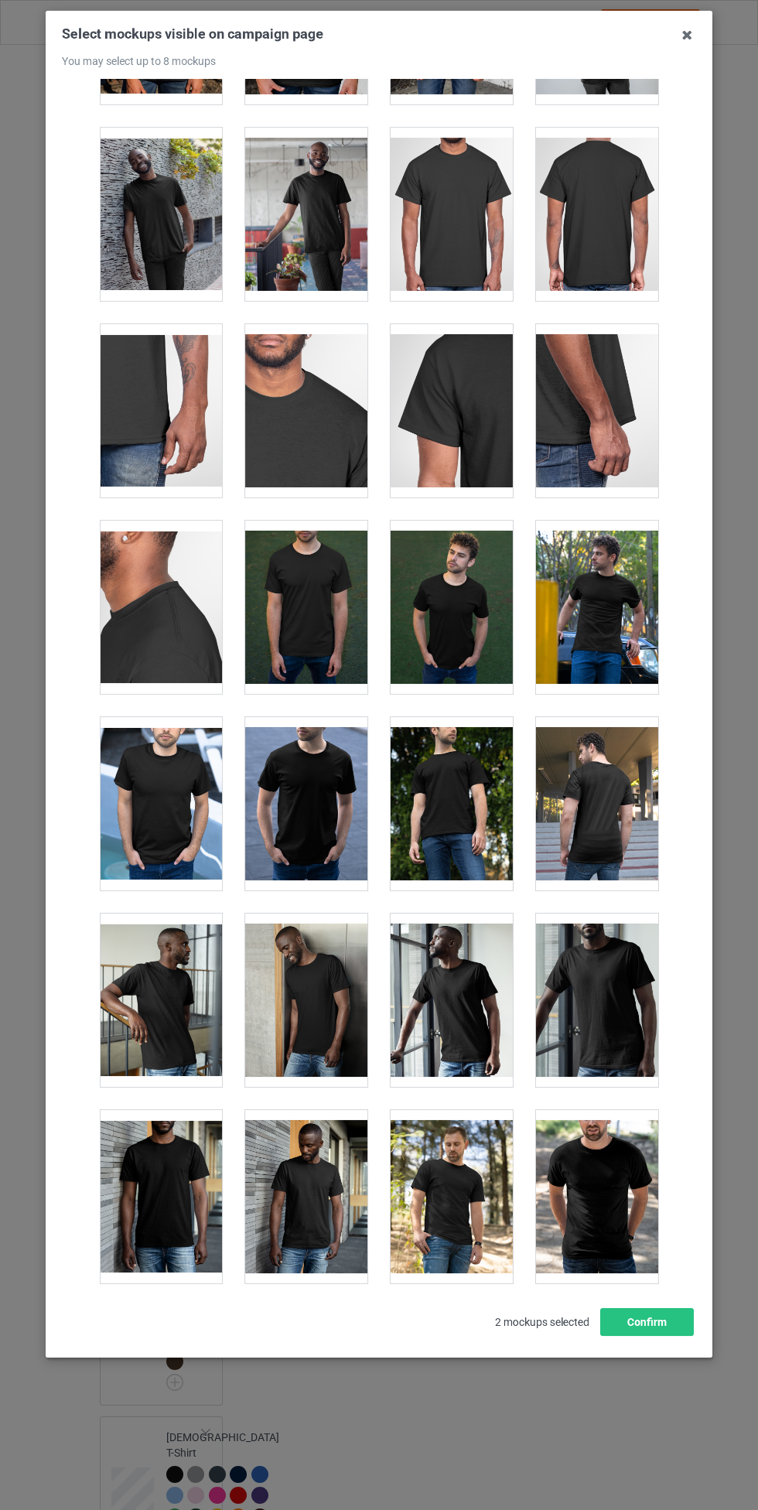
click at [311, 804] on div at bounding box center [306, 803] width 122 height 173
click at [165, 832] on div at bounding box center [161, 803] width 122 height 173
click at [475, 616] on div at bounding box center [452, 607] width 122 height 173
click at [445, 787] on div at bounding box center [452, 803] width 122 height 173
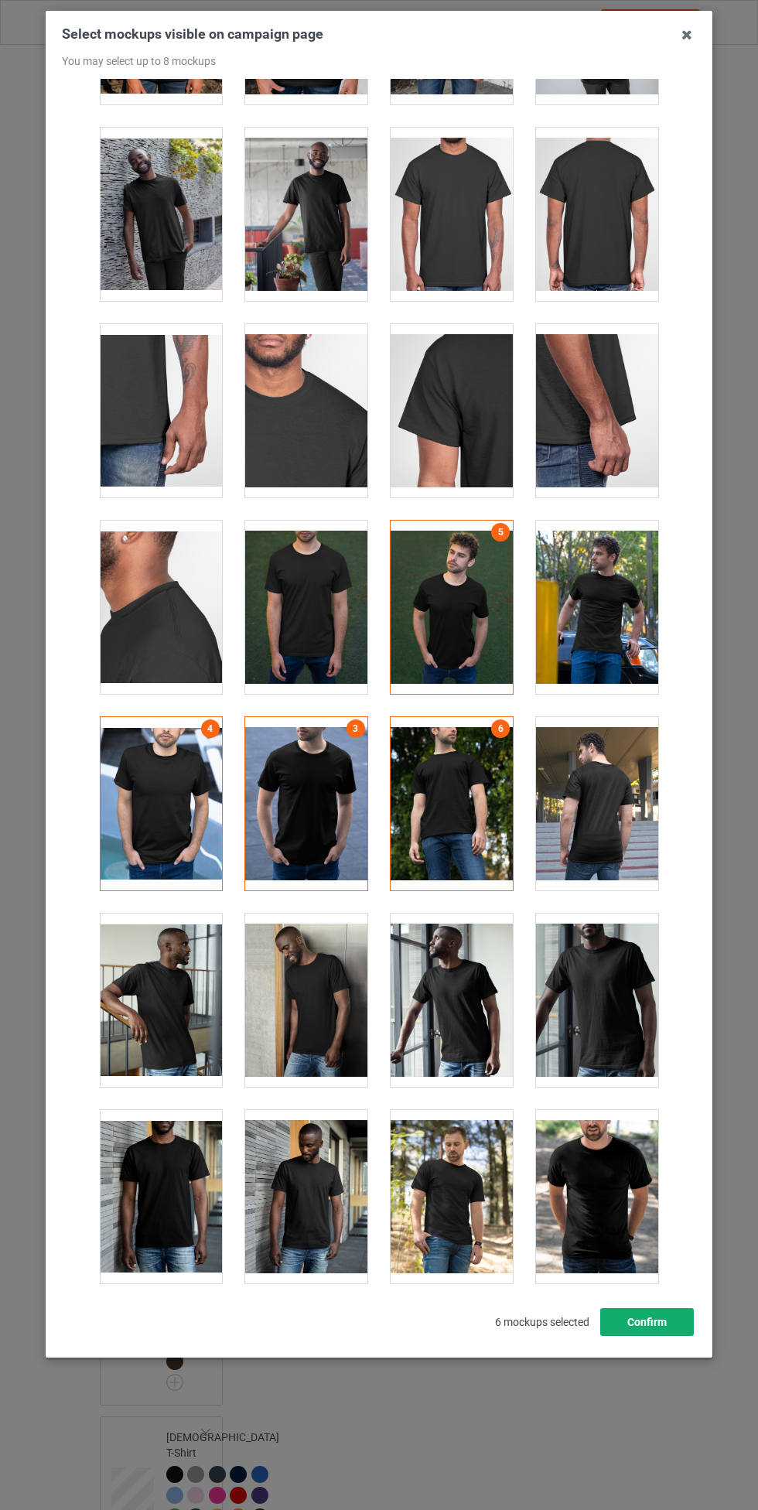
click at [660, 1315] on button "Confirm" at bounding box center [647, 1322] width 94 height 28
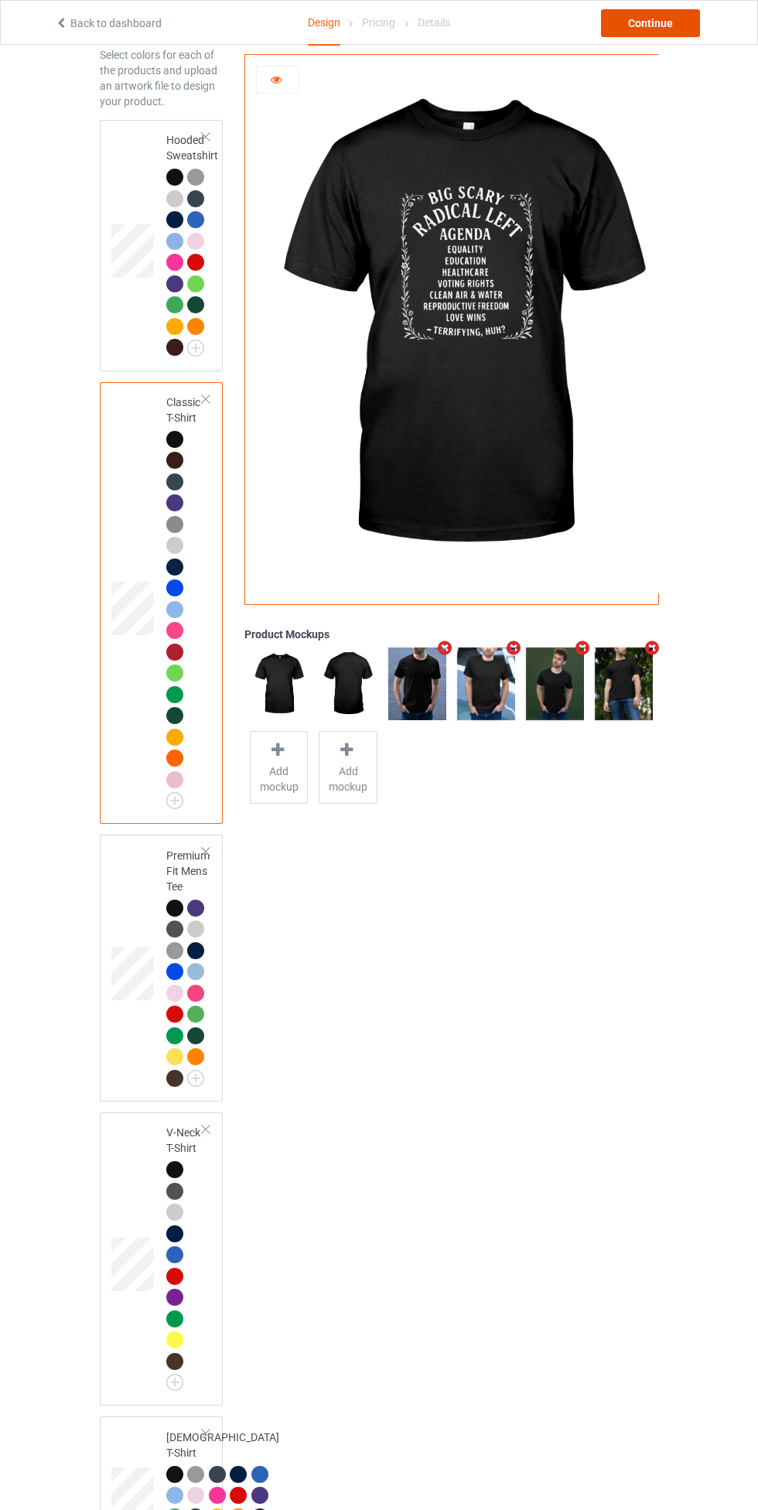
click at [668, 14] on div "Continue" at bounding box center [650, 23] width 99 height 28
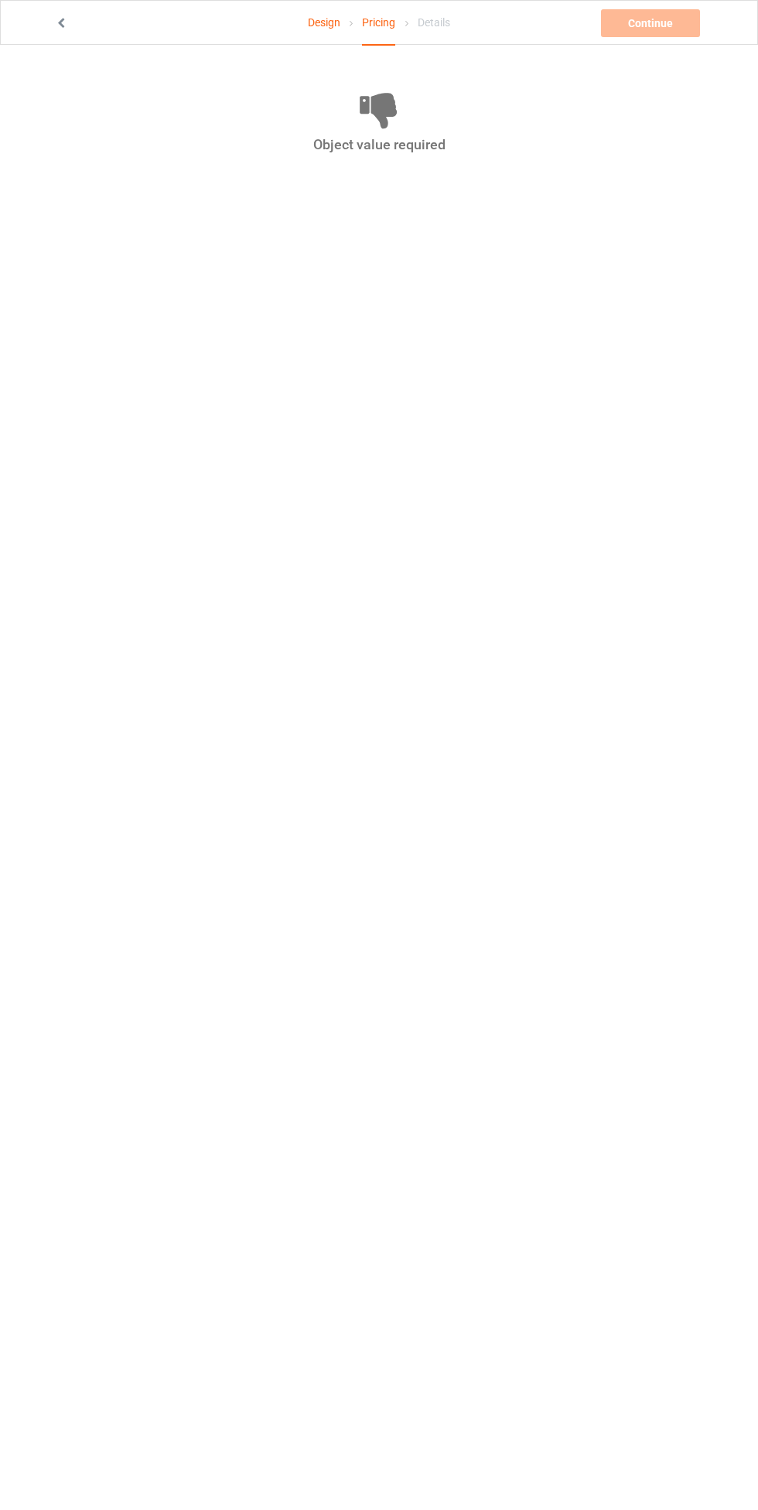
click at [329, 22] on link "Design" at bounding box center [324, 22] width 32 height 43
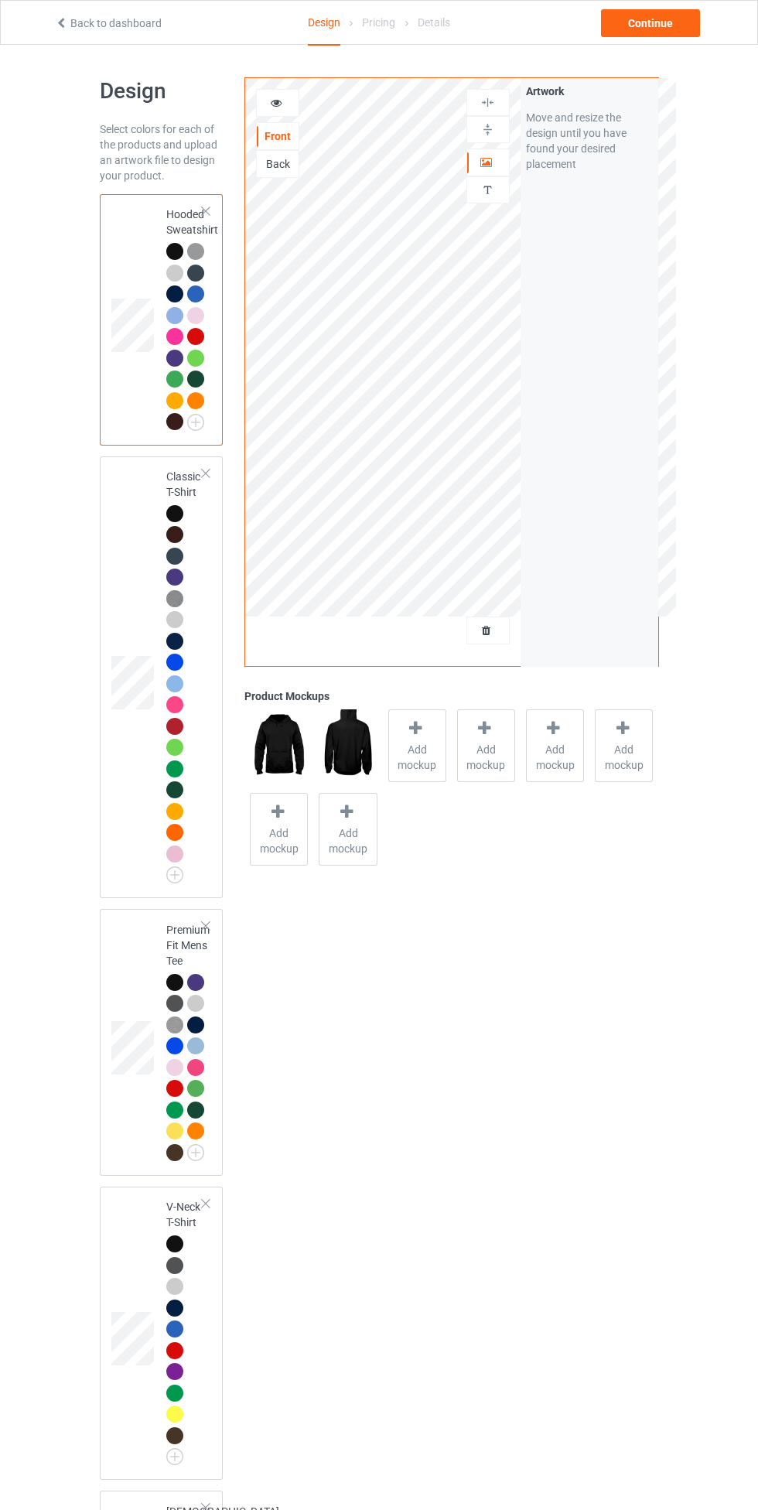
scroll to position [1, 0]
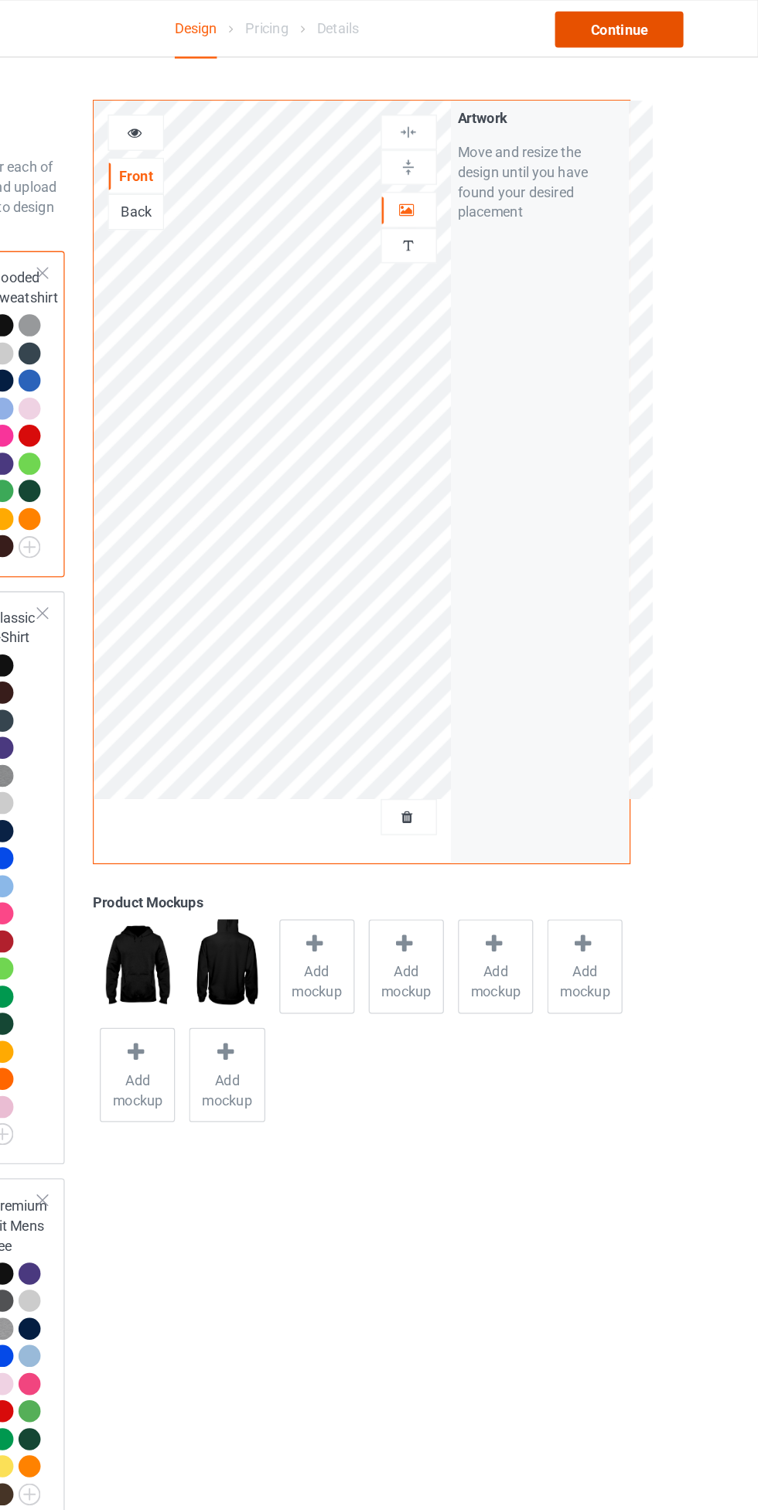
click at [647, 22] on div "Continue" at bounding box center [650, 23] width 99 height 28
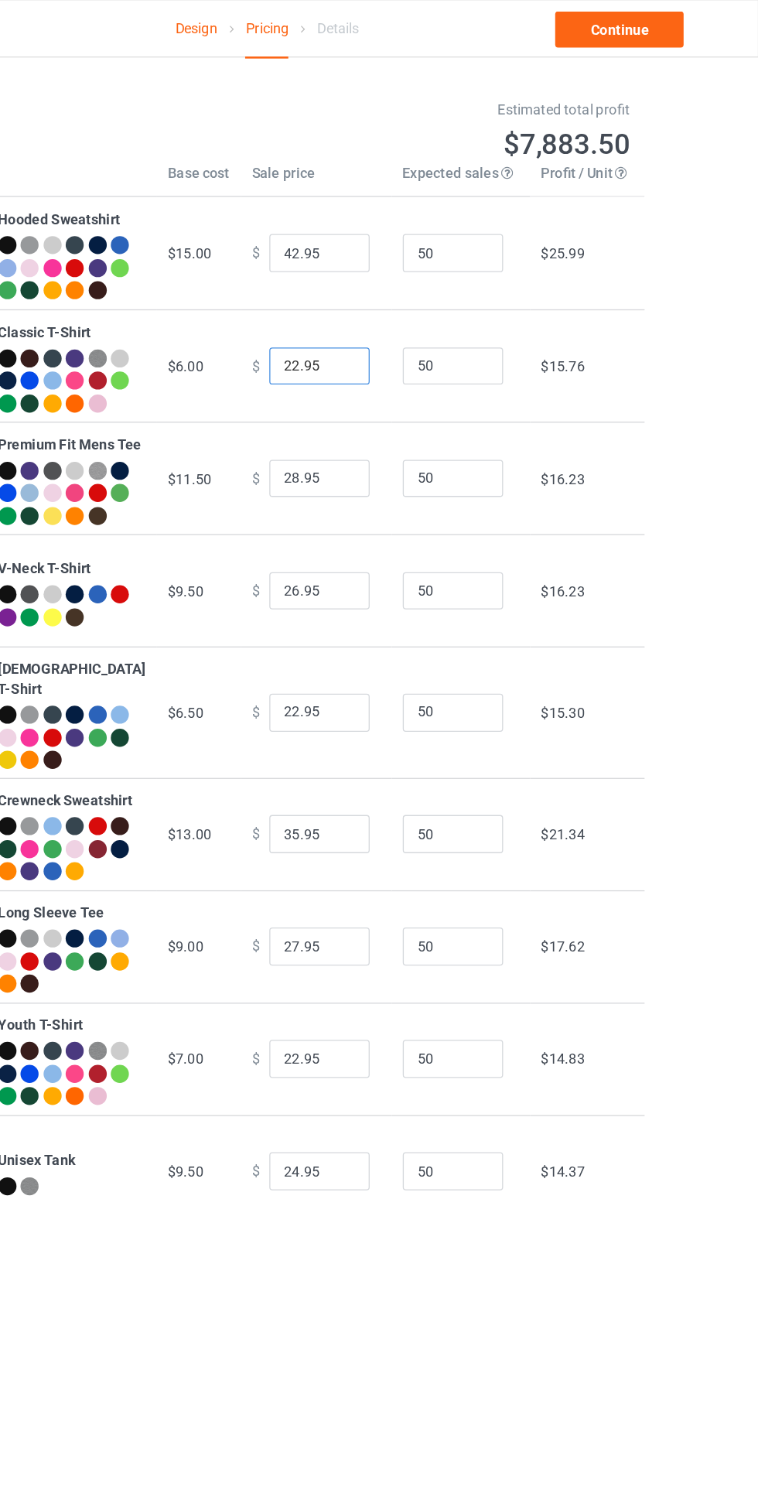
click at [392, 298] on input "22.95" at bounding box center [419, 282] width 77 height 29
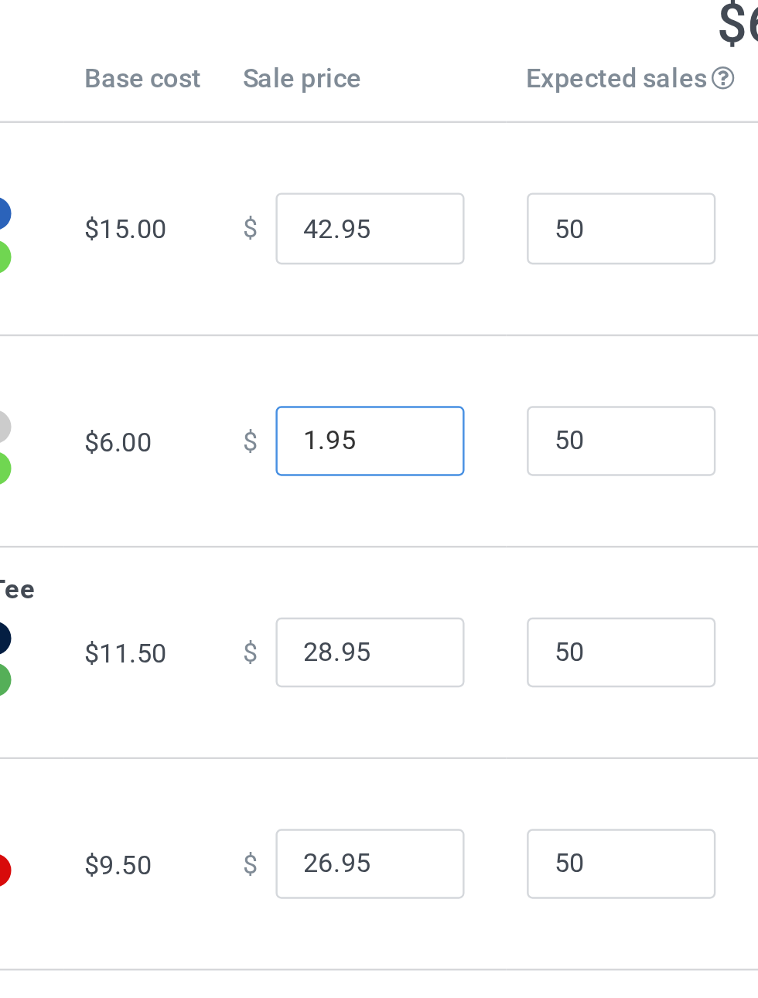
type input "19.95"
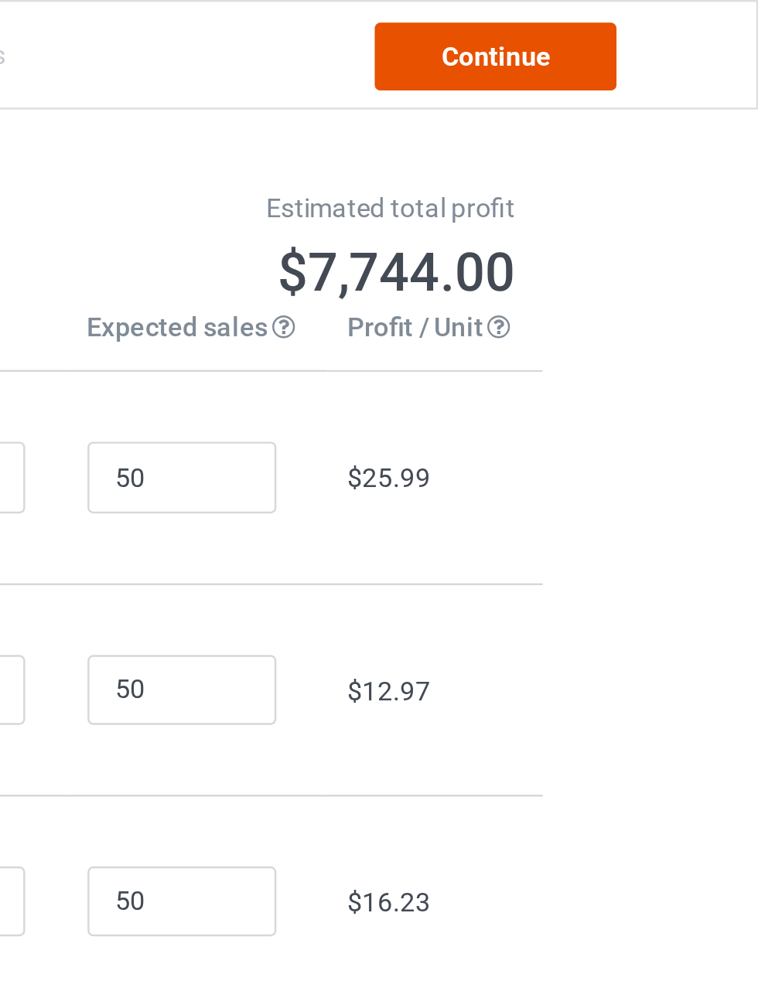
click at [656, 32] on link "Continue" at bounding box center [650, 23] width 99 height 28
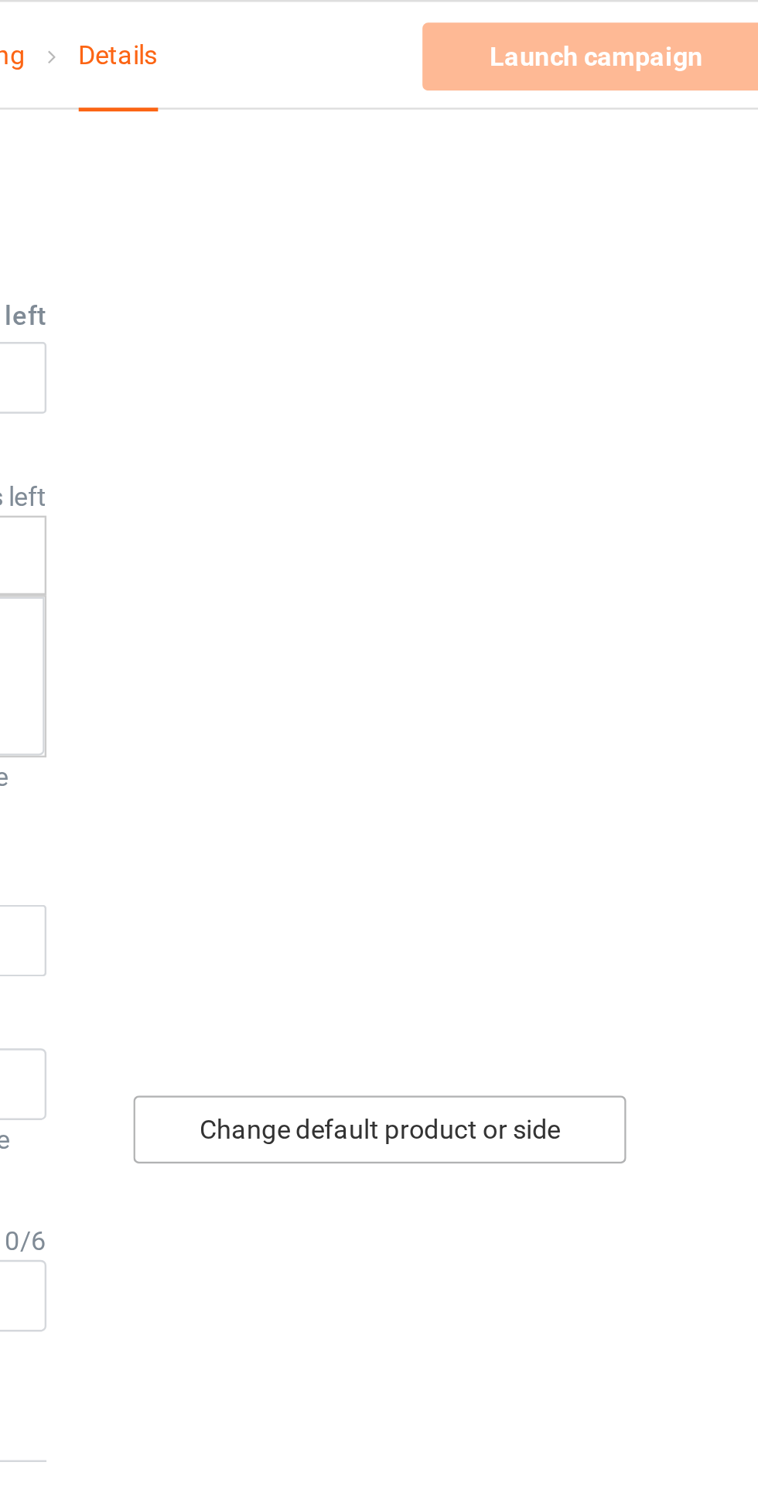
click at [555, 457] on div "Change default product or side" at bounding box center [541, 463] width 202 height 28
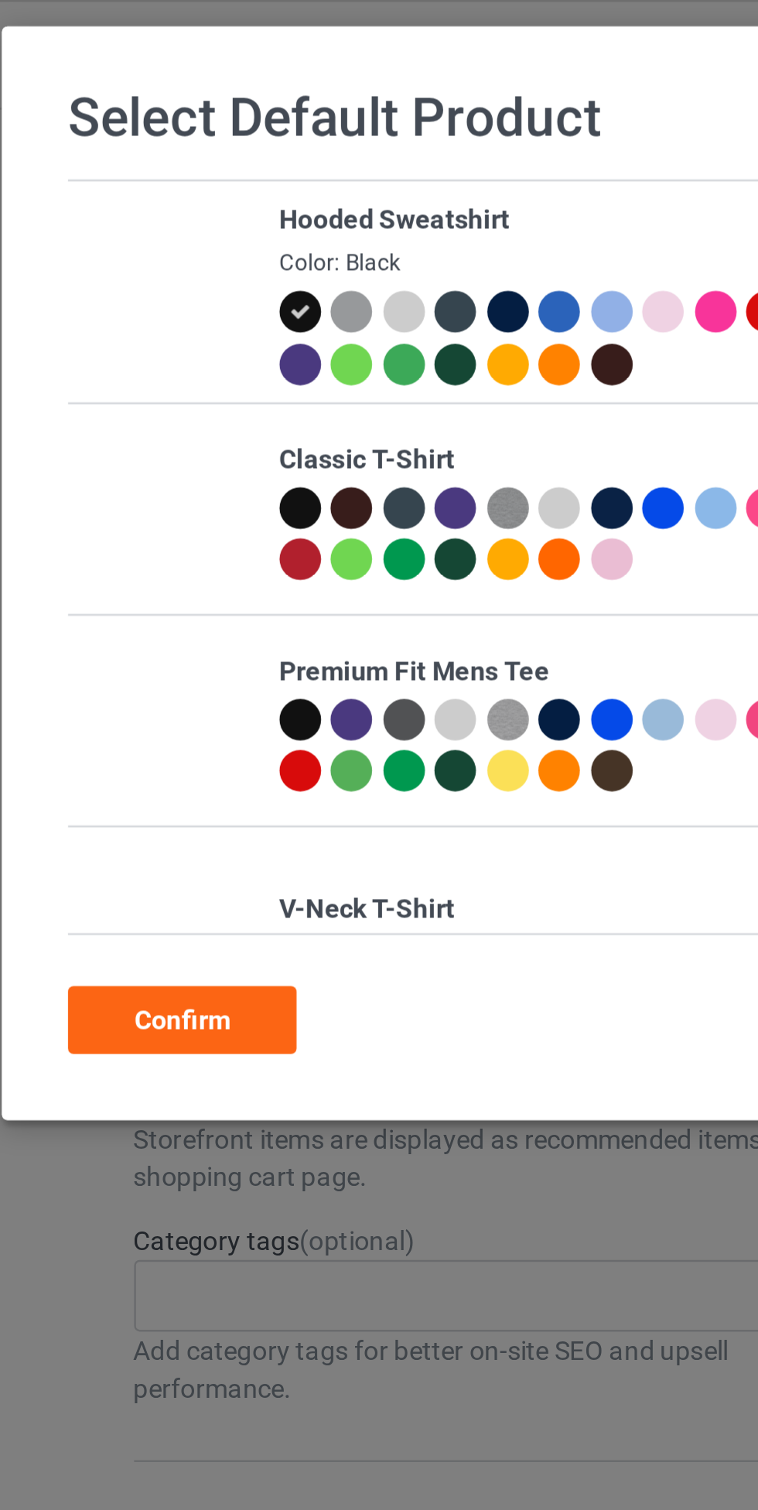
click at [170, 210] on div at bounding box center [167, 208] width 17 height 17
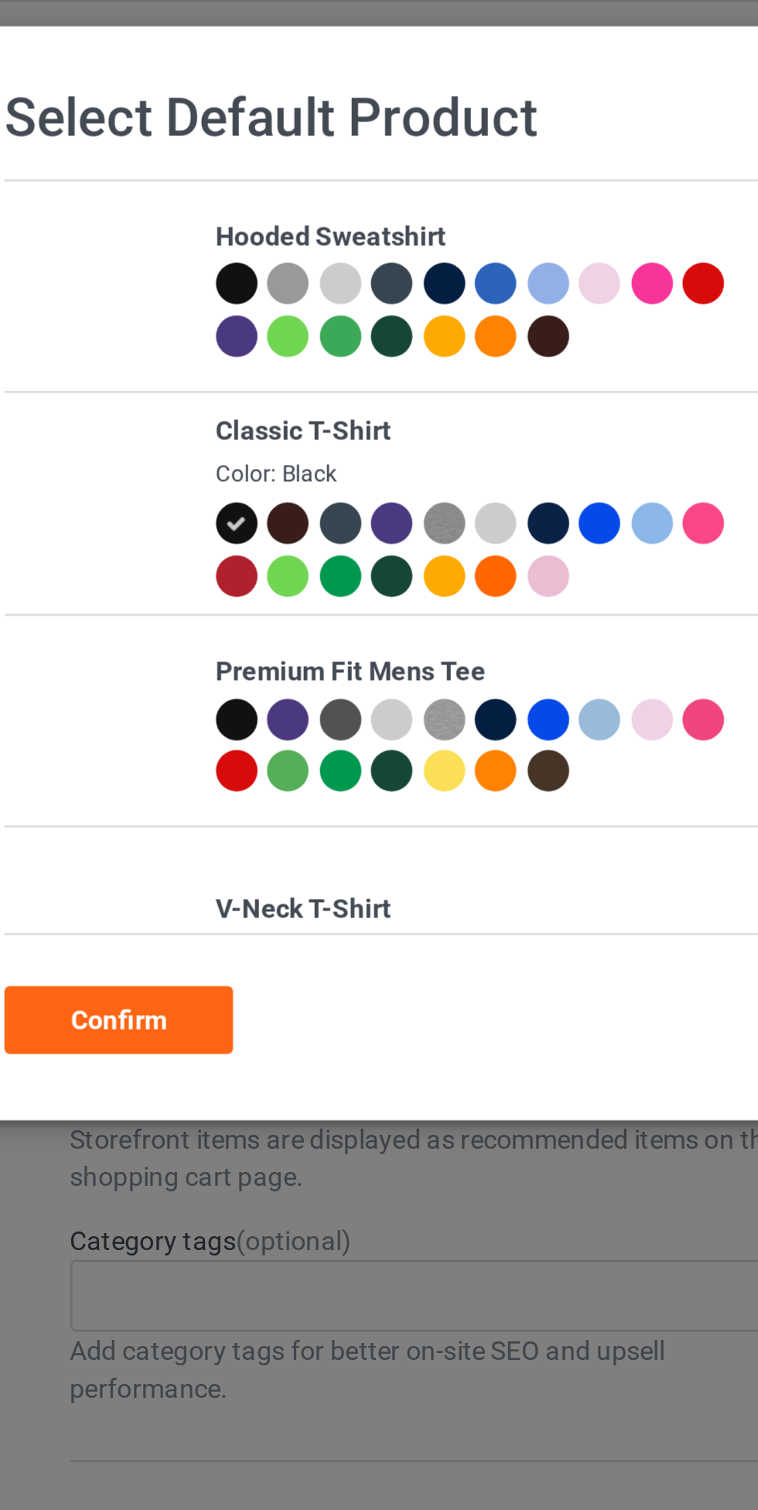
click at [144, 411] on div "Confirm" at bounding box center [120, 418] width 94 height 28
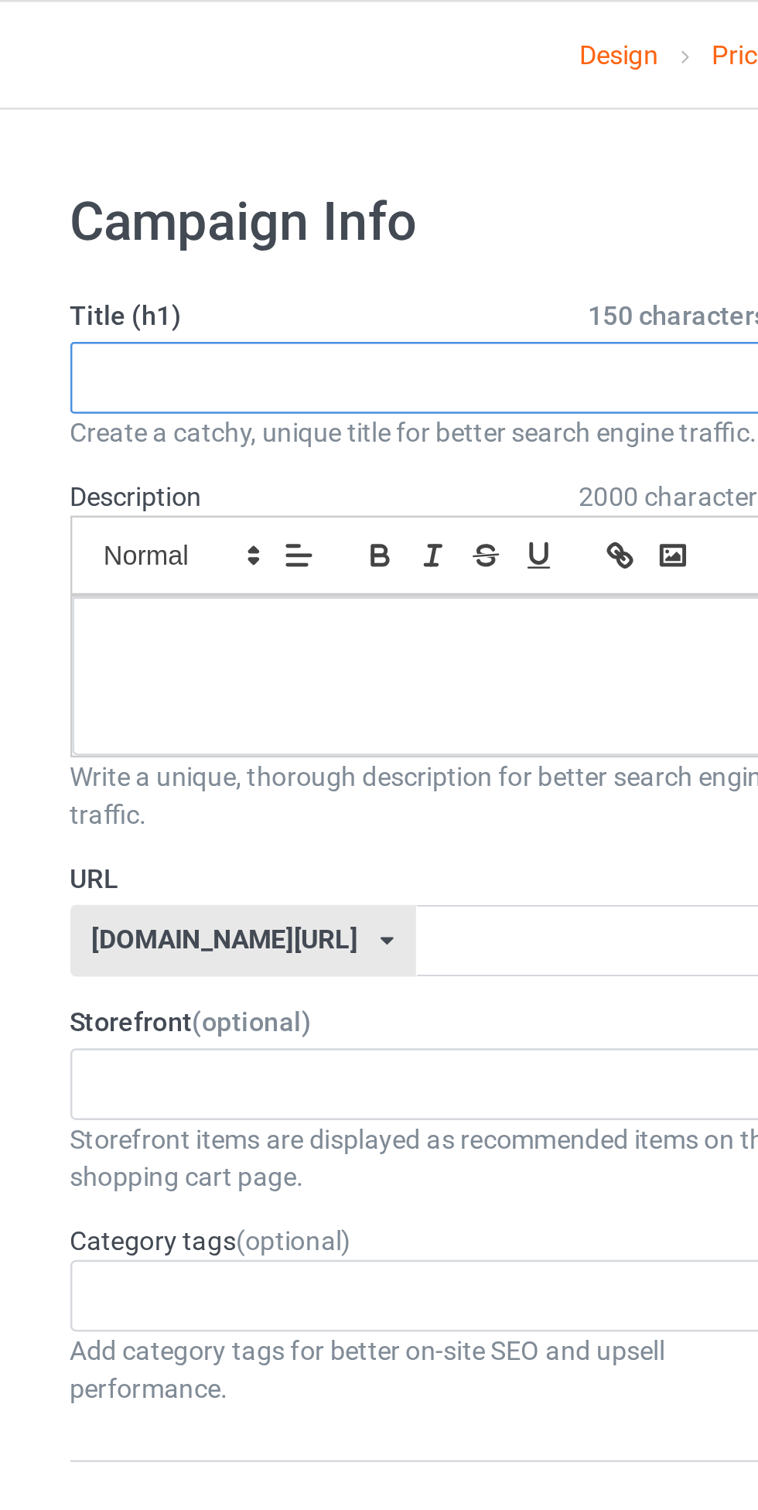
click at [227, 157] on input "text" at bounding box center [252, 154] width 305 height 29
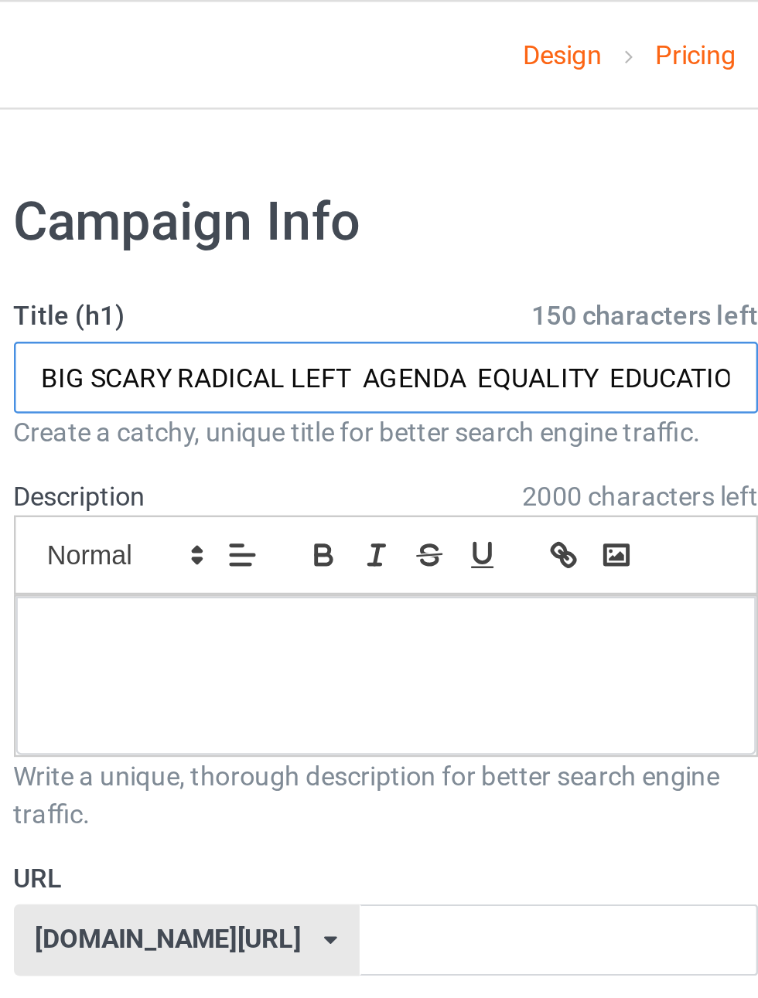
scroll to position [0, 166]
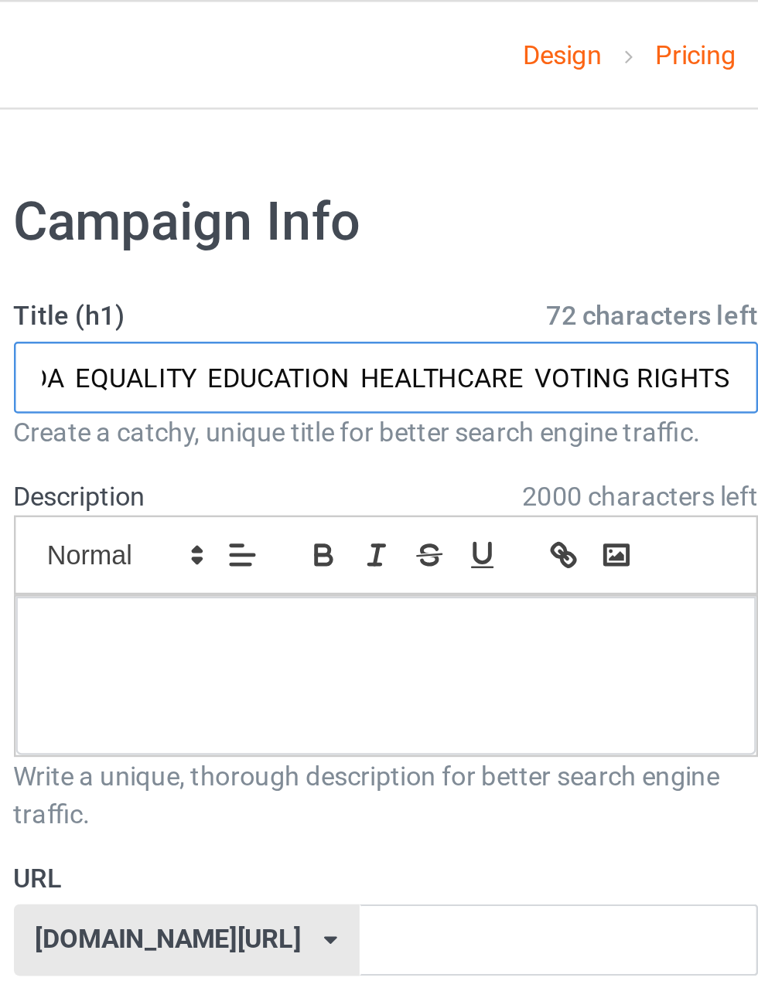
type input "BIG SCARY RADICAL LEFT AGENDA EQUALITY EDUCATION HEALTHCARE VOTING RIGHTS"
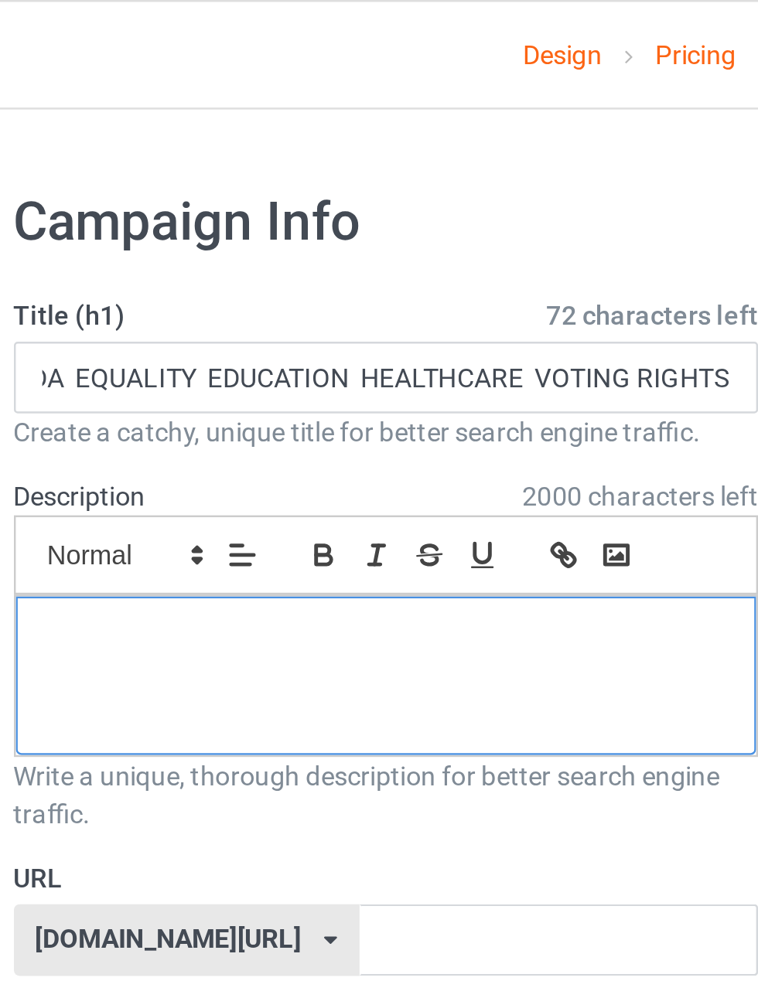
click at [310, 285] on div at bounding box center [252, 276] width 303 height 65
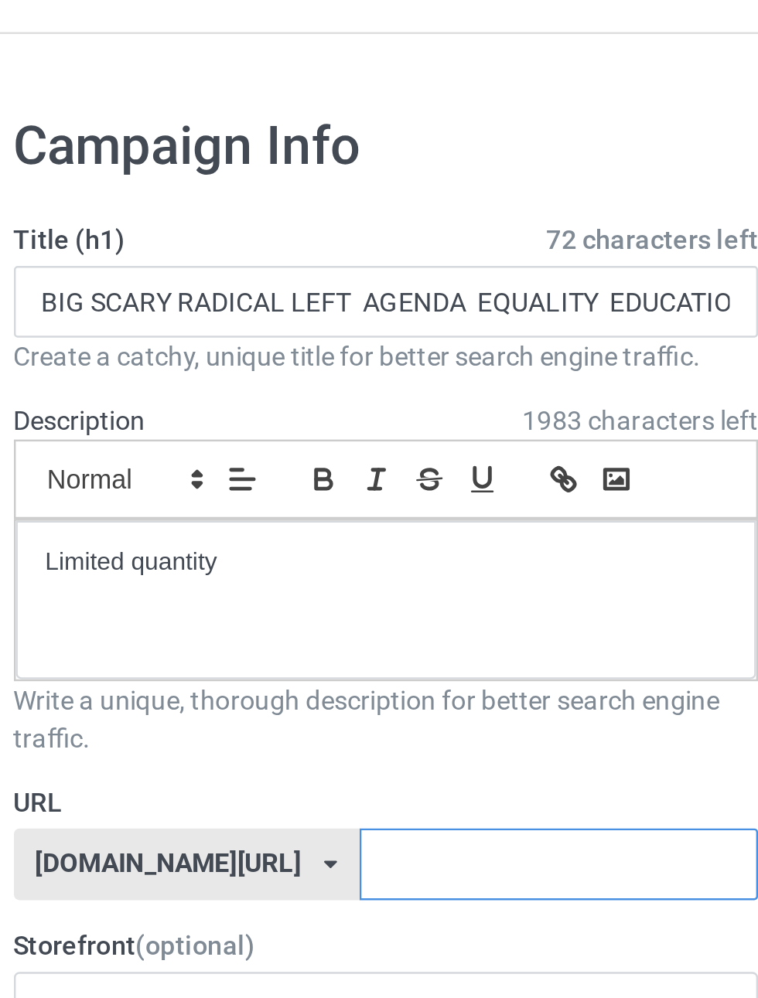
click at [304, 384] on input "text" at bounding box center [322, 384] width 163 height 29
type input "kido12"
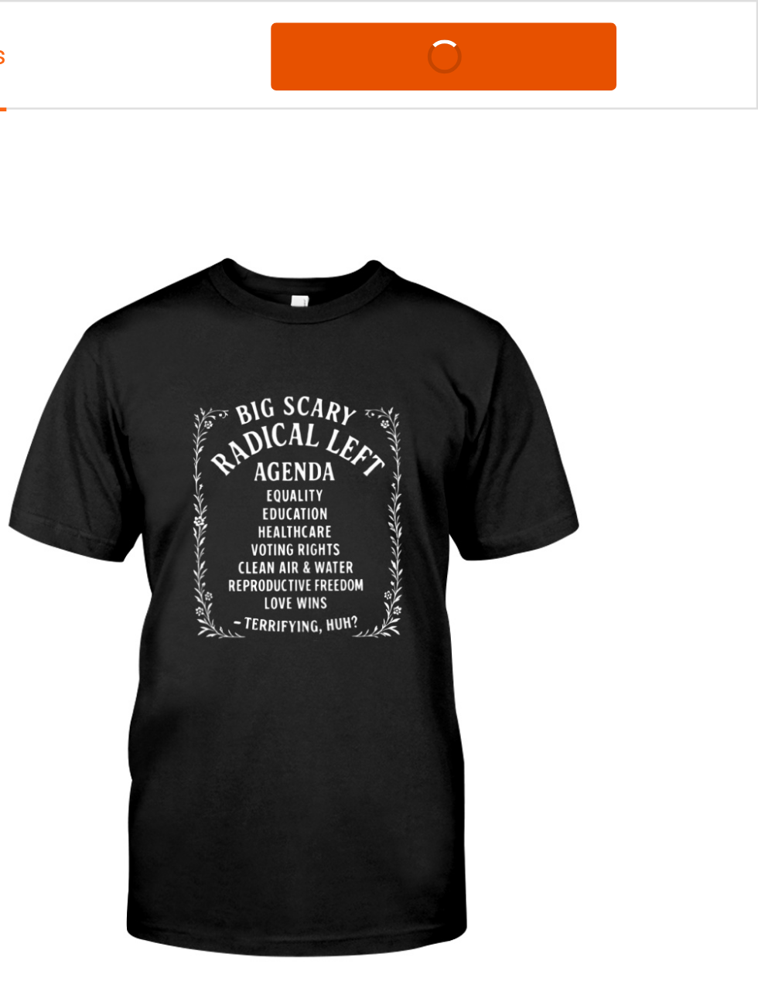
click at [652, 32] on link "Launch campaign" at bounding box center [629, 23] width 142 height 28
